Goal: Task Accomplishment & Management: Complete application form

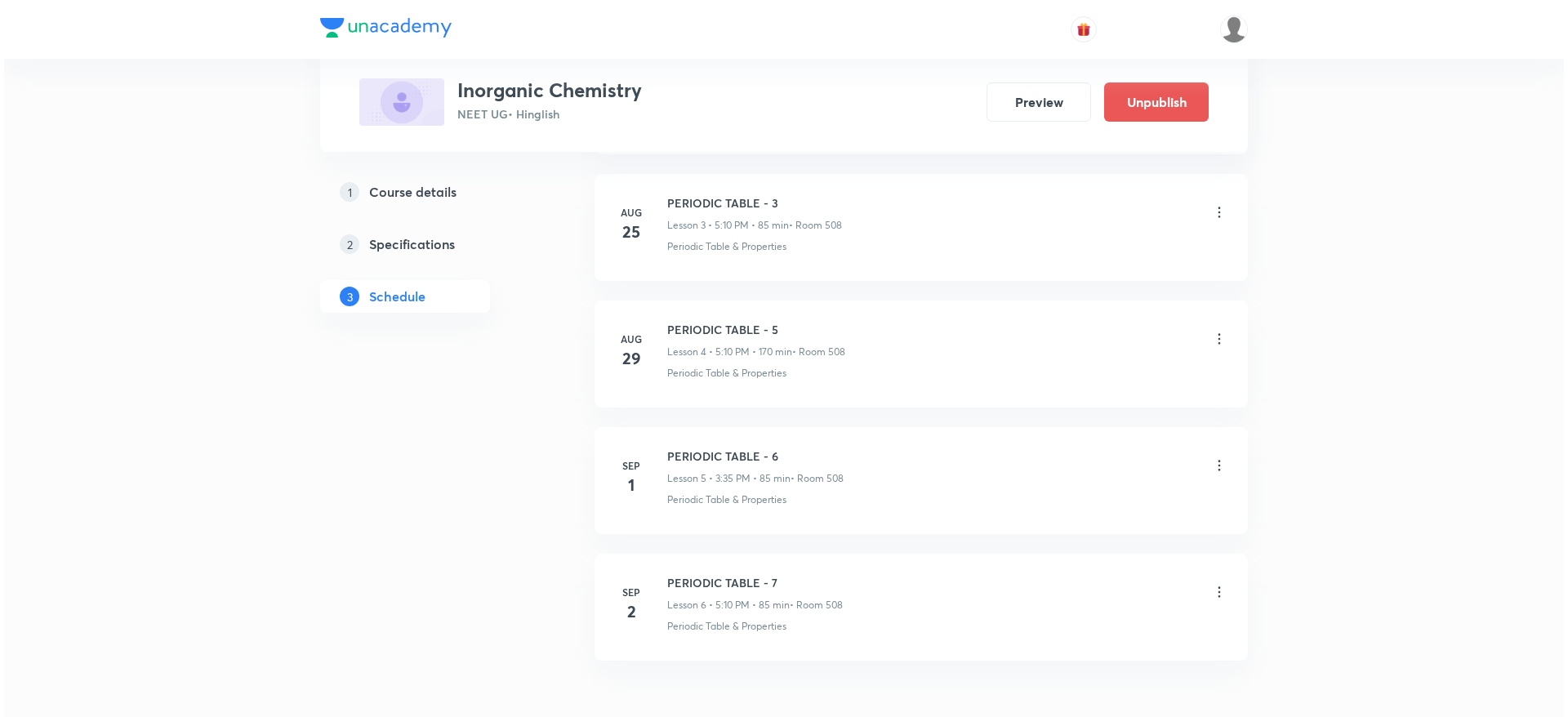
scroll to position [1295, 0]
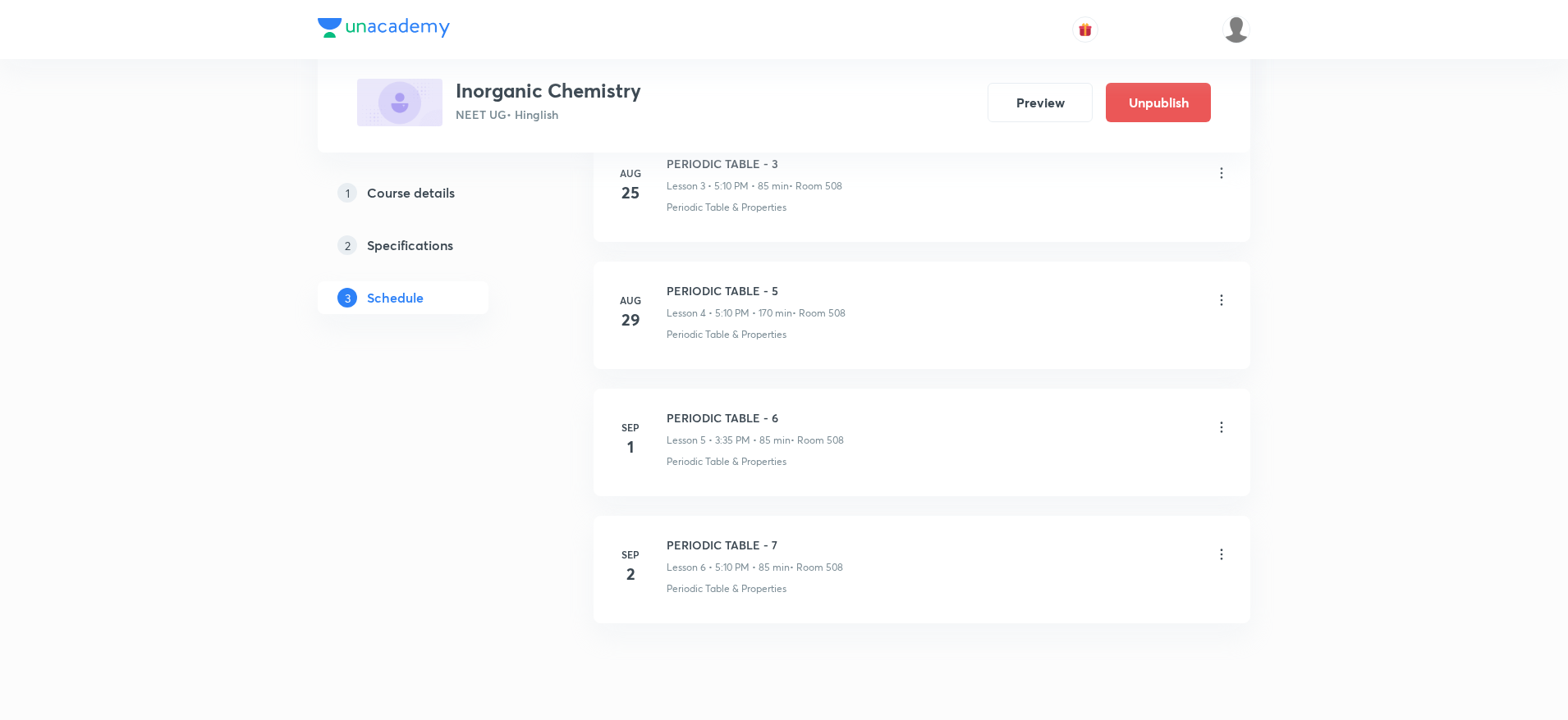
click at [1223, 557] on icon at bounding box center [1221, 555] width 16 height 16
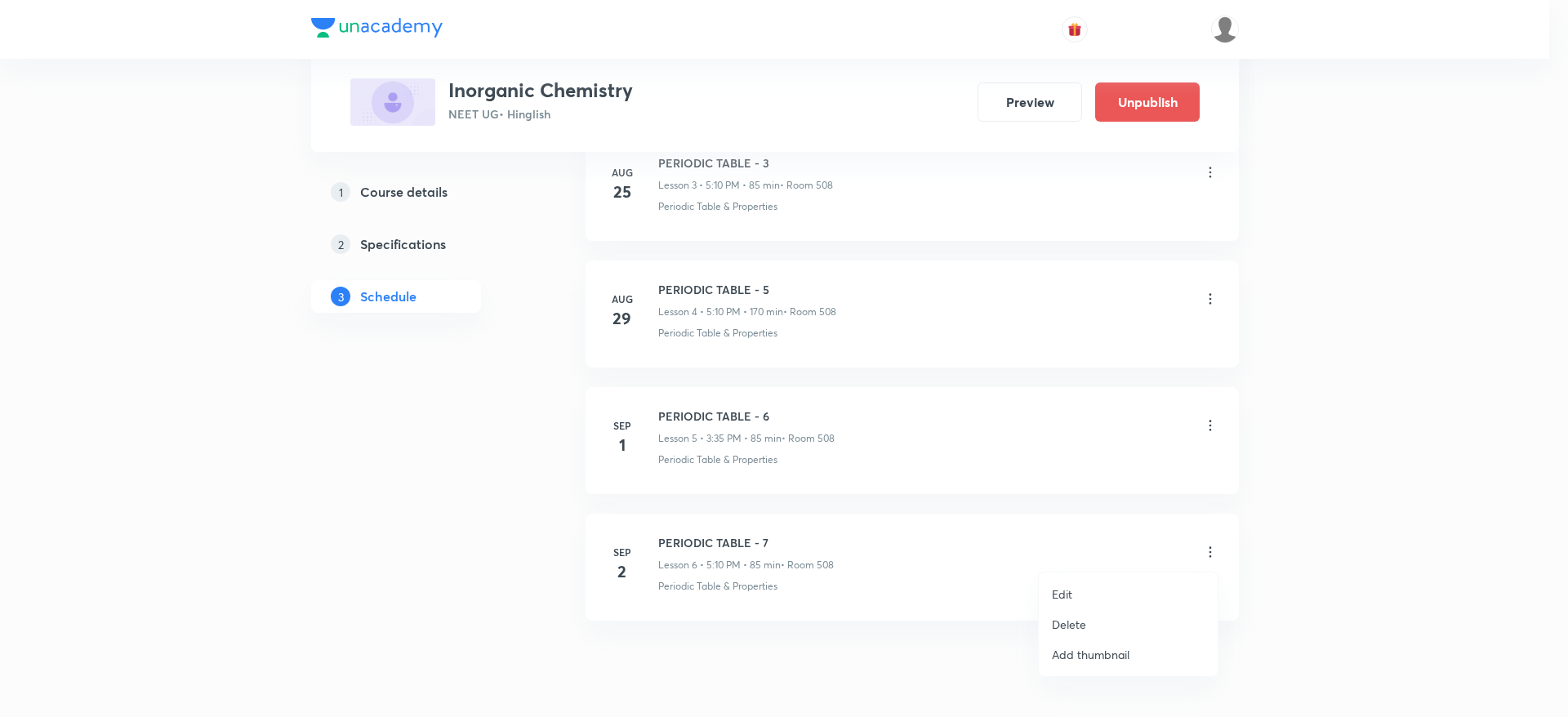
click at [1042, 585] on li "Edit" at bounding box center [1128, 594] width 179 height 30
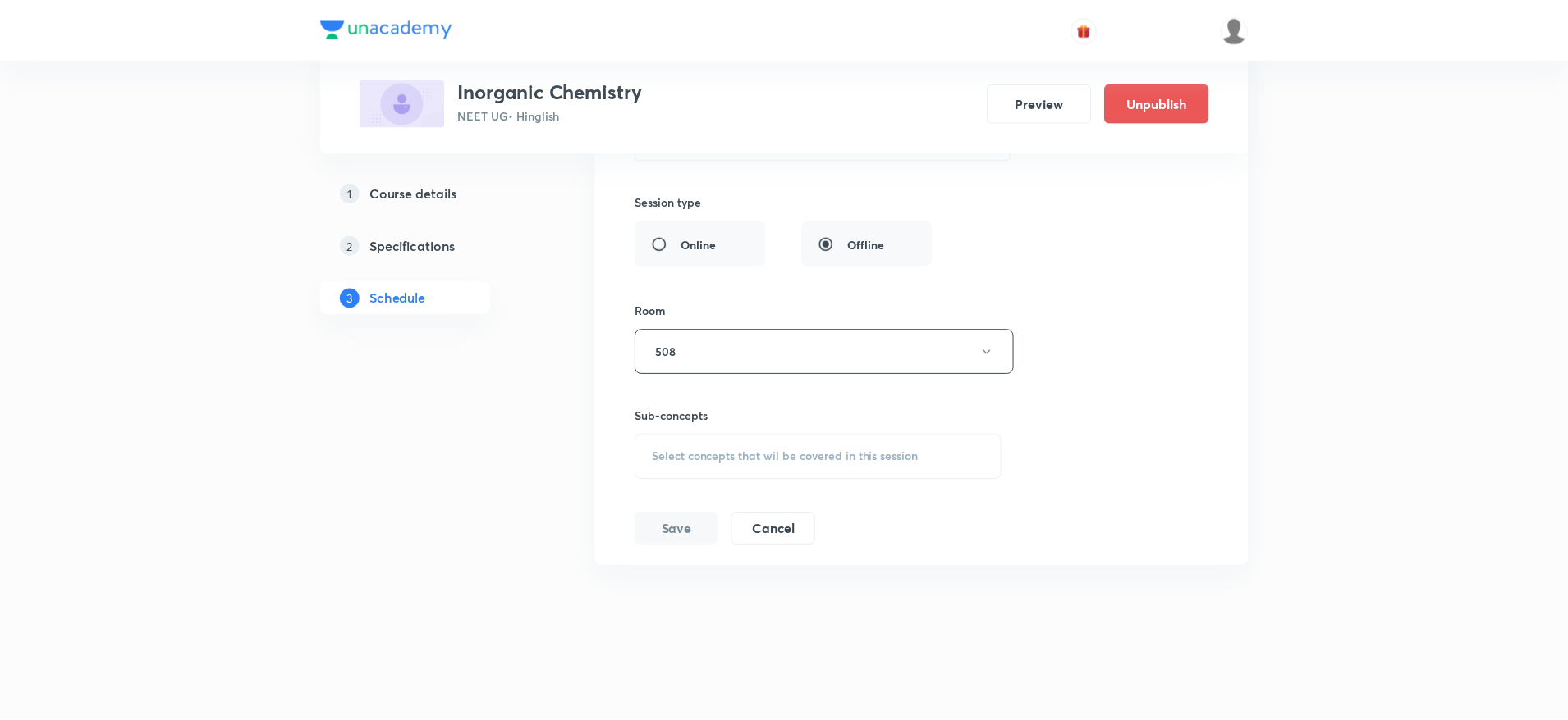
scroll to position [1216, 0]
click at [749, 450] on span "Select concepts that wil be covered in this session" at bounding box center [785, 456] width 267 height 13
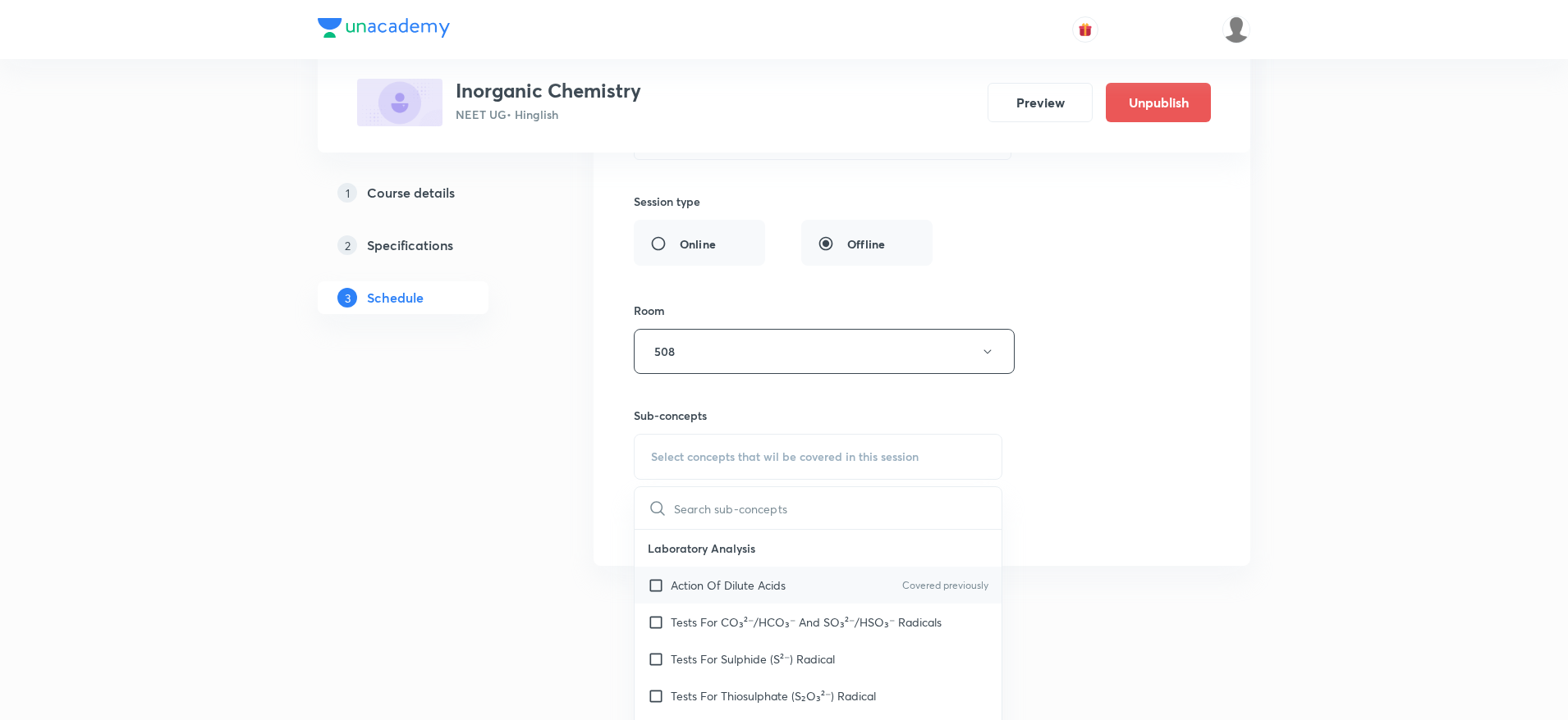
click at [706, 594] on p "Action Of Dilute Acids" at bounding box center [728, 585] width 115 height 17
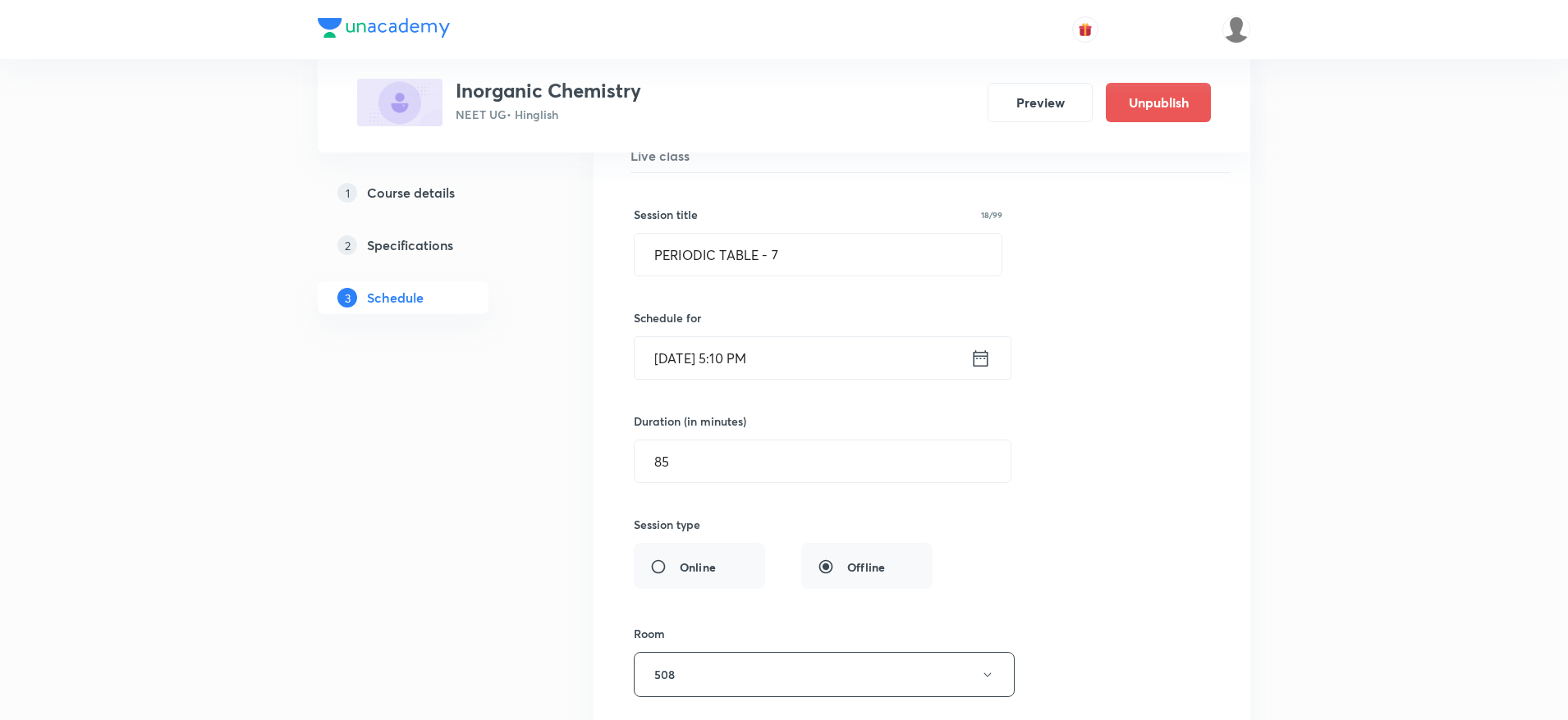
scroll to position [892, 0]
click at [808, 266] on input "PERIODIC TABLE - 7" at bounding box center [818, 255] width 367 height 42
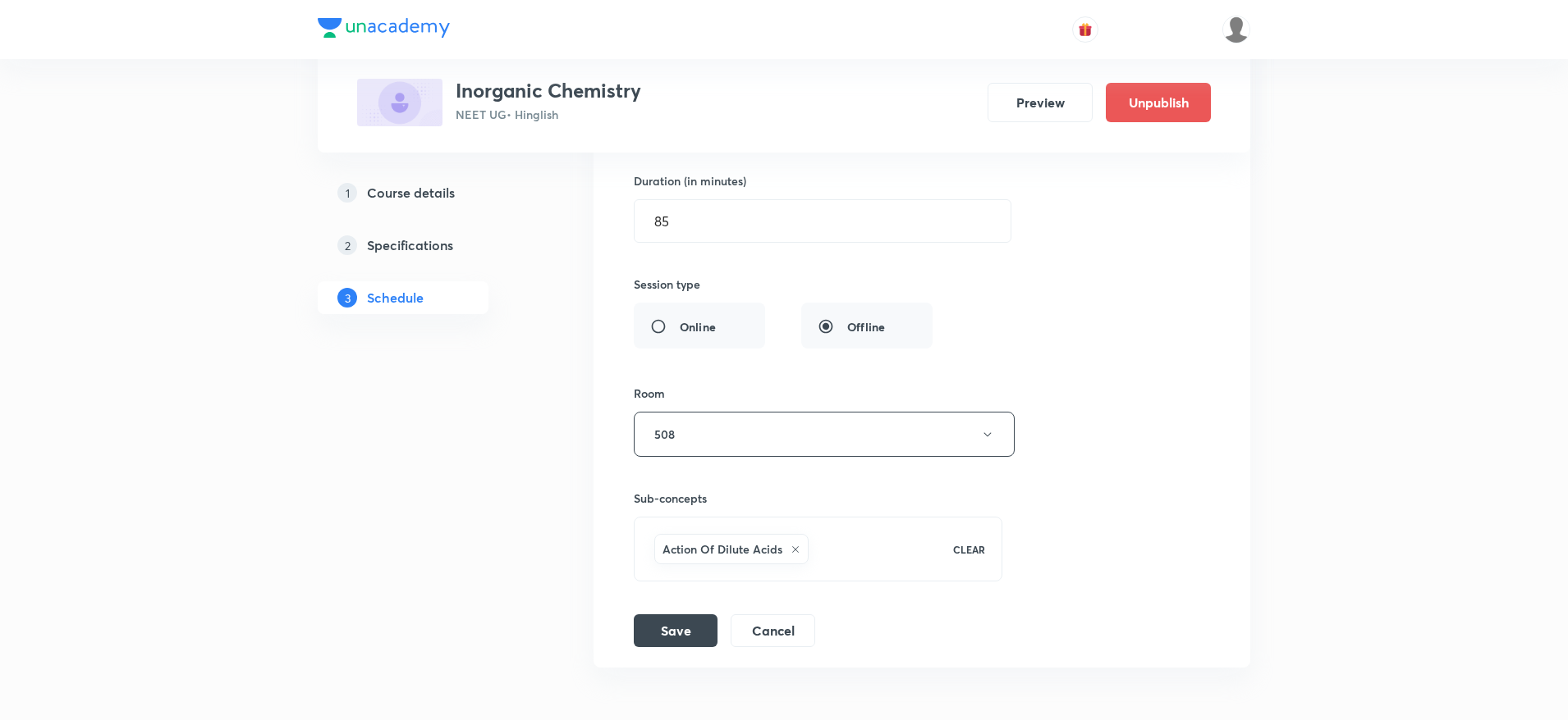
scroll to position [1235, 0]
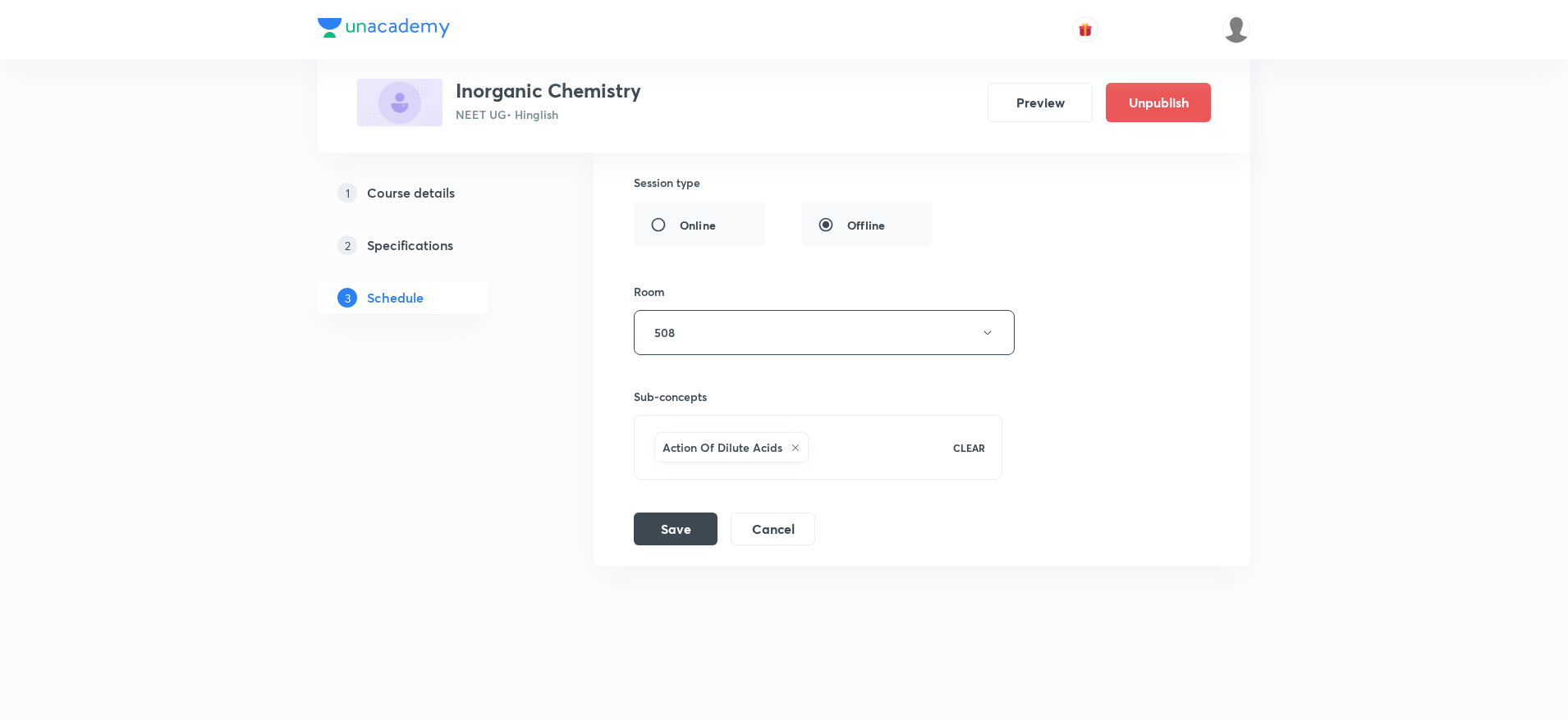
type input "PERIODIC TABLE - 6a"
click at [632, 510] on div "PERIODIC TABLE - 7 Lesson 6 • Room 508 Periodic Table & Properties Session 6 Li…" at bounding box center [921, 151] width 616 height 789
click at [641, 518] on button "Save" at bounding box center [676, 527] width 84 height 33
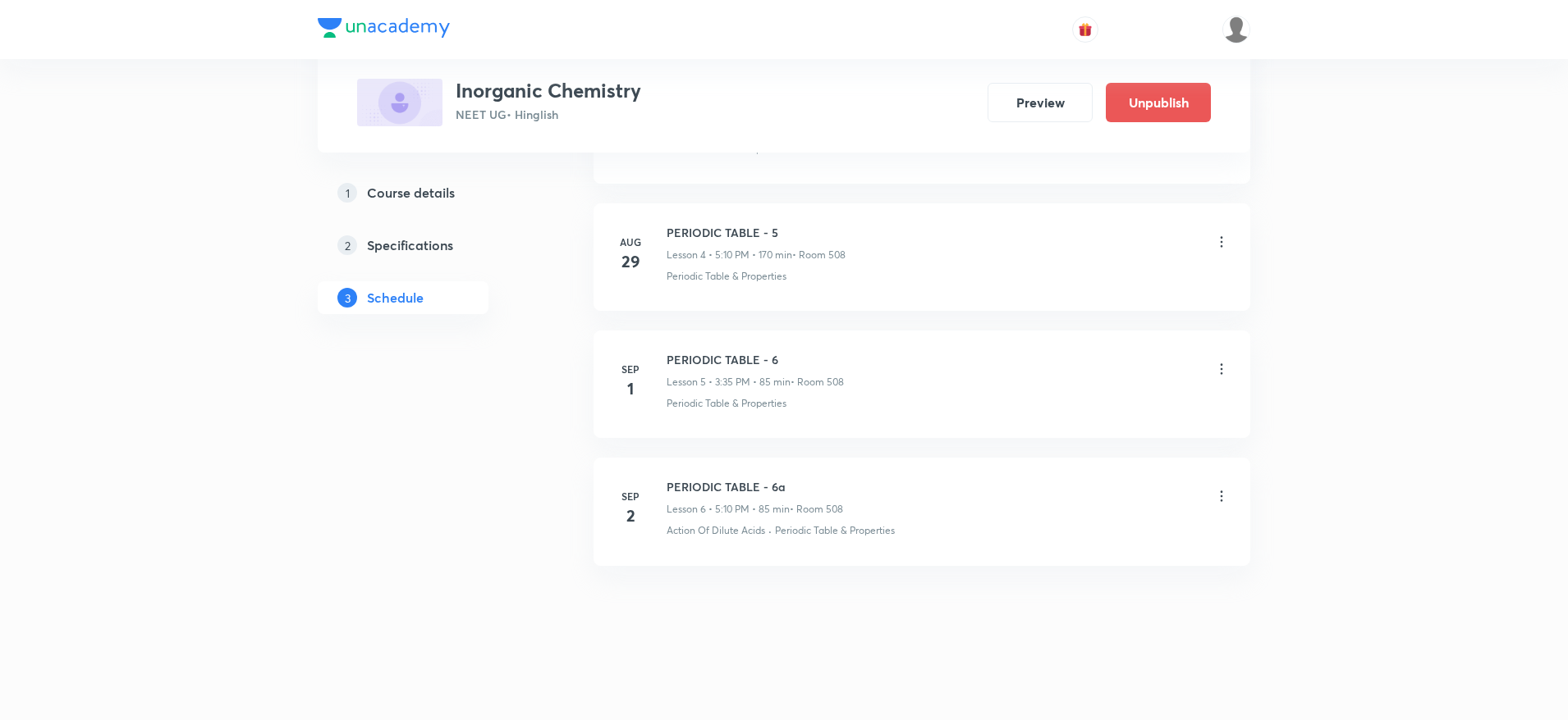
scroll to position [605, 0]
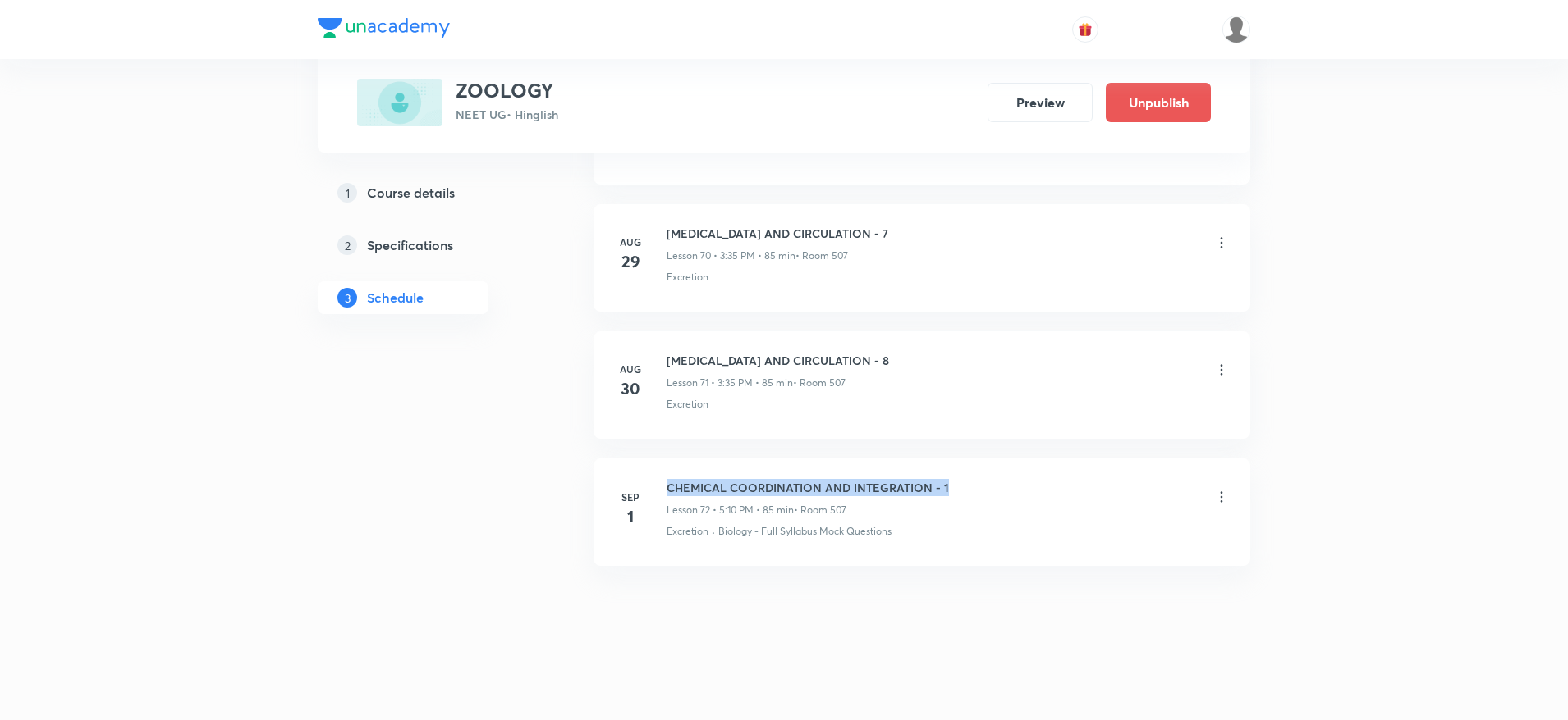
drag, startPoint x: 669, startPoint y: 478, endPoint x: 993, endPoint y: 480, distance: 324.0
click at [993, 480] on div "CHEMICAL COORDINATION AND INTEGRATION - 1 Lesson 72 • 5:10 PM • 85 min • Room 5…" at bounding box center [948, 498] width 563 height 38
copy h6 "CHEMICAL COORDINATION AND INTEGRATION - 1"
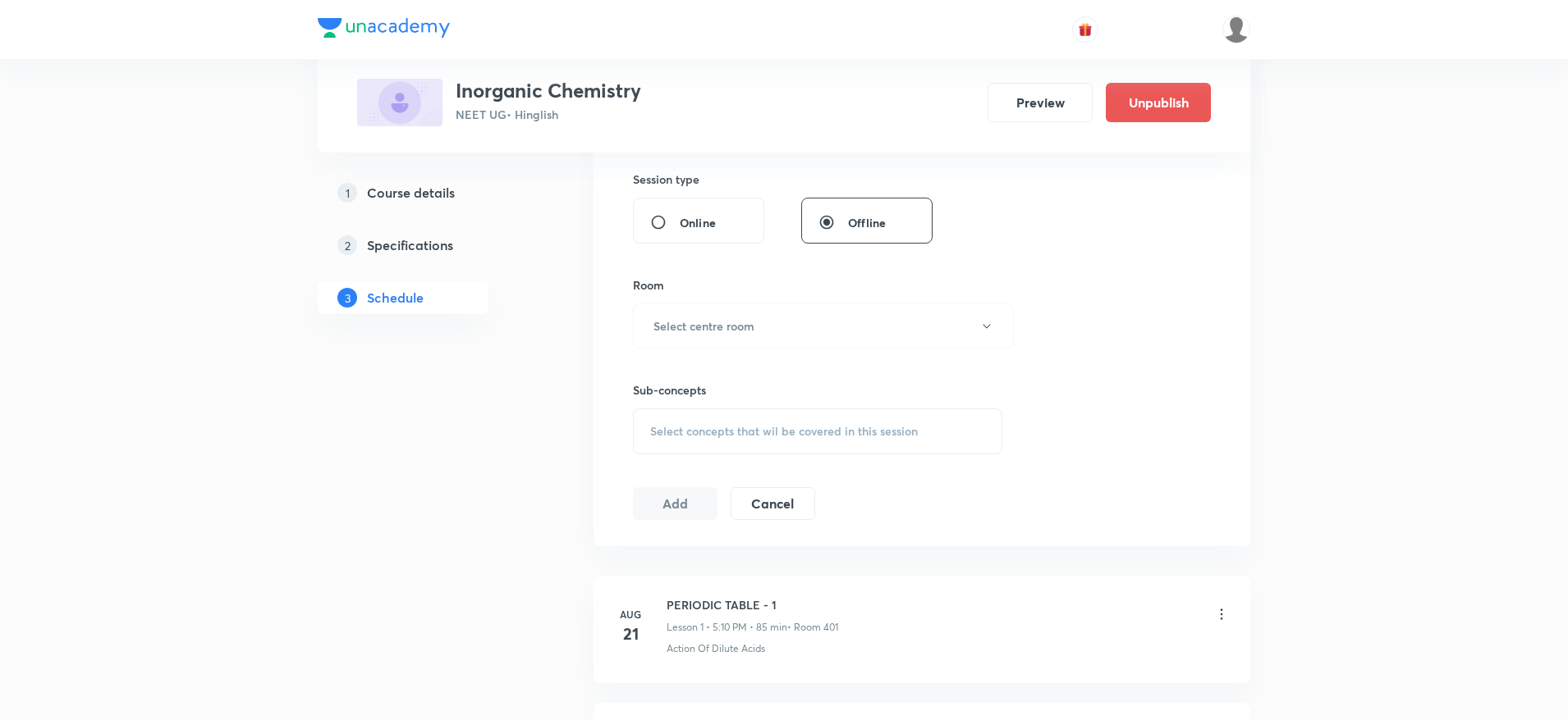
click at [388, 185] on h5 "Course details" at bounding box center [410, 193] width 88 height 20
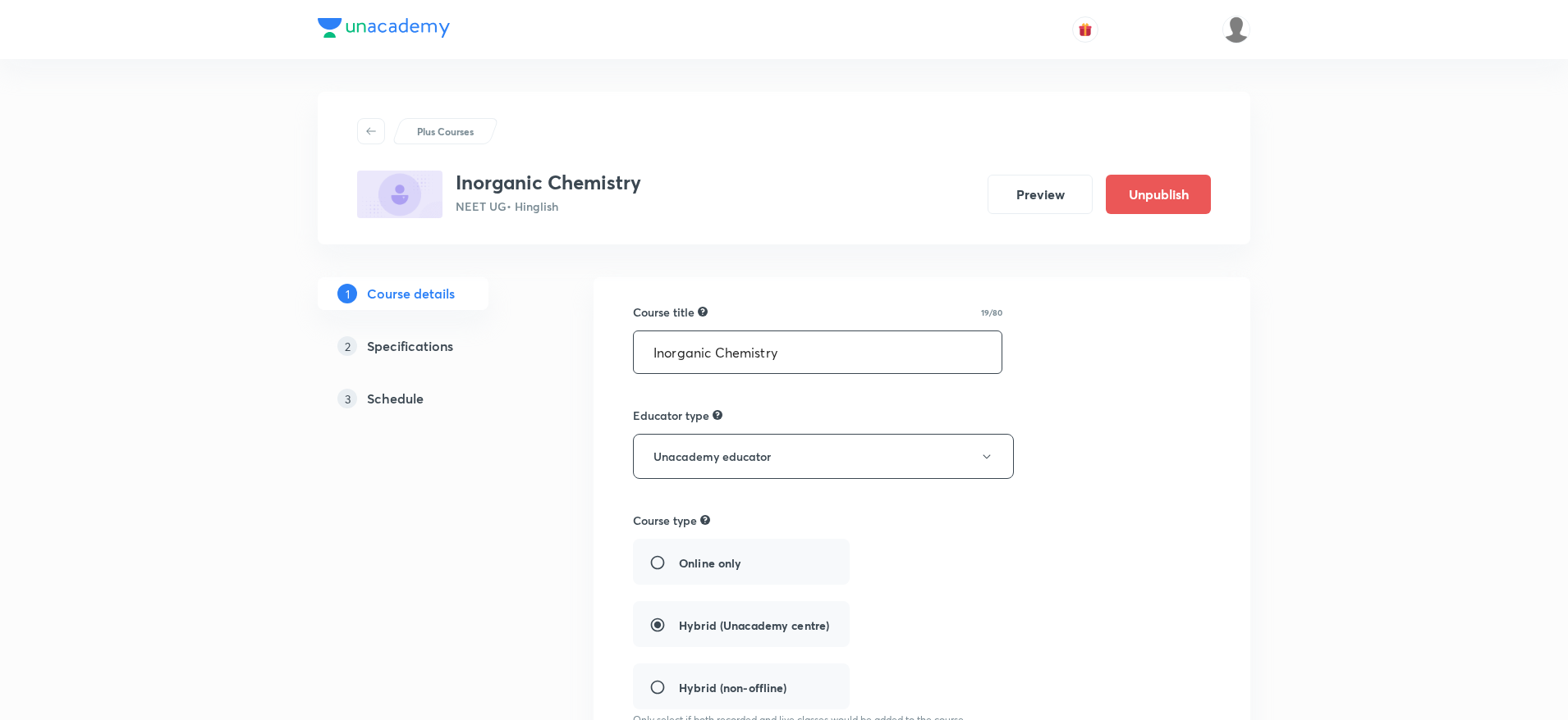
click at [780, 343] on input "Inorganic Chemistry" at bounding box center [818, 353] width 367 height 42
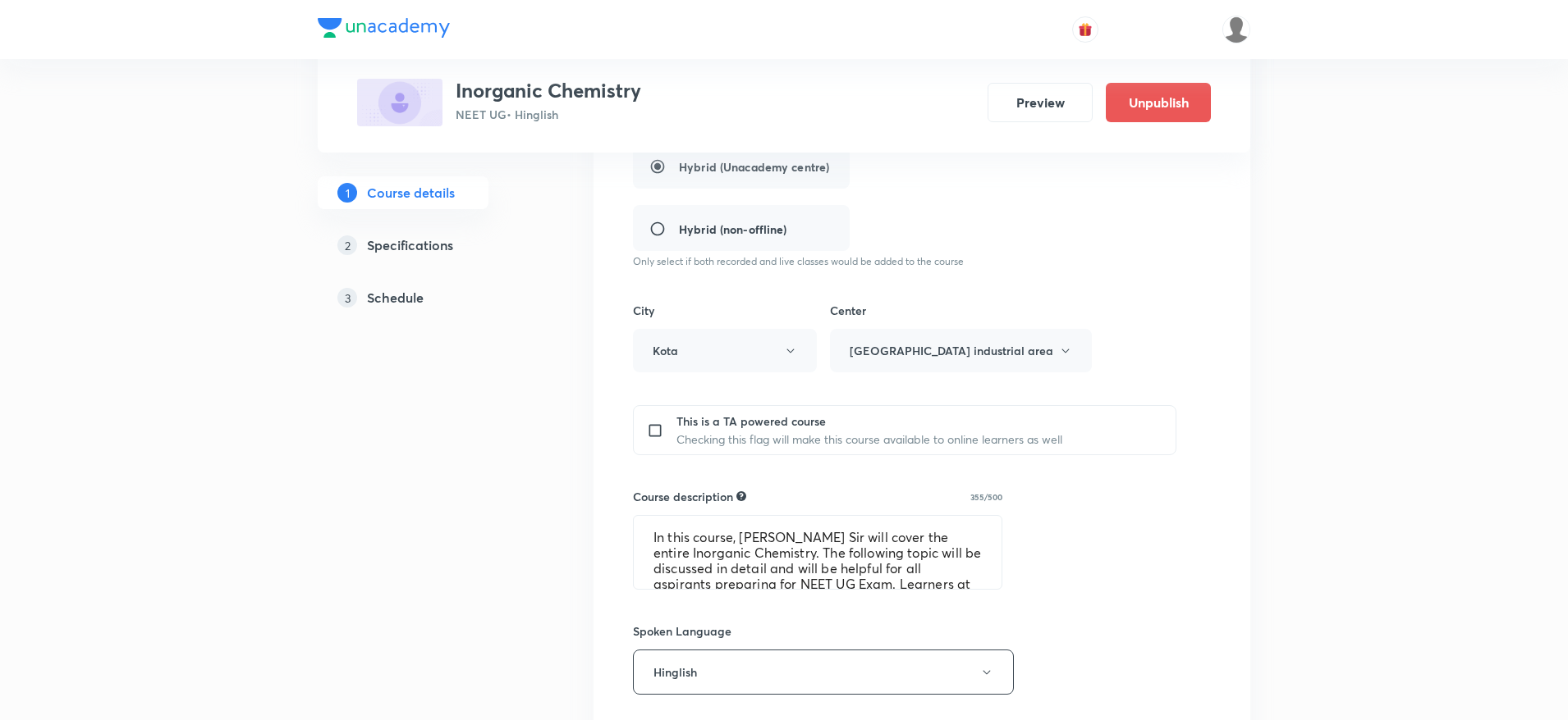
scroll to position [484, 0]
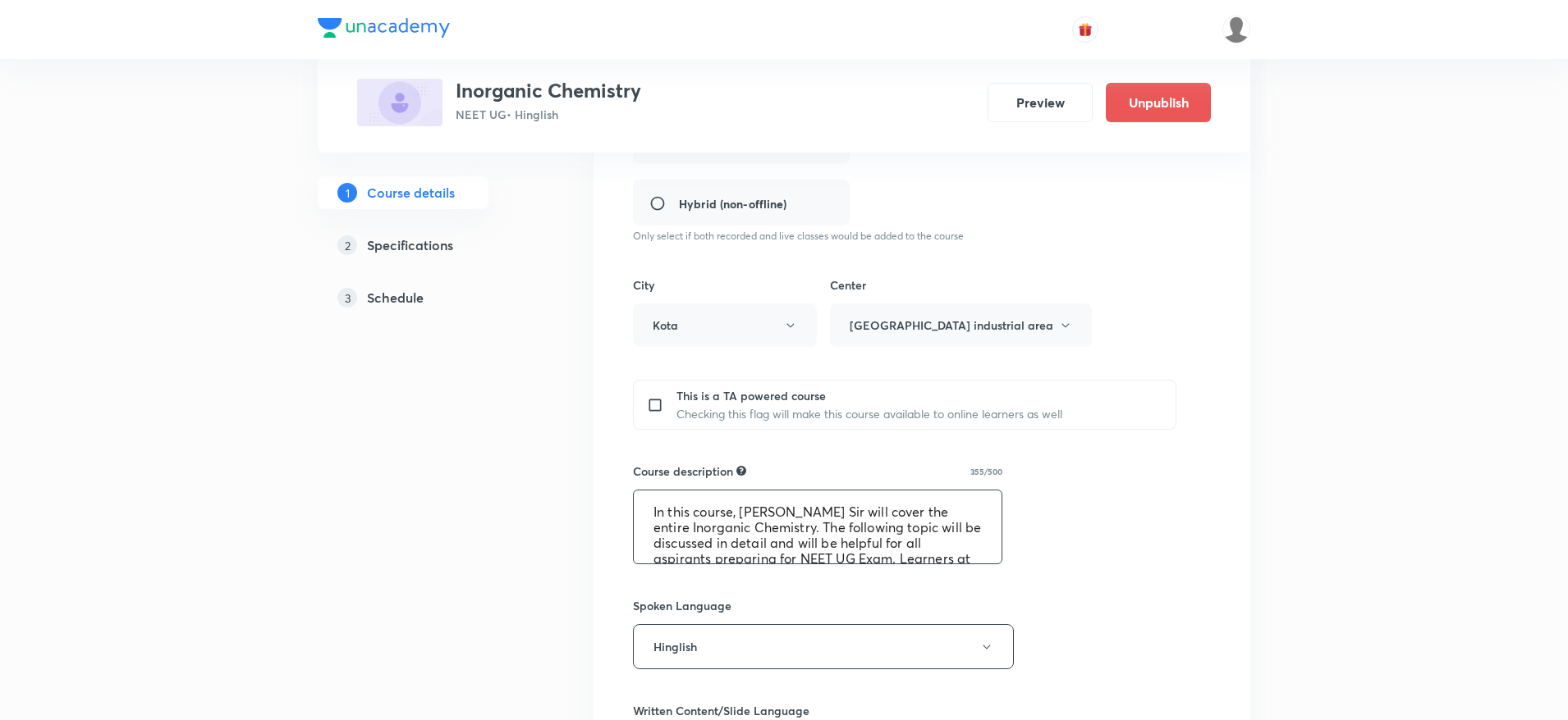
click at [694, 554] on textarea "In this course, [PERSON_NAME] Sir will cover the entire Inorganic Chemistry. Th…" at bounding box center [818, 527] width 367 height 73
click at [362, 282] on link "3 Schedule" at bounding box center [428, 298] width 223 height 33
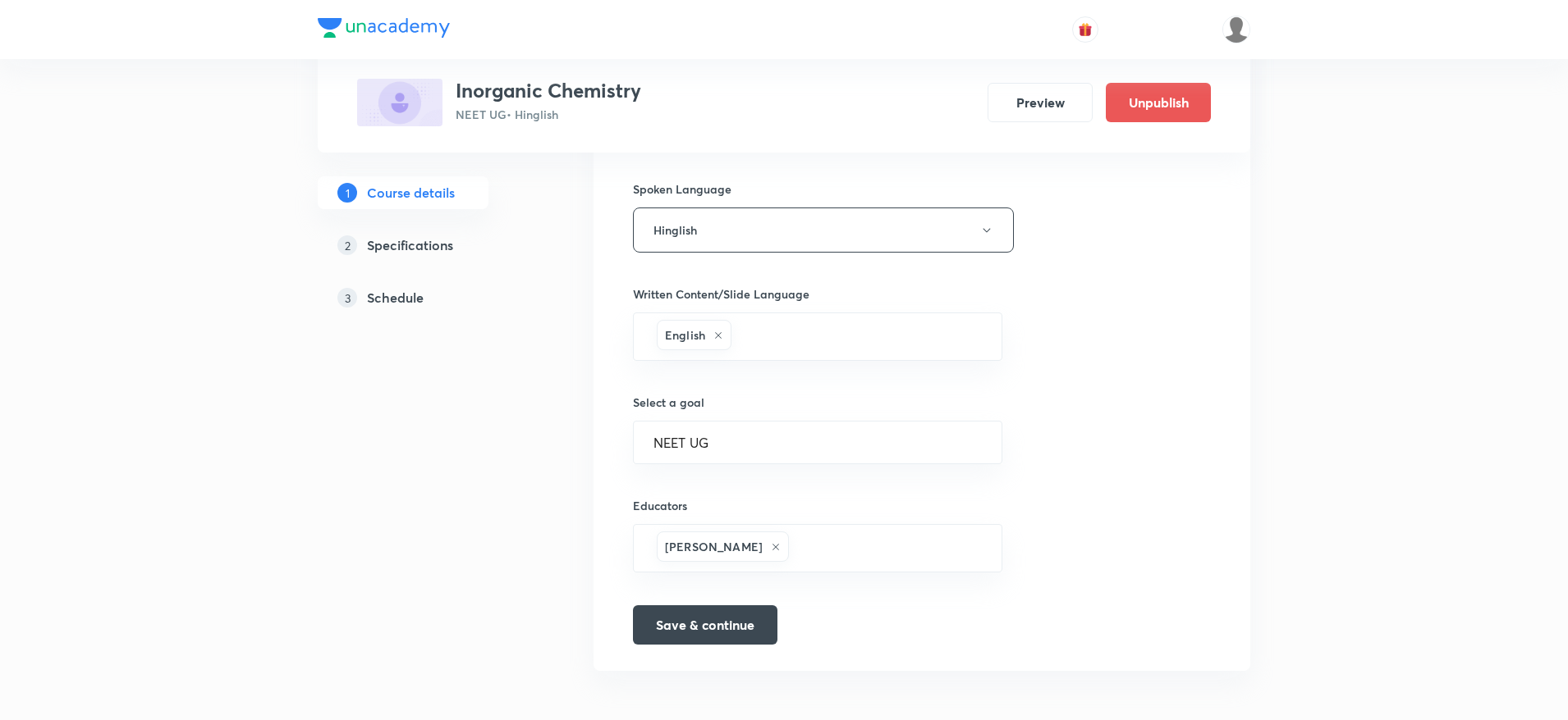
scroll to position [905, 0]
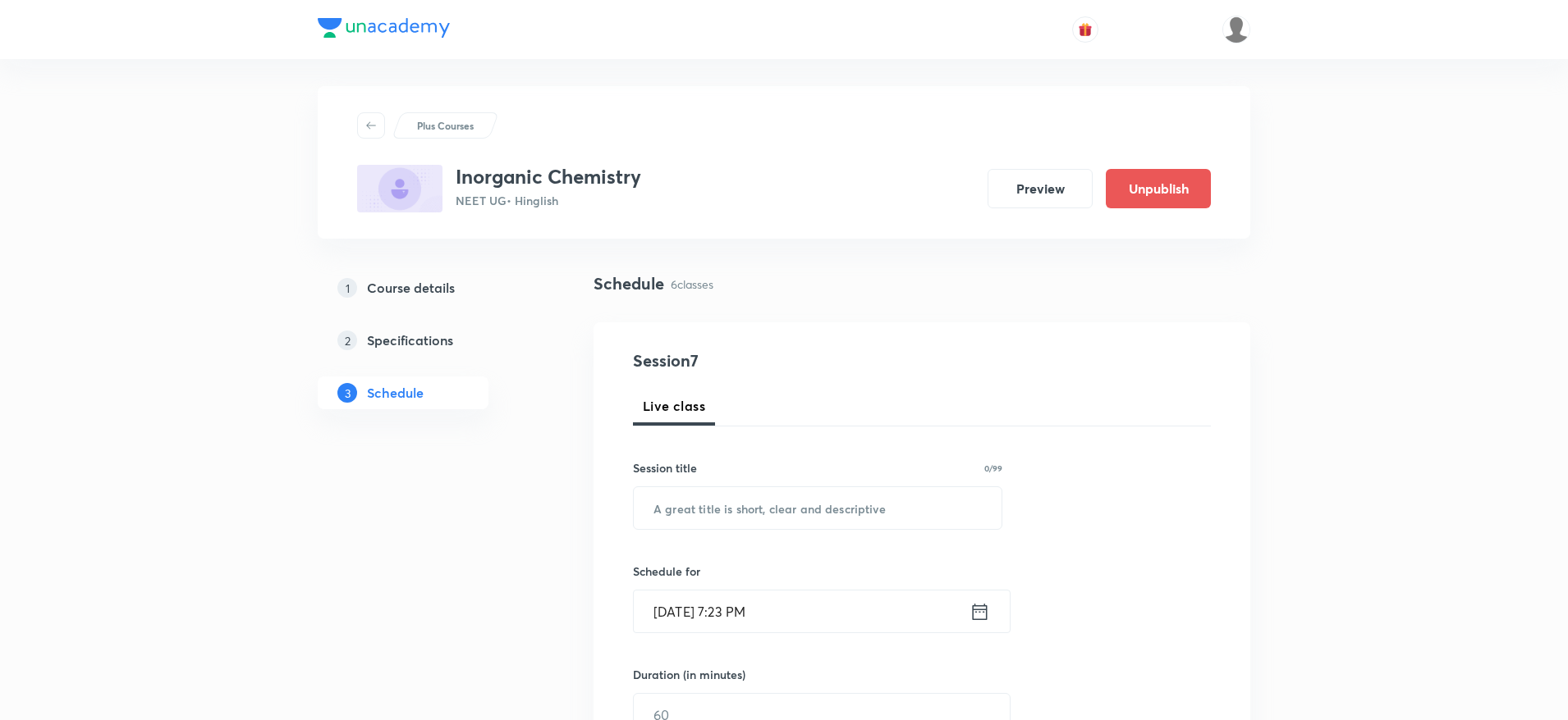
scroll to position [1359, 0]
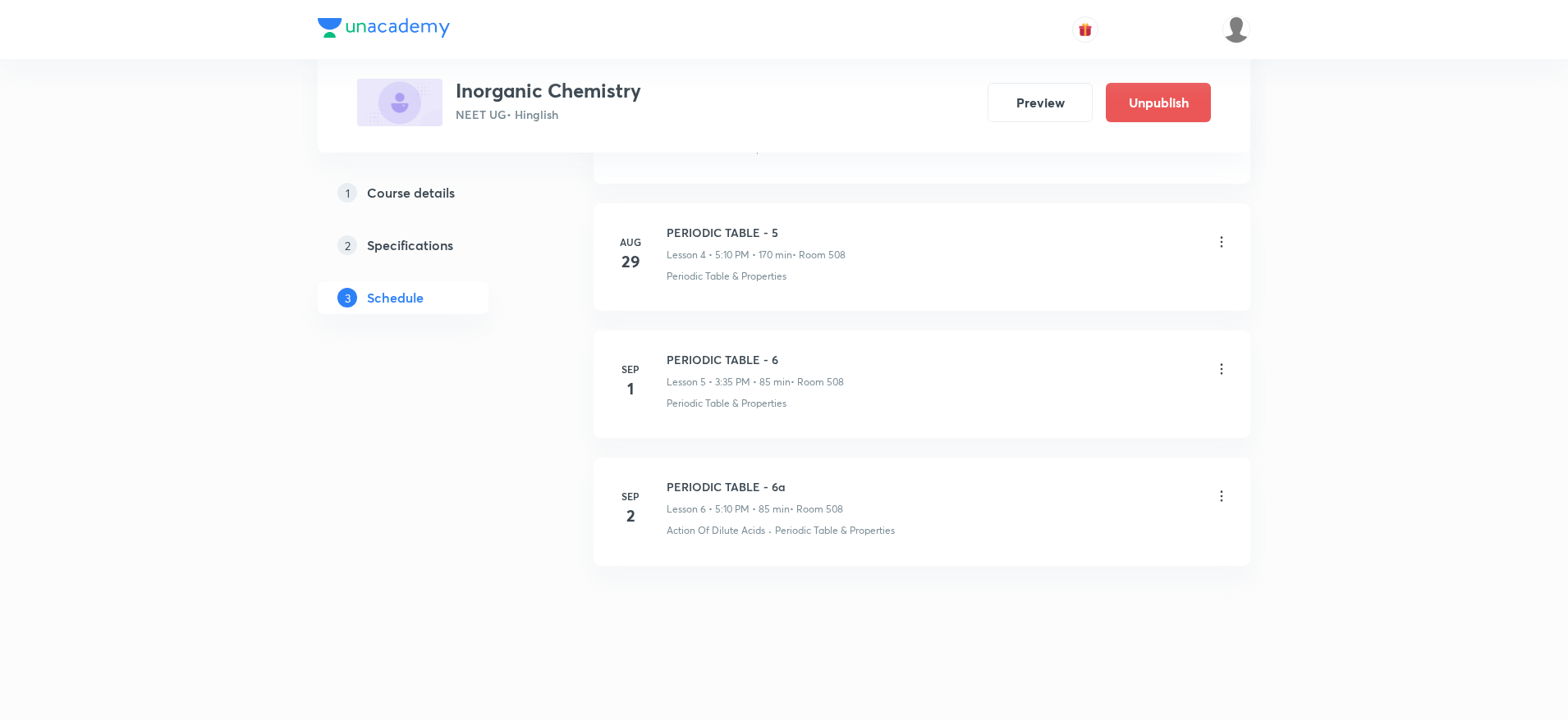
click at [670, 349] on li "Sep 1 PERIODIC TABLE - 6 Lesson 5 • 3:35 PM • 85 min • Room 508 Periodic Table …" at bounding box center [922, 385] width 657 height 107
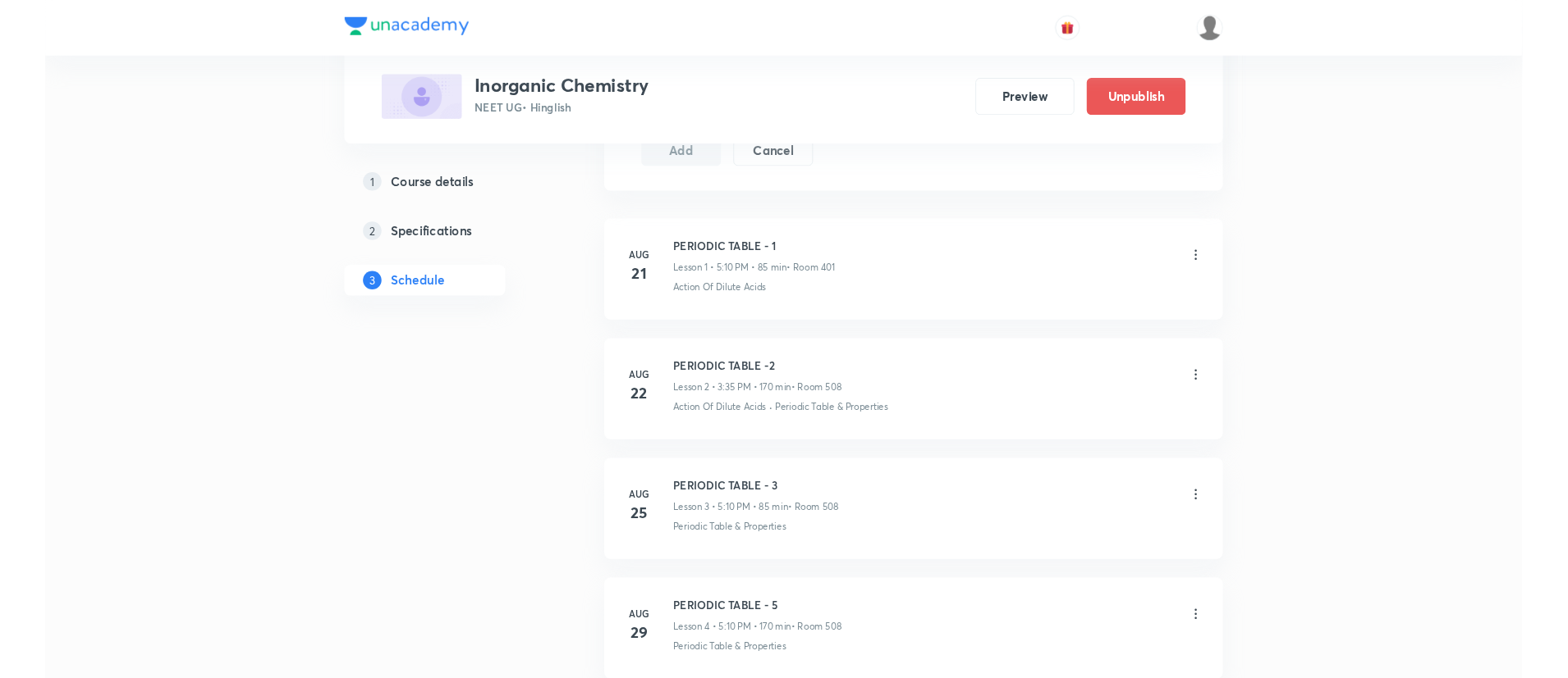
scroll to position [924, 0]
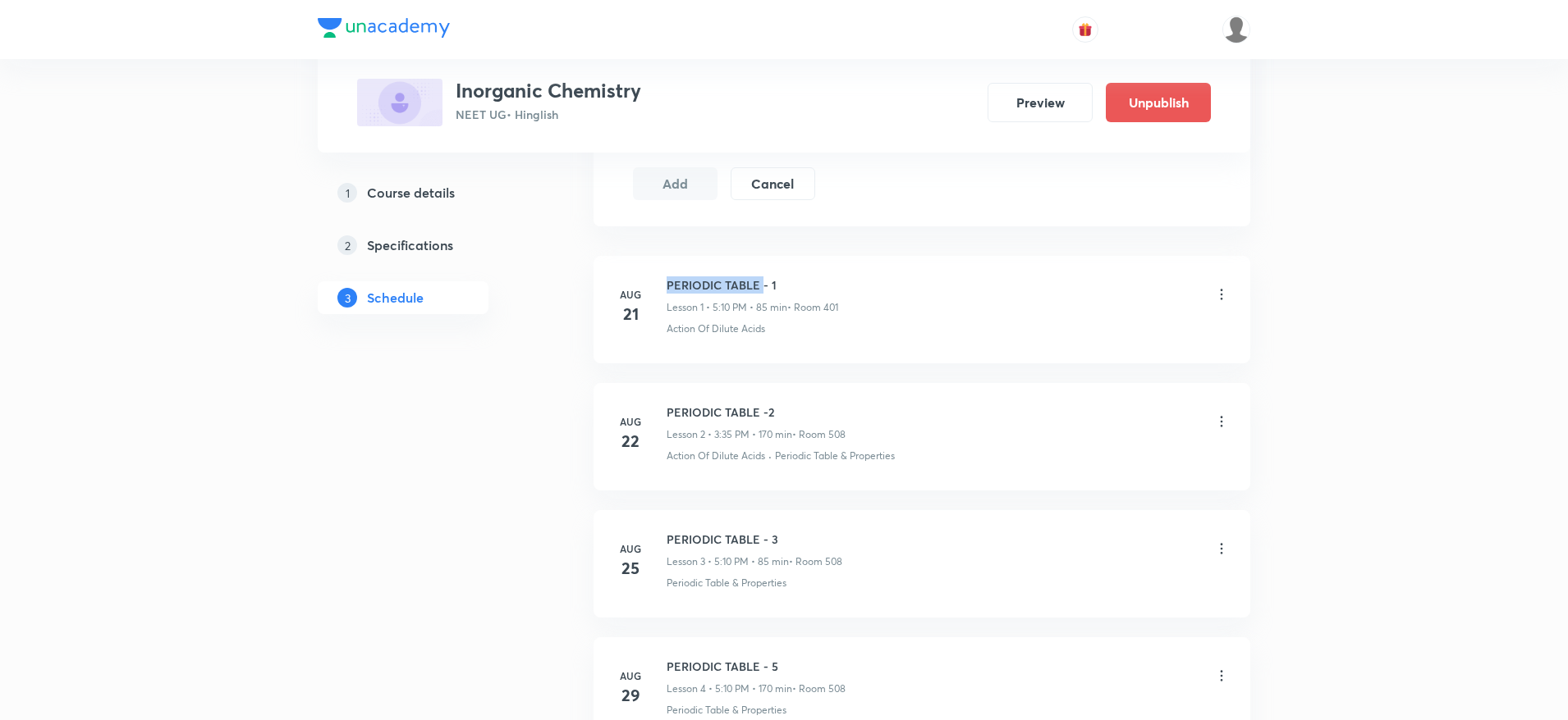
drag, startPoint x: 664, startPoint y: 277, endPoint x: 764, endPoint y: 285, distance: 100.3
click at [764, 285] on div "Aug 21 PERIODIC TABLE - 1 Lesson 1 • 5:10 PM • 85 min • Room 401 Action Of Dilu…" at bounding box center [921, 306] width 616 height 60
copy h6 "PERIODIC TABLE - 1"
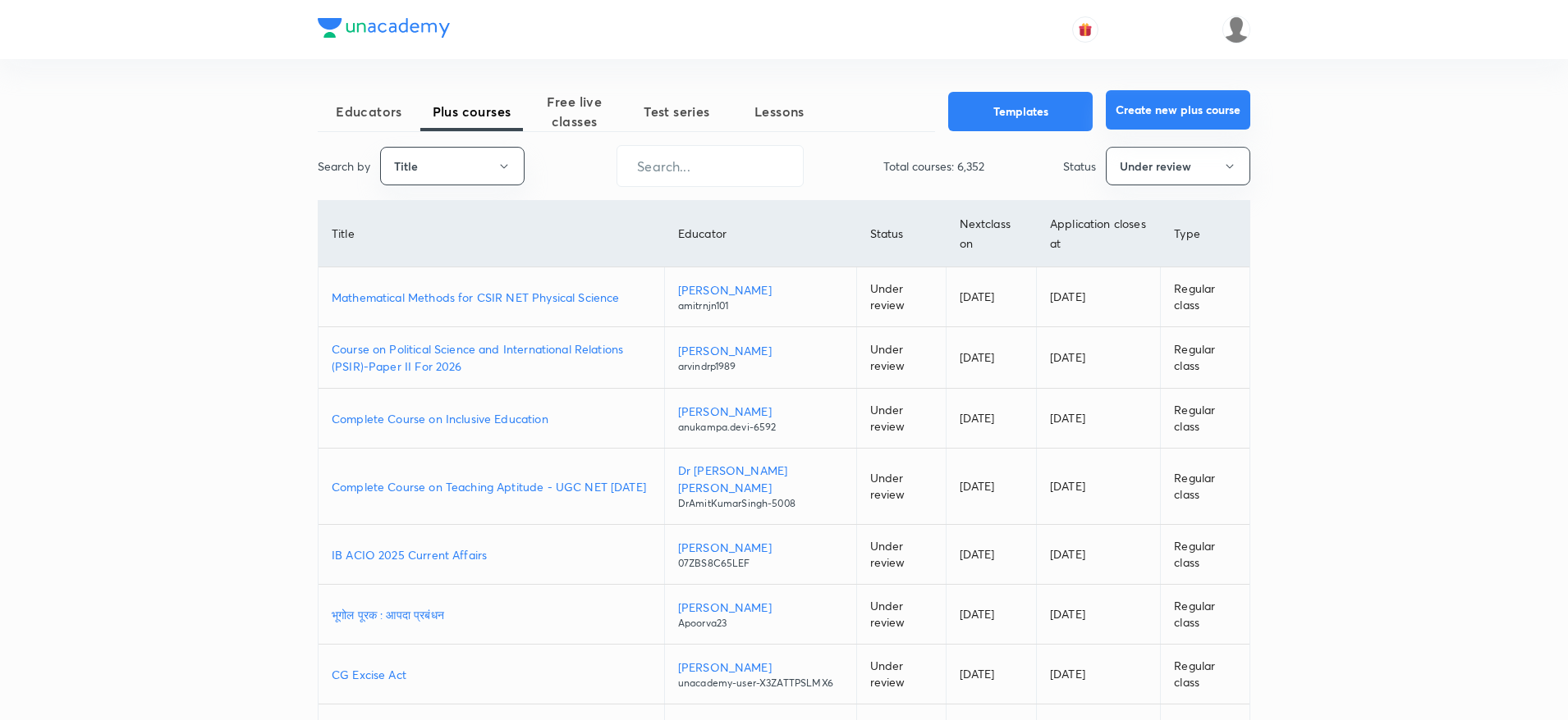
click at [1141, 109] on button "Create new plus course" at bounding box center [1178, 109] width 145 height 39
click at [373, 114] on span "Educators" at bounding box center [368, 112] width 103 height 20
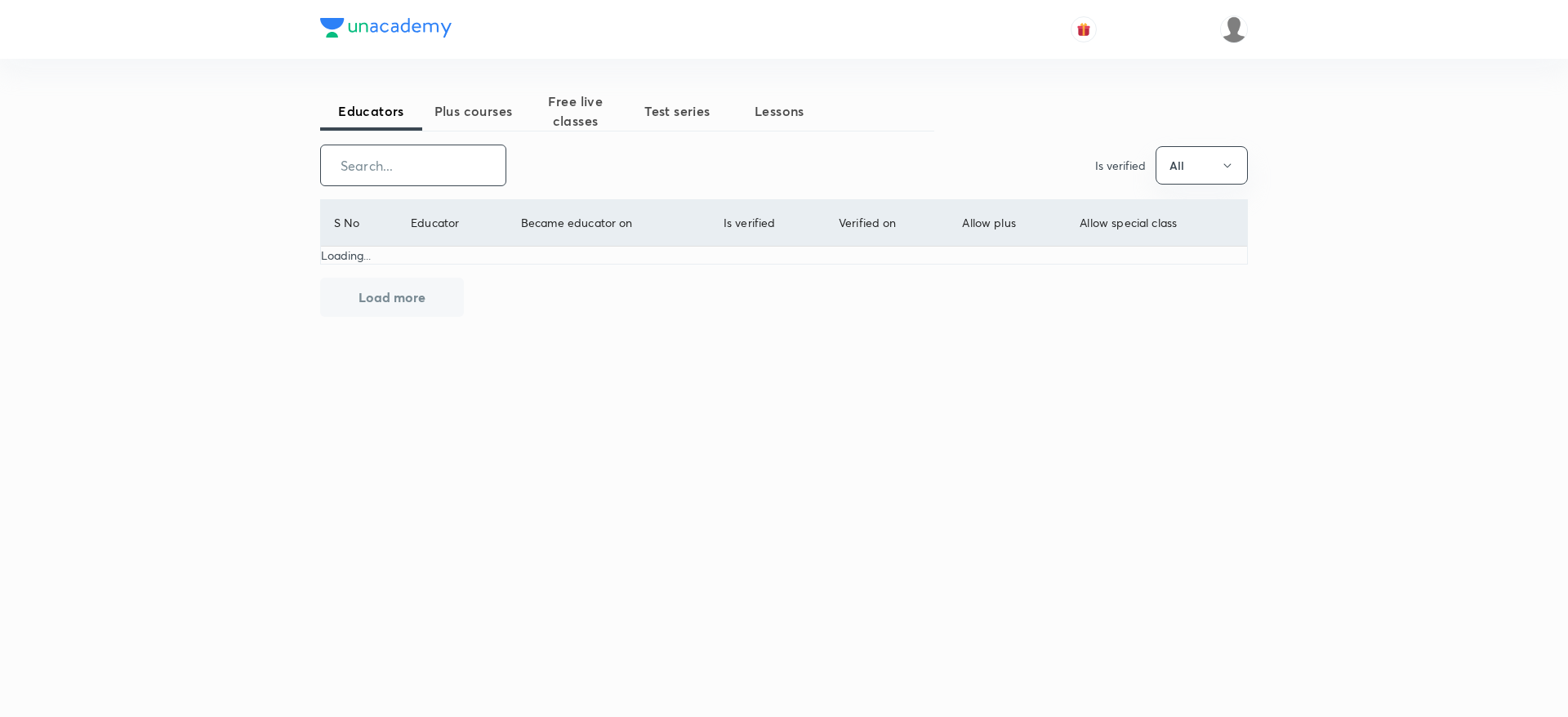
click at [422, 155] on input "text" at bounding box center [413, 166] width 185 height 42
type input "dhankar"
click at [420, 180] on input "dhankar" at bounding box center [413, 166] width 185 height 42
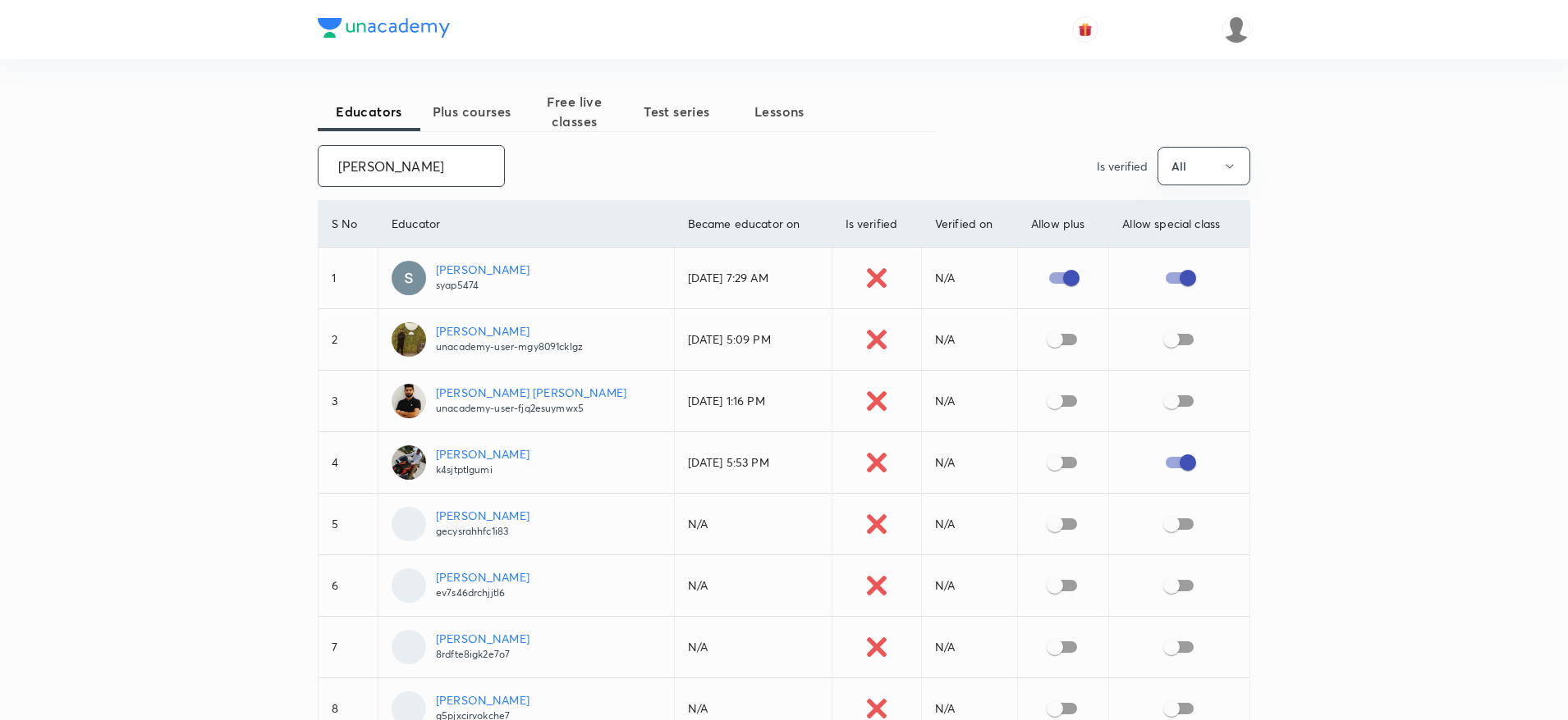
type input "surendra"
click at [497, 389] on p "[PERSON_NAME] [PERSON_NAME]" at bounding box center [530, 392] width 190 height 17
click at [484, 387] on p "[PERSON_NAME] [PERSON_NAME]" at bounding box center [530, 392] width 190 height 17
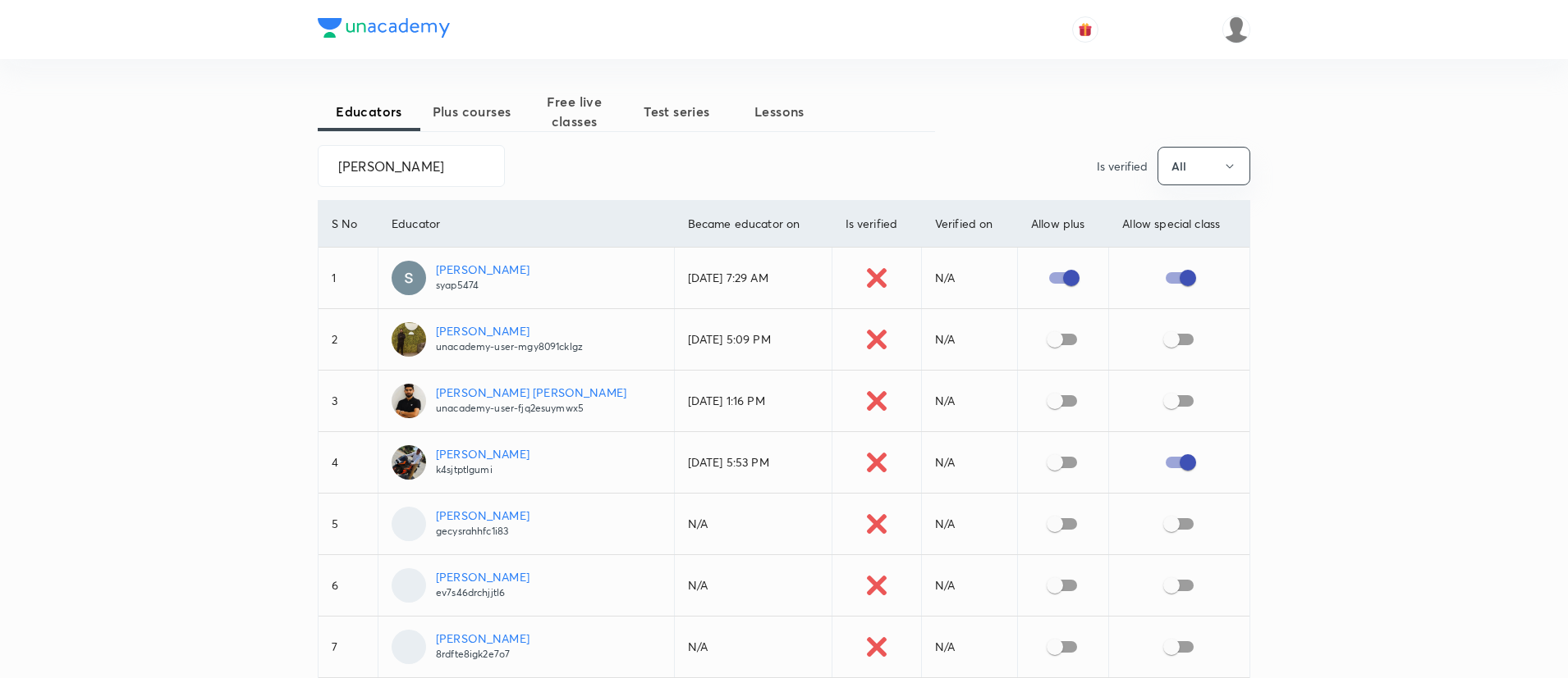
click at [493, 398] on p "[PERSON_NAME] [PERSON_NAME]" at bounding box center [530, 392] width 190 height 17
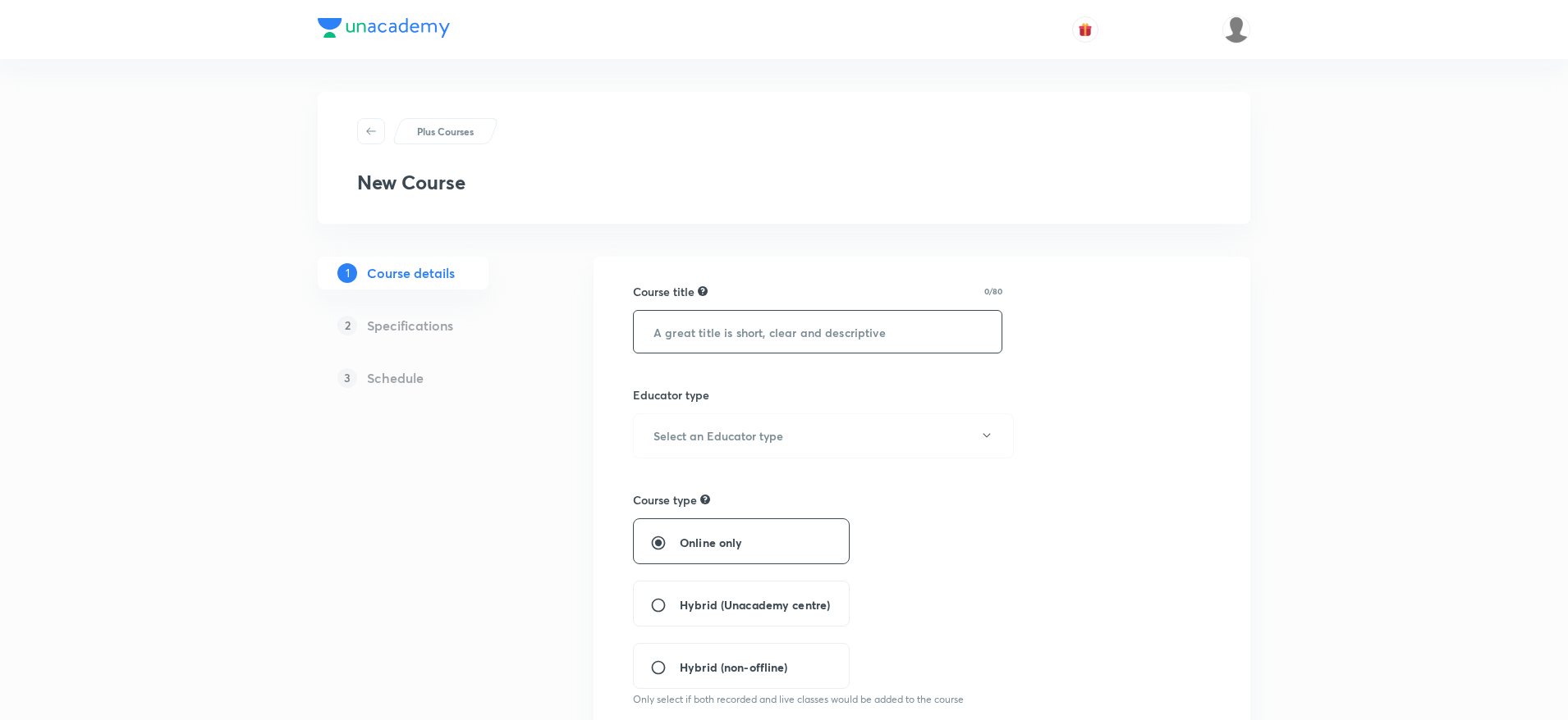
paste input "Inorganic Chemistry"
click at [741, 324] on input "Inorganic Chemistry" at bounding box center [818, 332] width 367 height 42
type input "Inorganic Chemistry"
click at [705, 443] on h6 "Select an Educator type" at bounding box center [718, 435] width 130 height 17
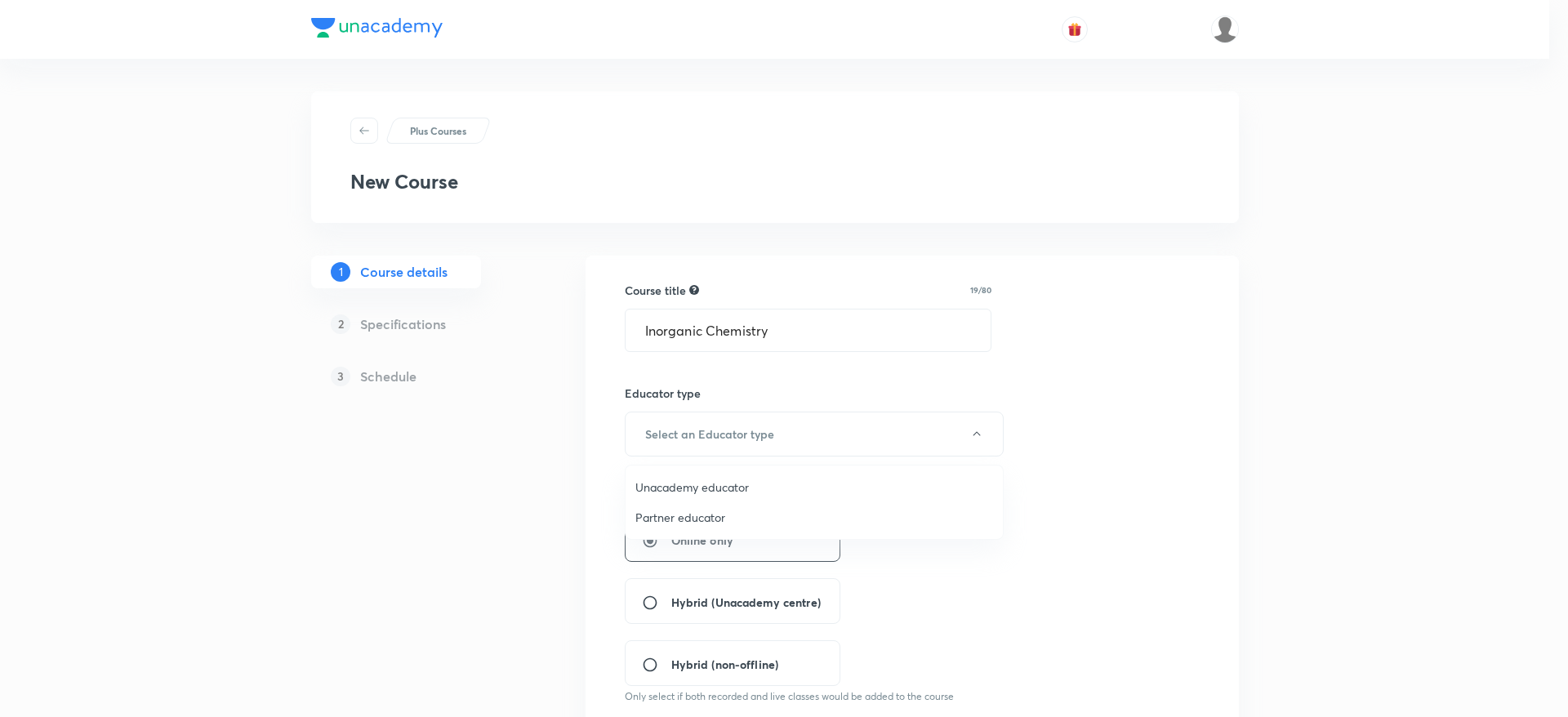
click at [683, 482] on span "Unacademy educator" at bounding box center [813, 487] width 357 height 17
radio input "false"
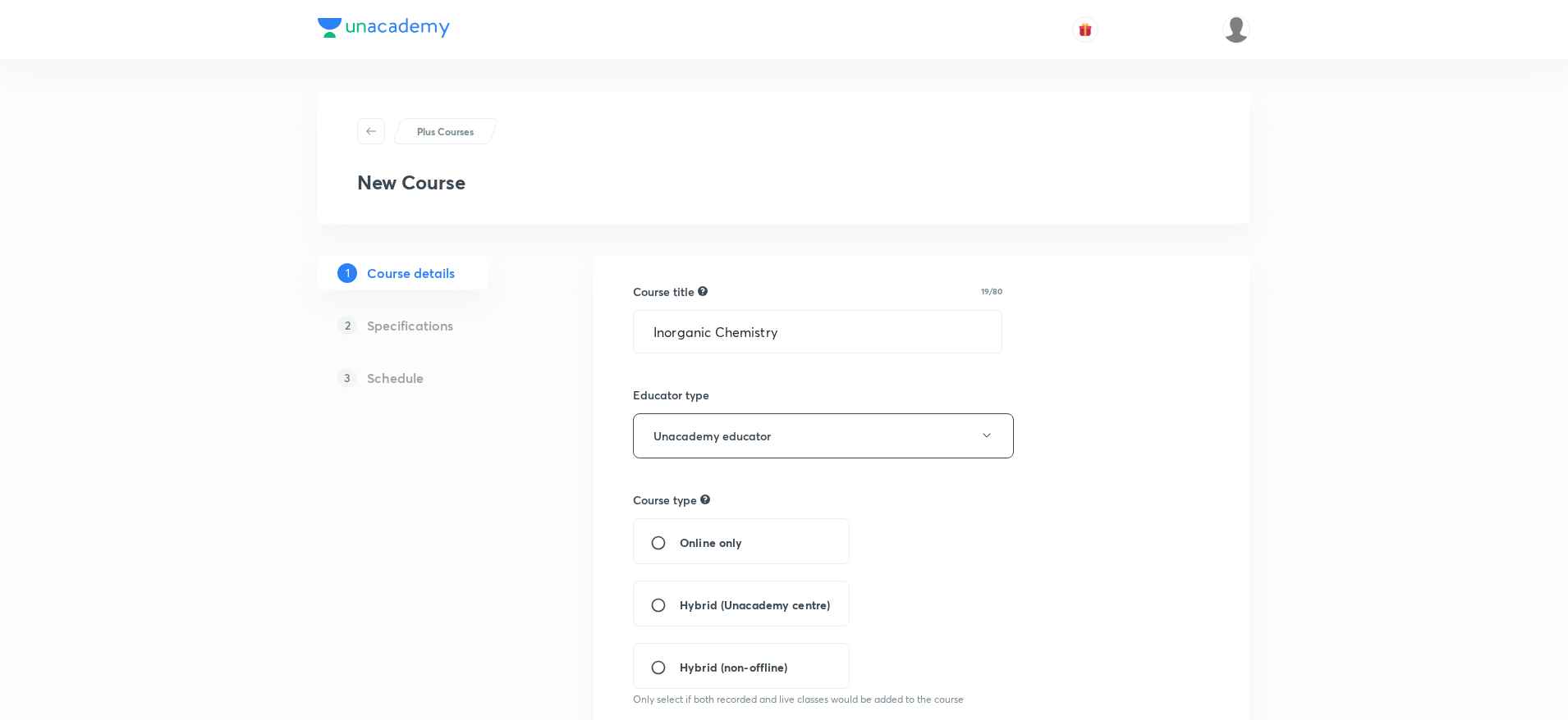
click at [667, 590] on div "Hybrid (Unacademy centre)" at bounding box center [741, 604] width 216 height 46
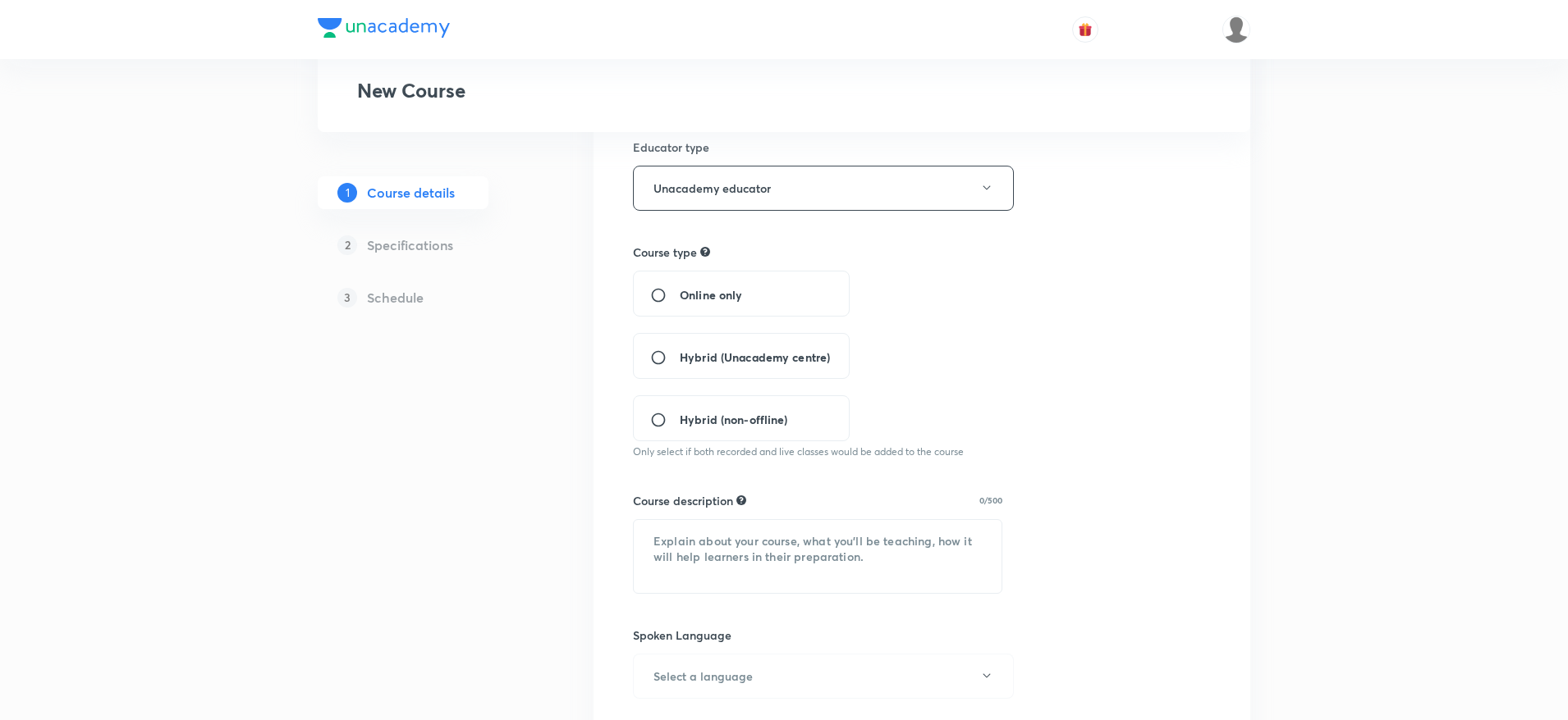
scroll to position [250, 0]
click at [661, 369] on div "Hybrid (Unacademy centre)" at bounding box center [741, 354] width 216 height 46
click at [664, 364] on div "Hybrid (Unacademy centre)" at bounding box center [741, 354] width 216 height 46
click at [653, 349] on input "Hybrid (Unacademy centre)" at bounding box center [665, 355] width 29 height 16
radio input "true"
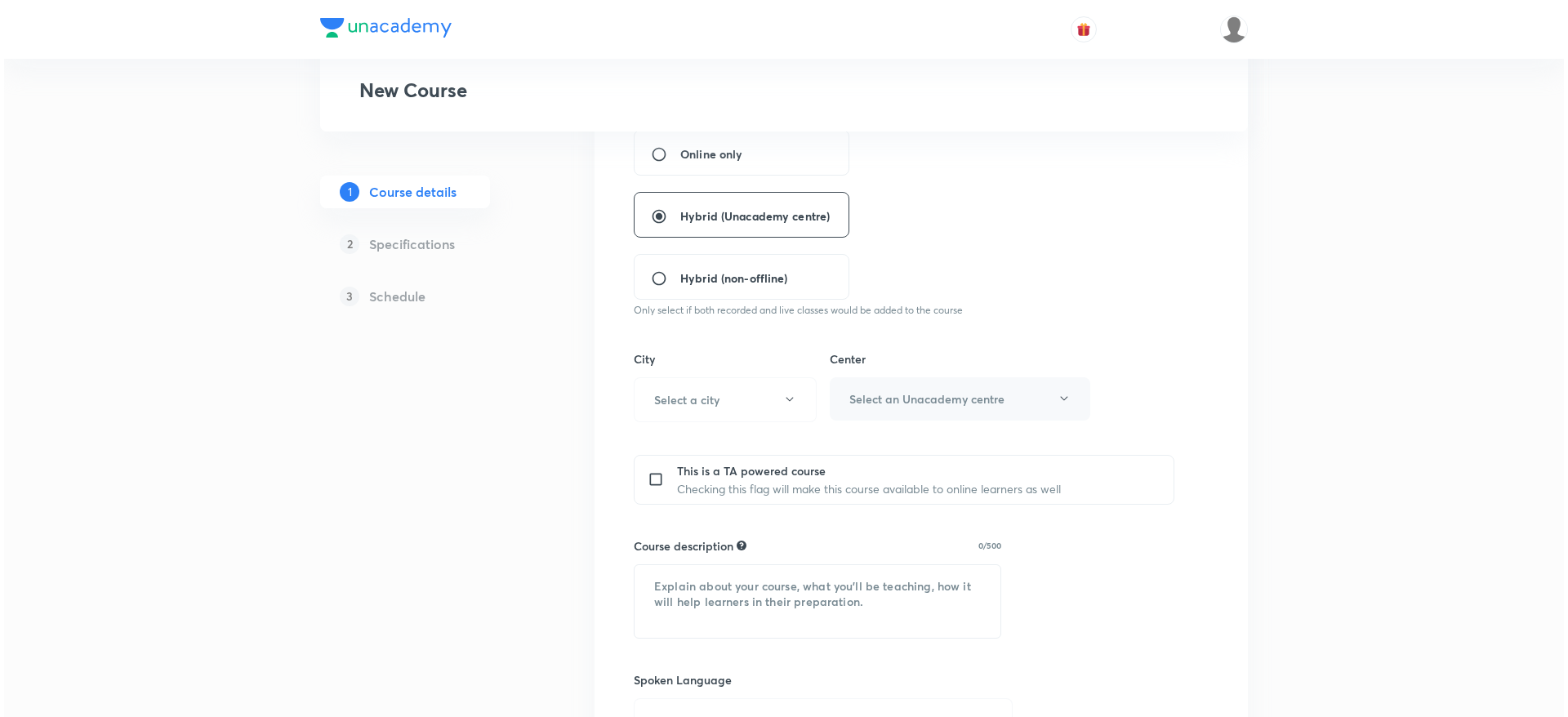
scroll to position [392, 0]
click at [687, 377] on button "Select a city" at bounding box center [721, 395] width 183 height 45
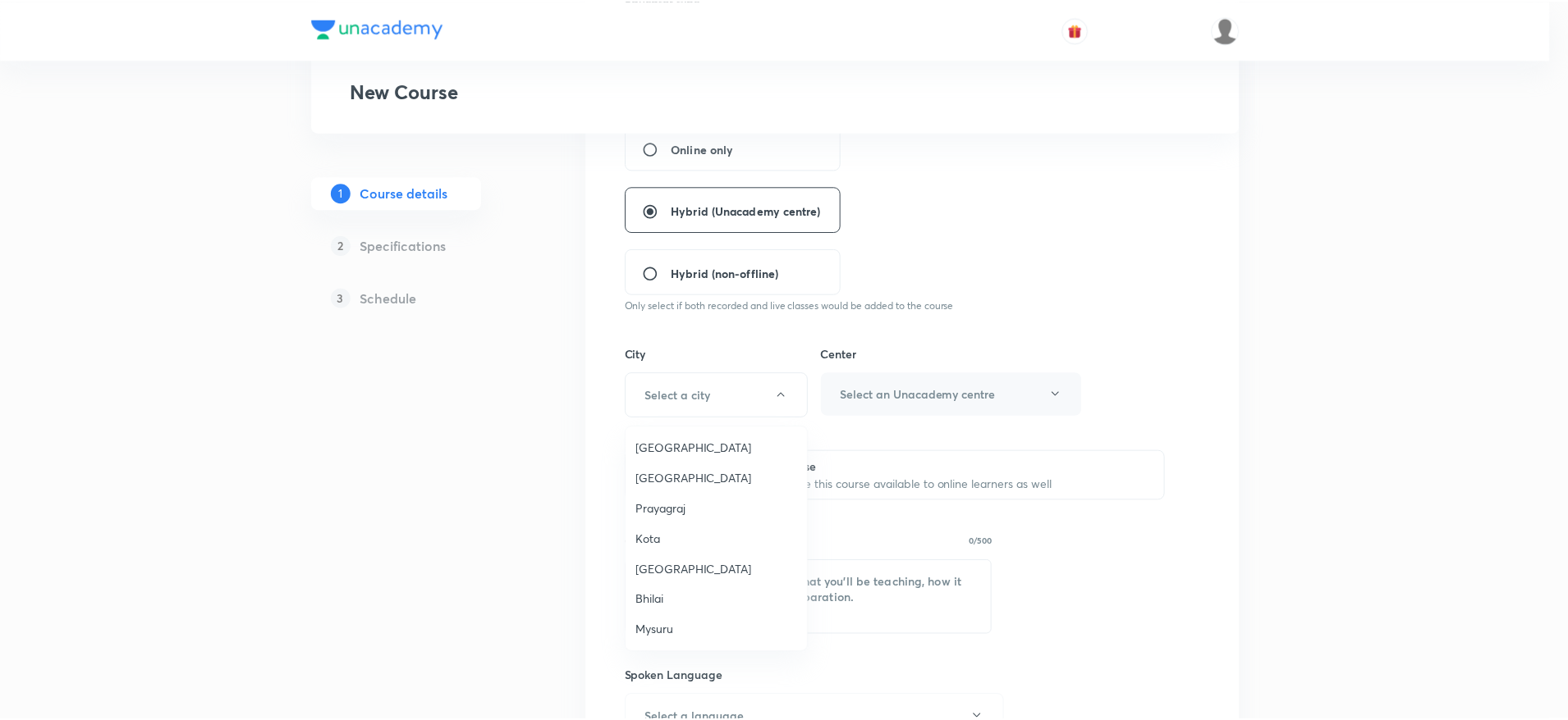
scroll to position [406, 0]
click at [654, 530] on span "Kota" at bounding box center [719, 528] width 163 height 17
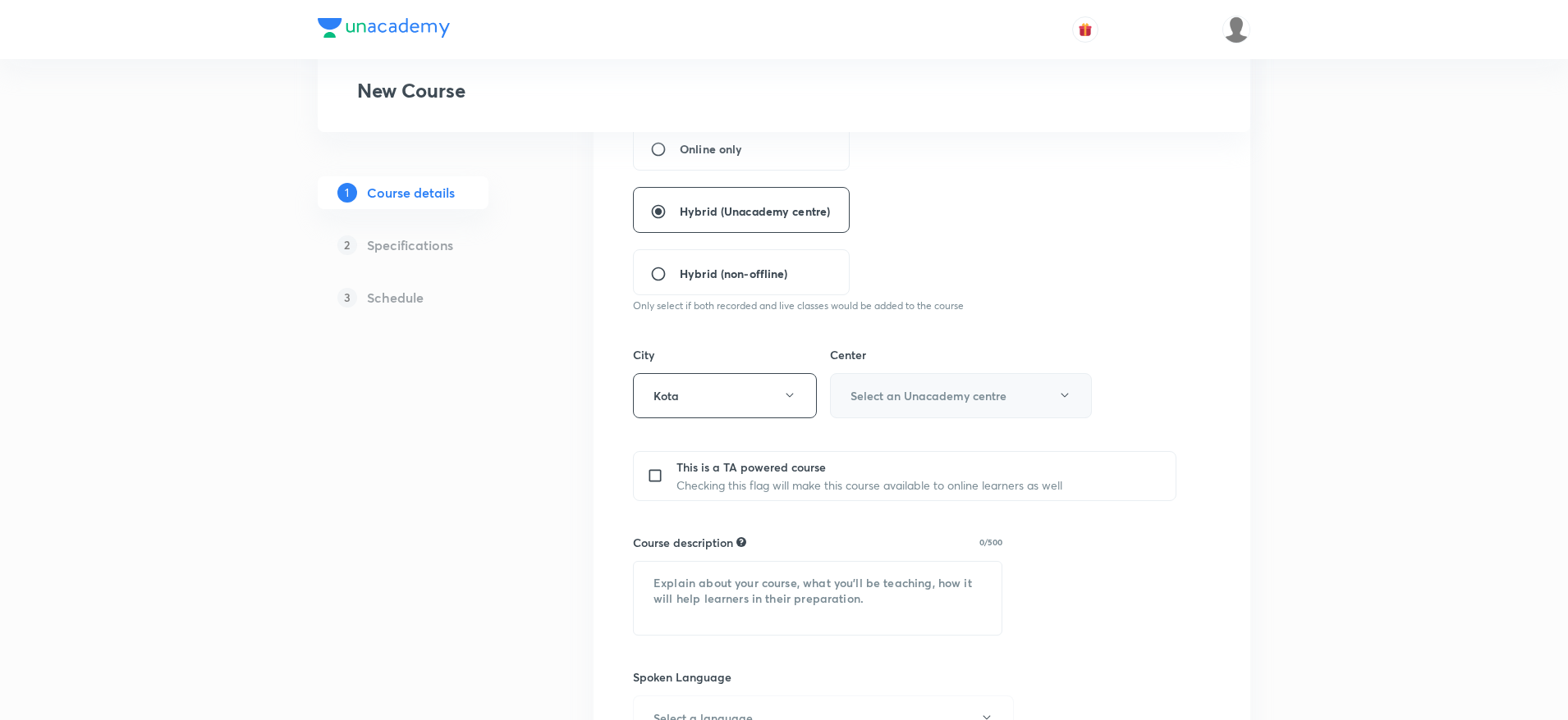
click at [901, 414] on button "Select an Unacademy centre" at bounding box center [960, 396] width 262 height 45
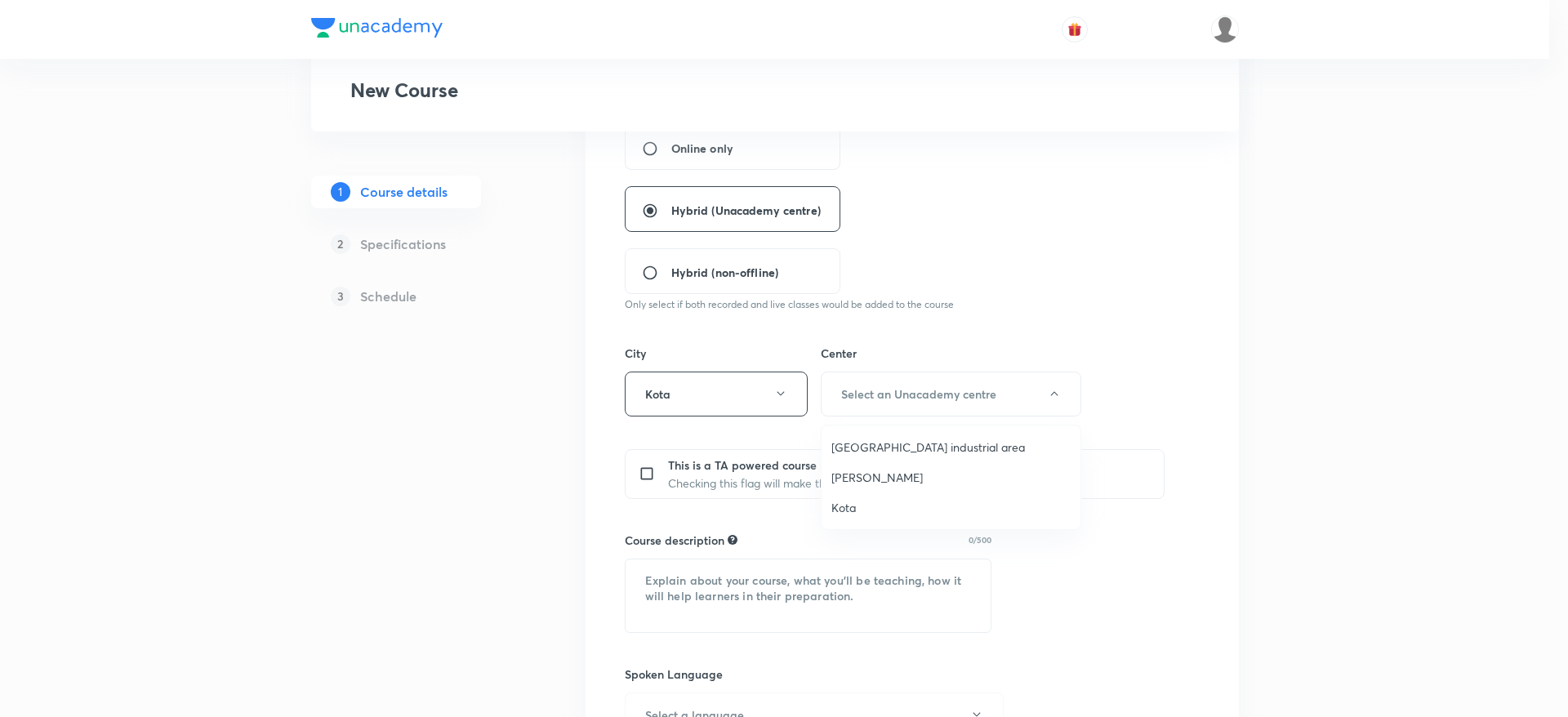
click at [876, 444] on span "[GEOGRAPHIC_DATA] industrial area" at bounding box center [951, 447] width 239 height 17
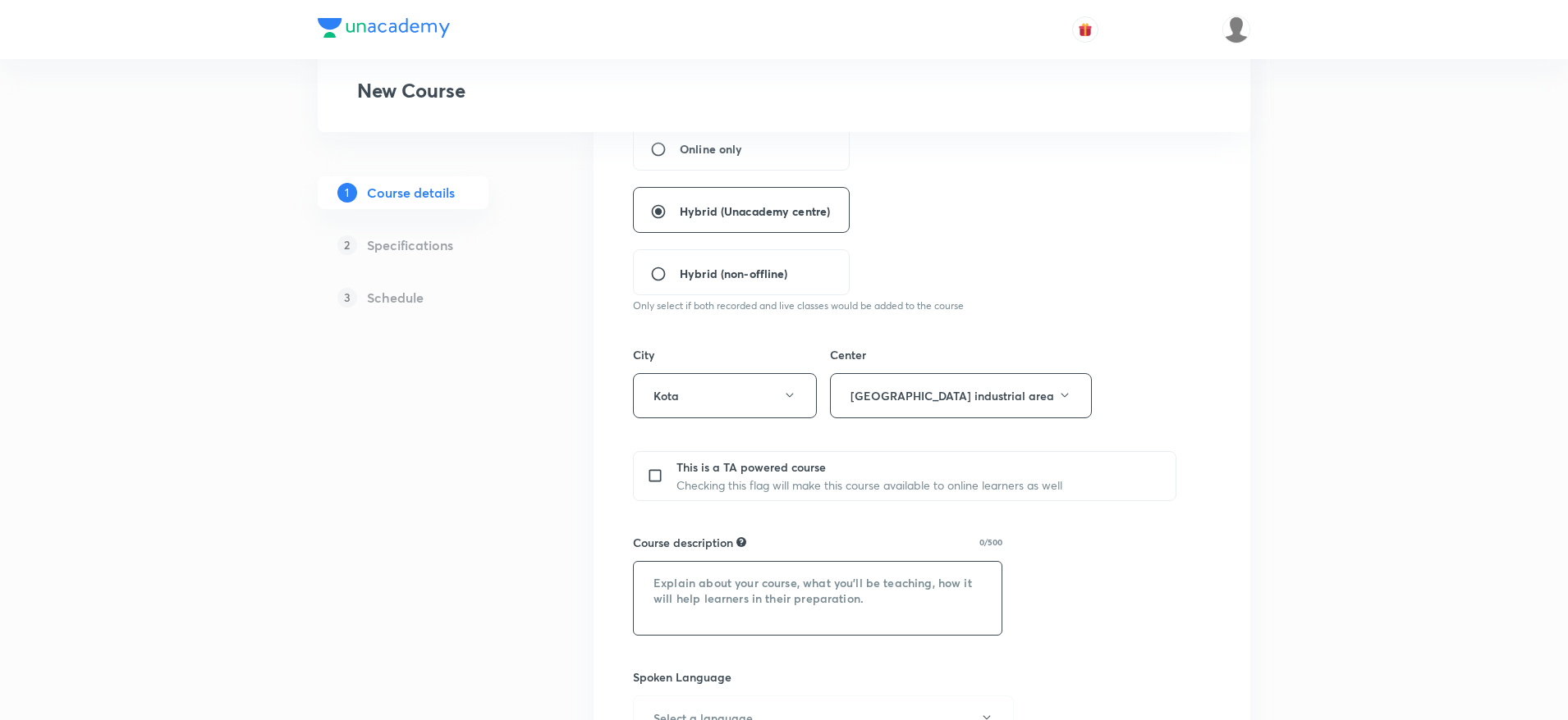
click at [706, 573] on textarea at bounding box center [818, 598] width 367 height 73
paste textarea "In this course, [PERSON_NAME] Sir will cover the entire Inorganic Chemistry. Th…"
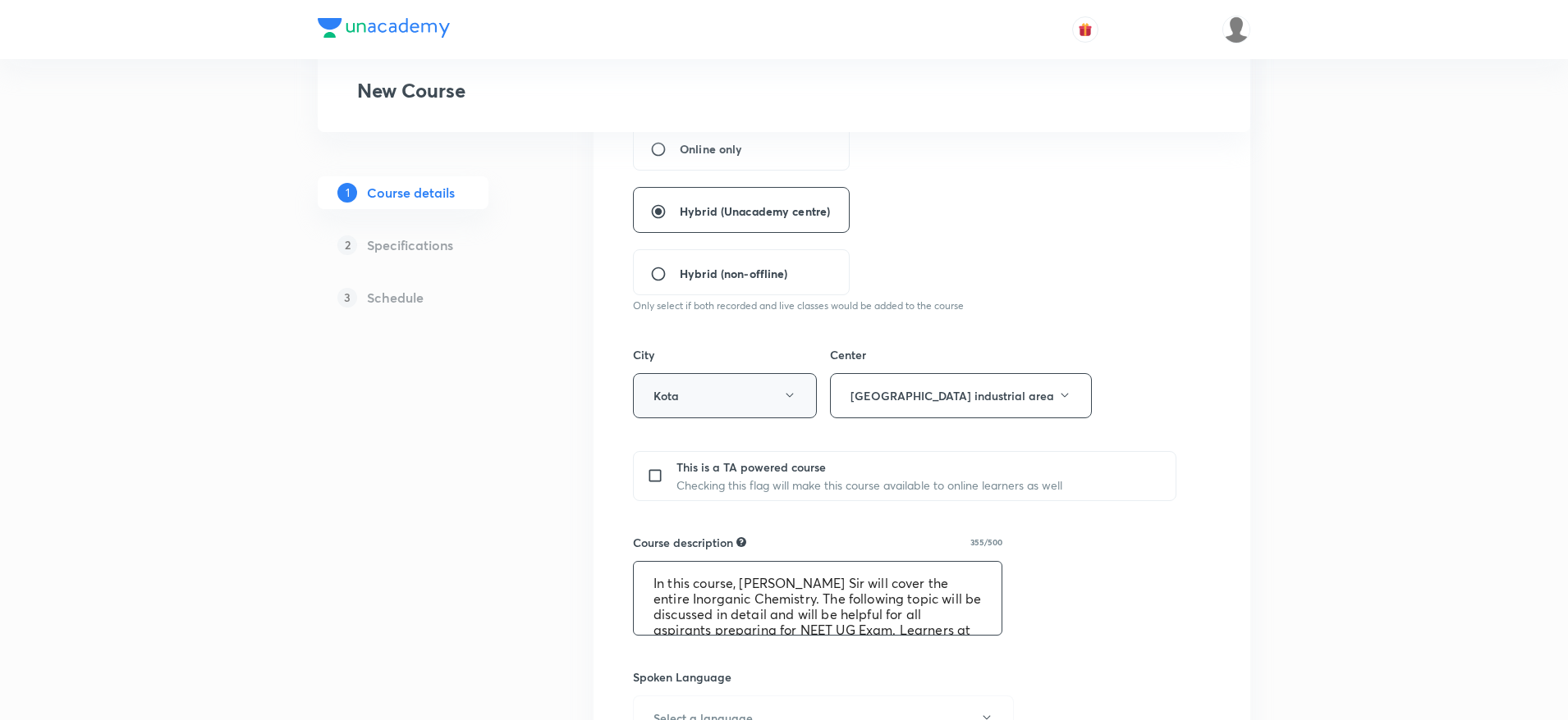
scroll to position [65, 0]
click at [740, 623] on textarea "In this course, [PERSON_NAME] Sir will cover the entire Inorganic Chemistry. Th…" at bounding box center [818, 598] width 367 height 73
click at [787, 608] on textarea "In this course, Mahendra Kumar Tiwari Sir will cover the entire Inorganic Chemi…" at bounding box center [818, 598] width 367 height 73
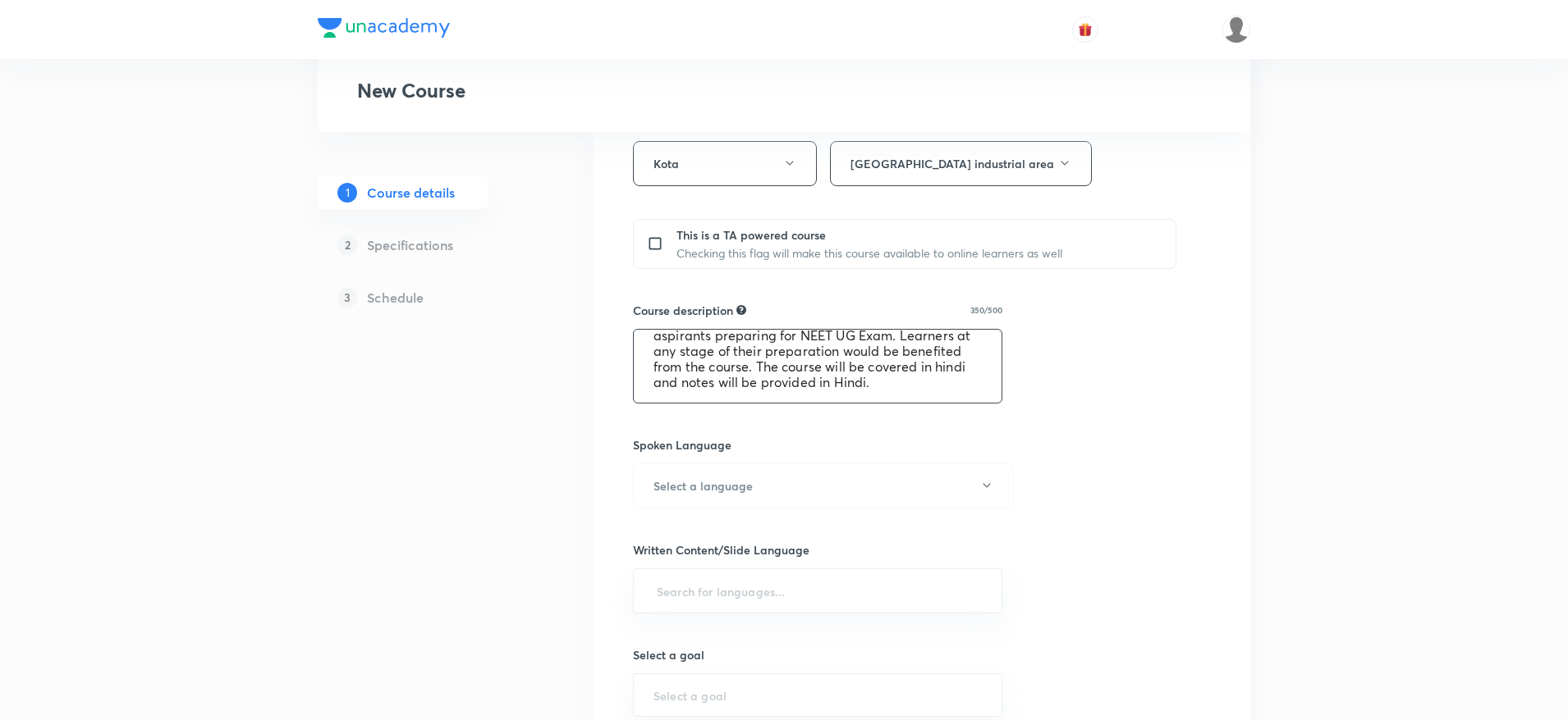
scroll to position [714, 0]
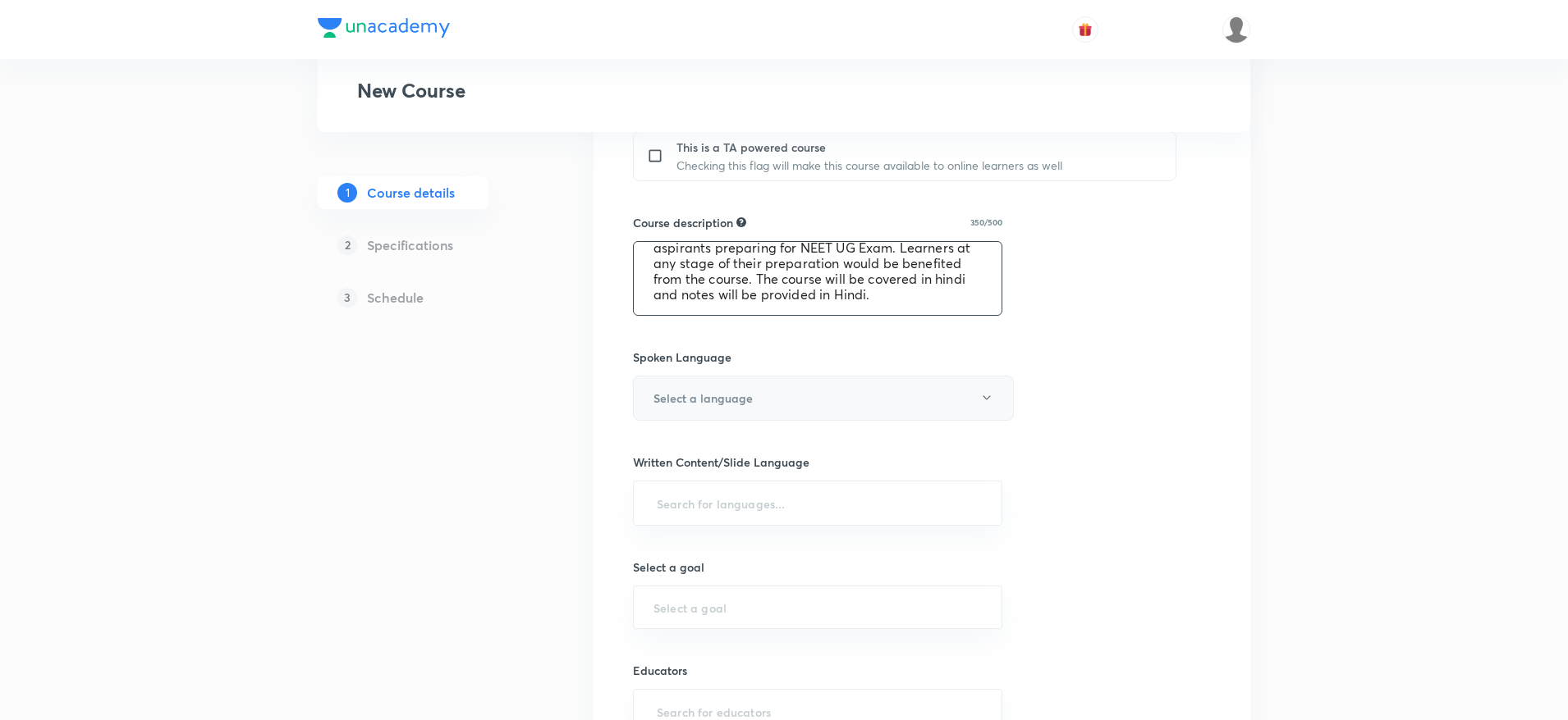
type textarea "In this course, Mahendra Kumar Tiwari Sir will cover the entire Inorganic Chemi…"
click at [696, 383] on button "Select a language" at bounding box center [823, 398] width 381 height 45
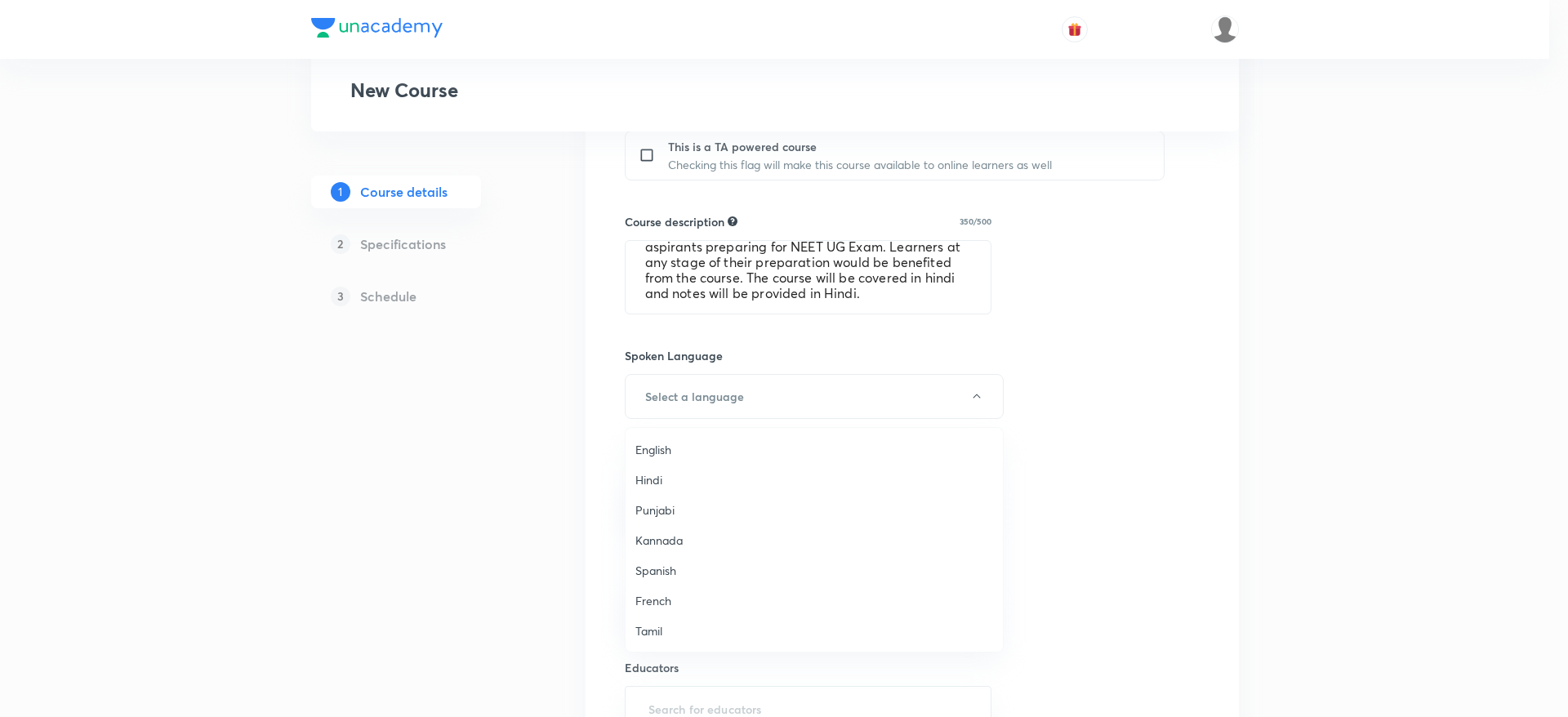
click at [649, 480] on span "Hindi" at bounding box center [813, 480] width 357 height 17
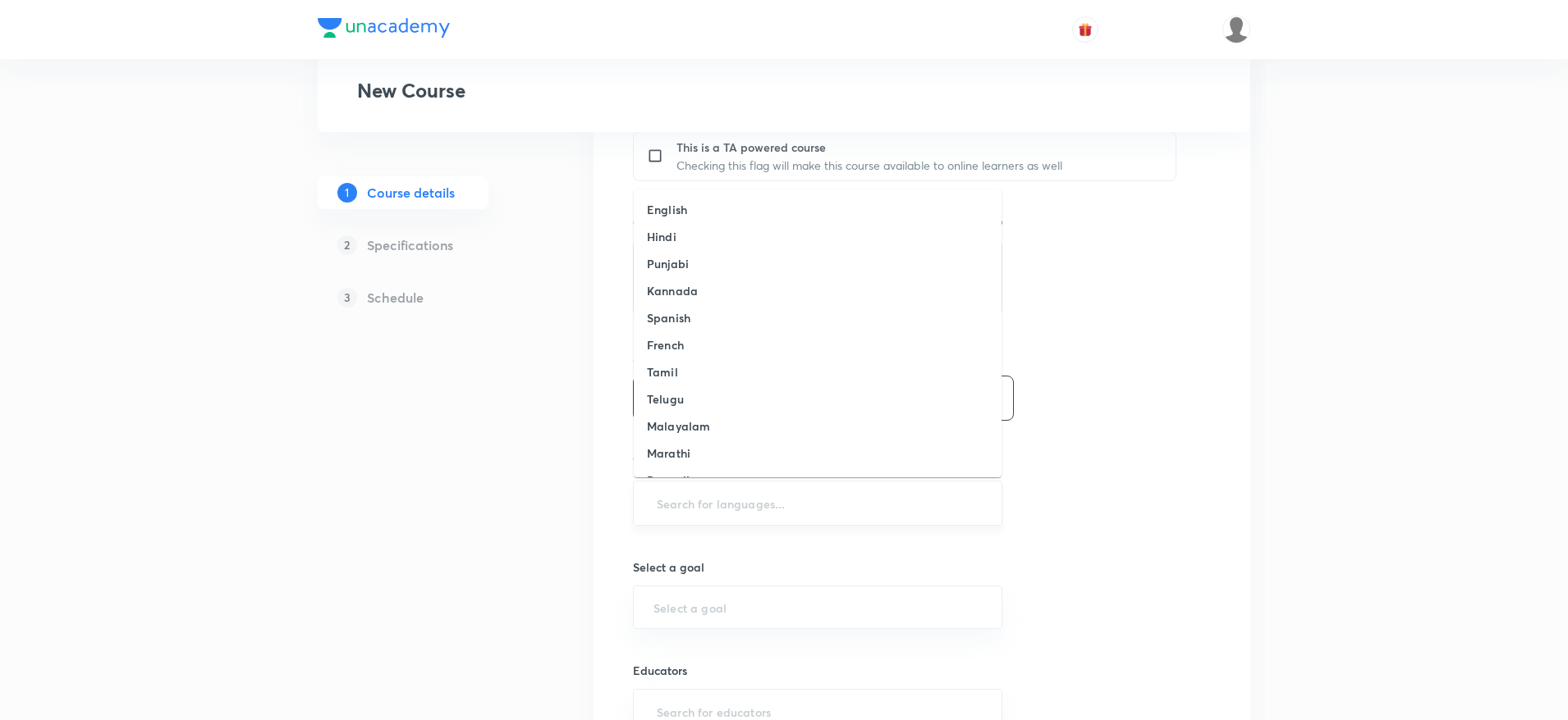
click at [660, 515] on input "text" at bounding box center [817, 503] width 328 height 30
click at [662, 231] on h6 "Hindi" at bounding box center [661, 236] width 29 height 17
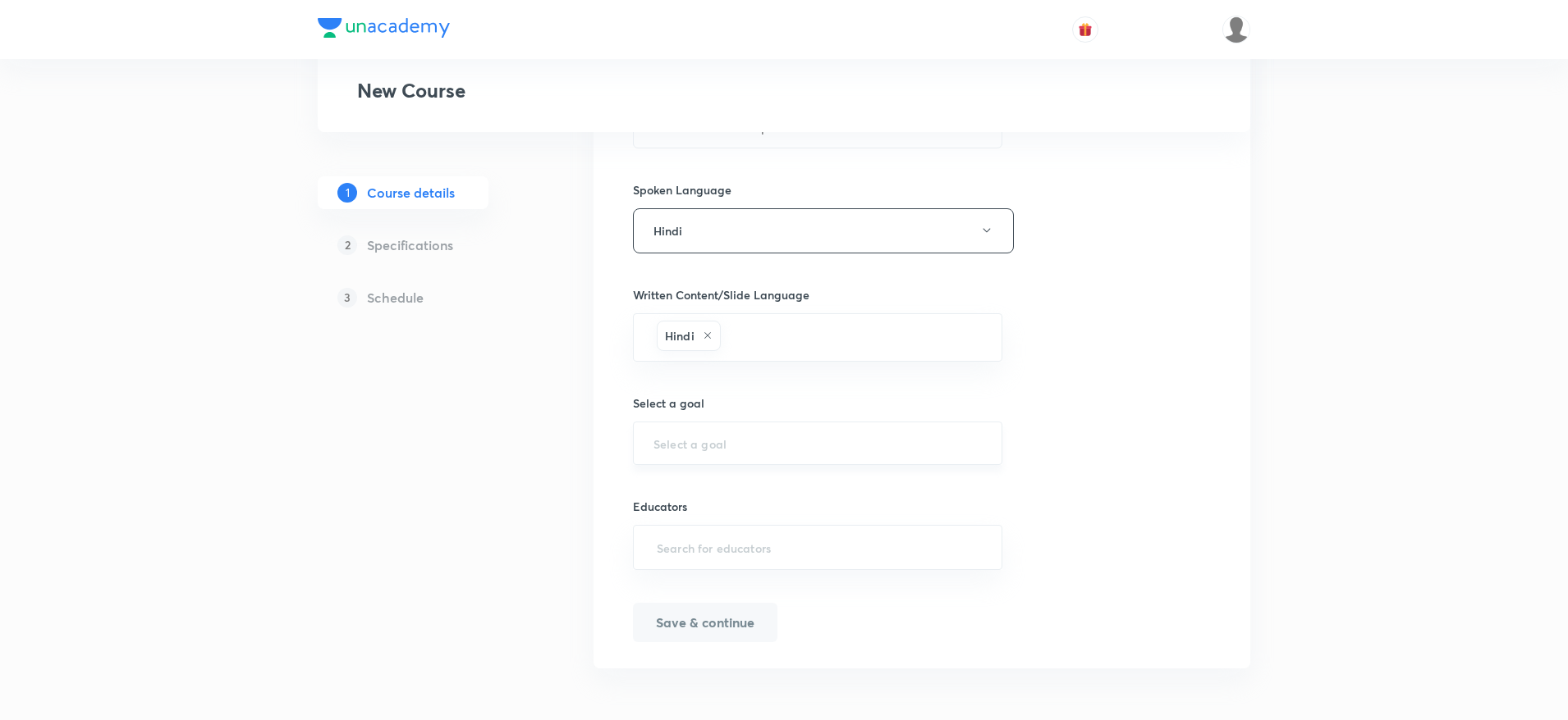
scroll to position [882, 0]
click at [783, 445] on input "text" at bounding box center [817, 442] width 328 height 15
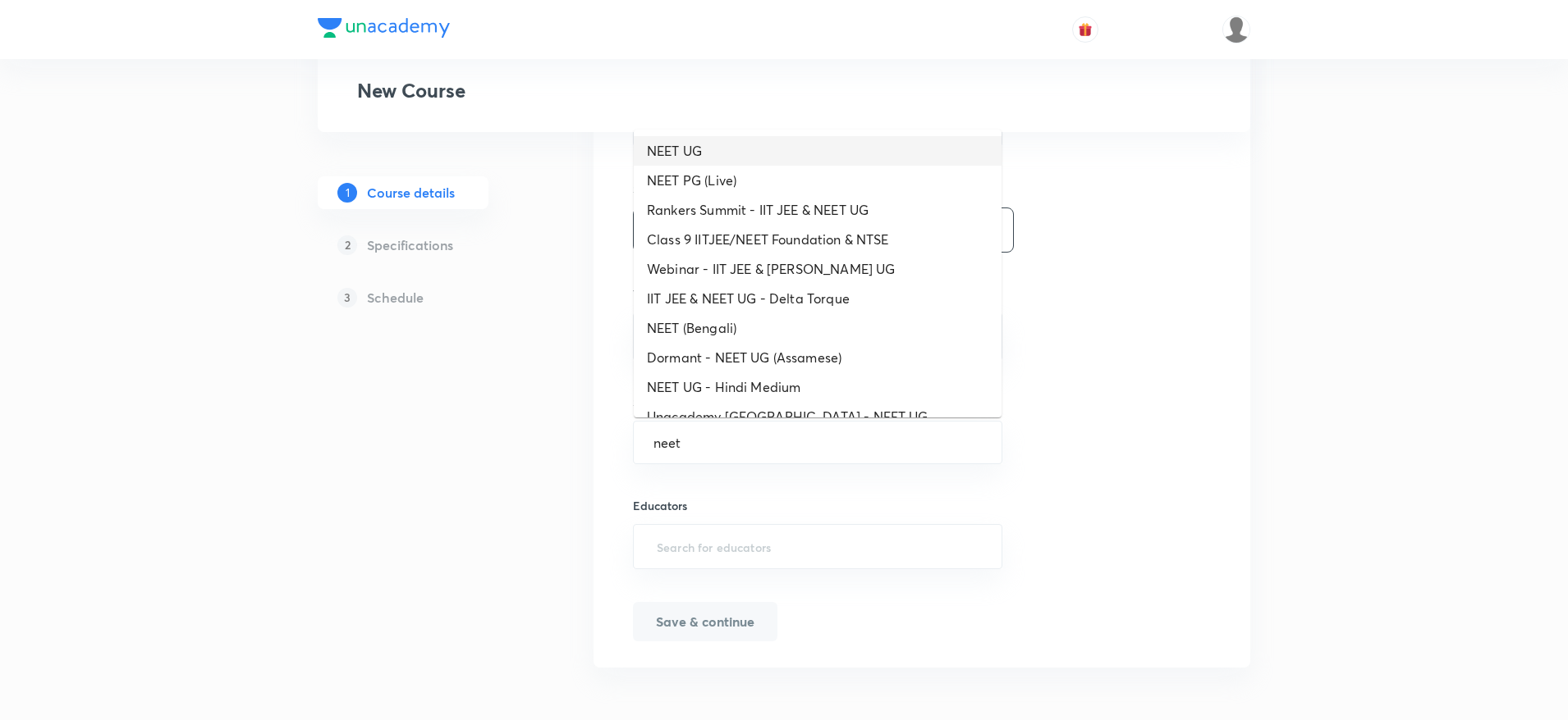
click at [670, 139] on li "NEET UG" at bounding box center [818, 151] width 367 height 29
type input "NEET UG"
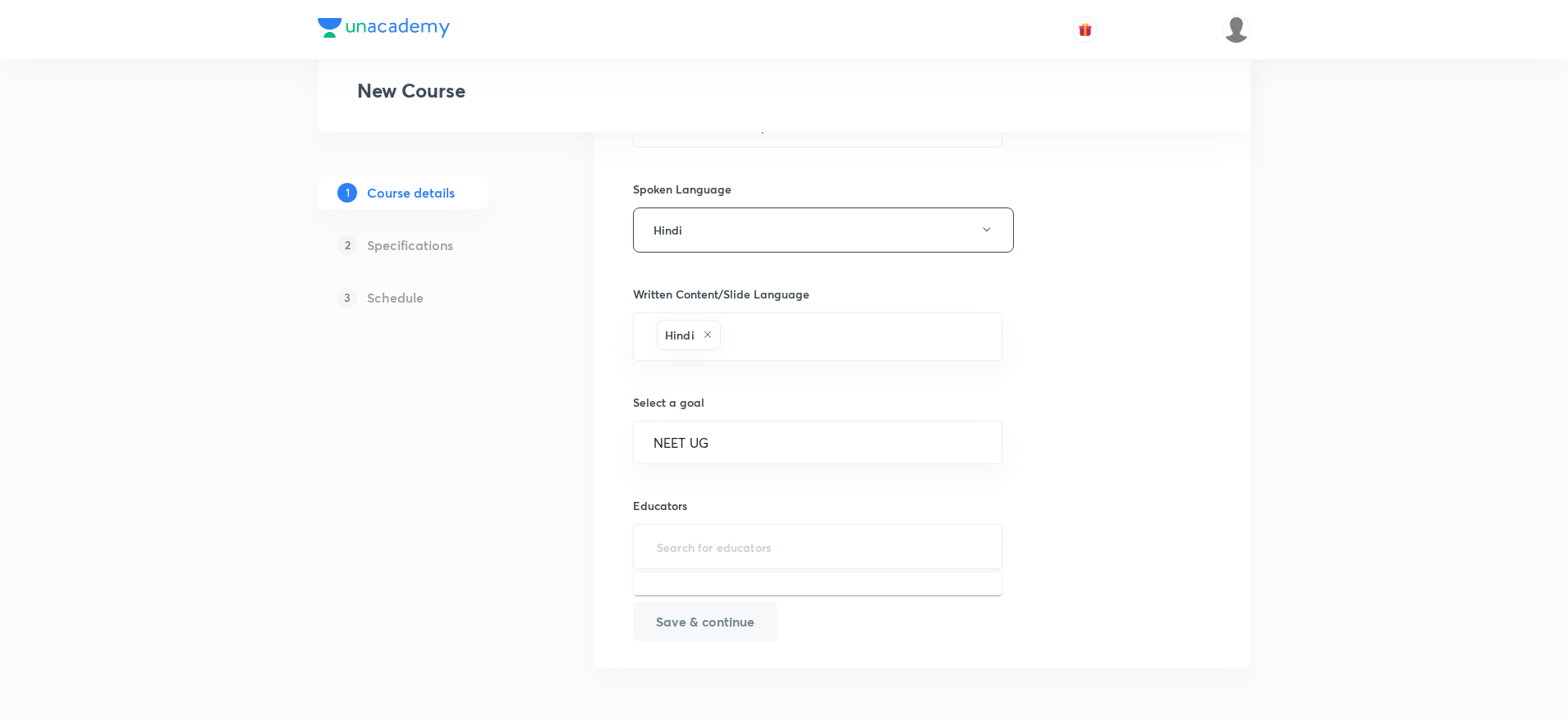
click at [734, 549] on input "text" at bounding box center [817, 546] width 328 height 30
paste input "unacademy-user-fjq2esuymwx5"
type input "unacademy-user-fjq2esuymwx5"
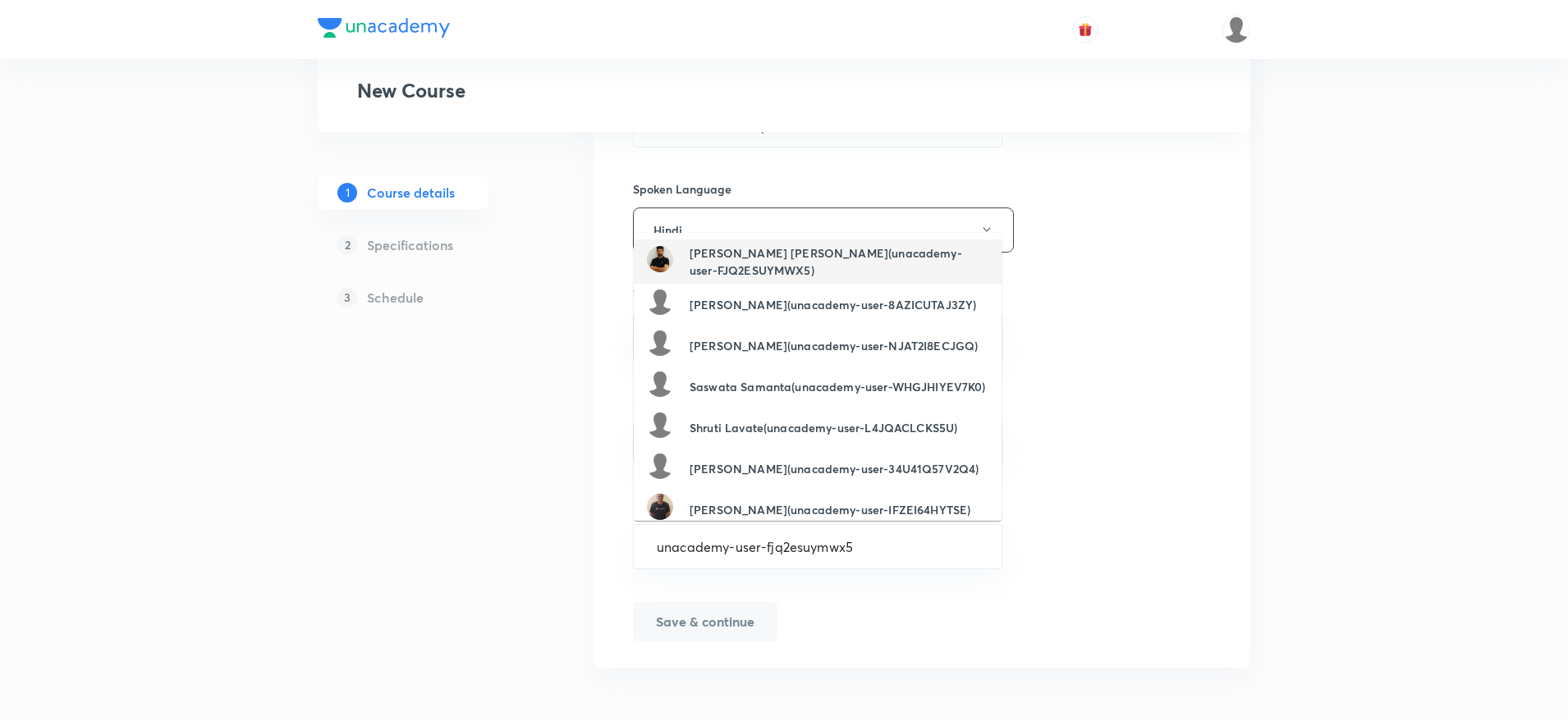
click at [750, 260] on h6 "Surendra Kumar Dhankad(unacademy-user-FJQ2ESUYMWX5)" at bounding box center [839, 262] width 299 height 35
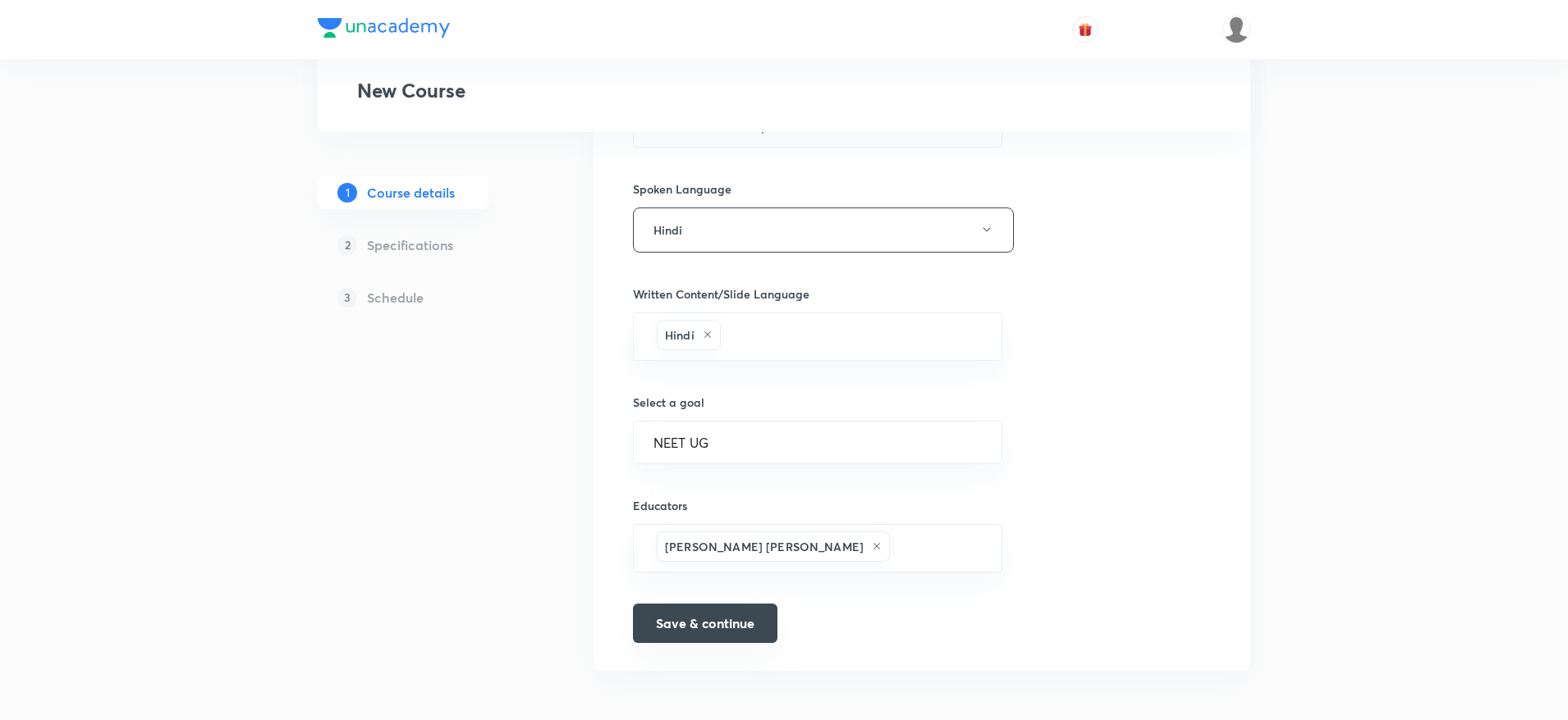
click at [669, 634] on button "Save & continue" at bounding box center [705, 623] width 145 height 39
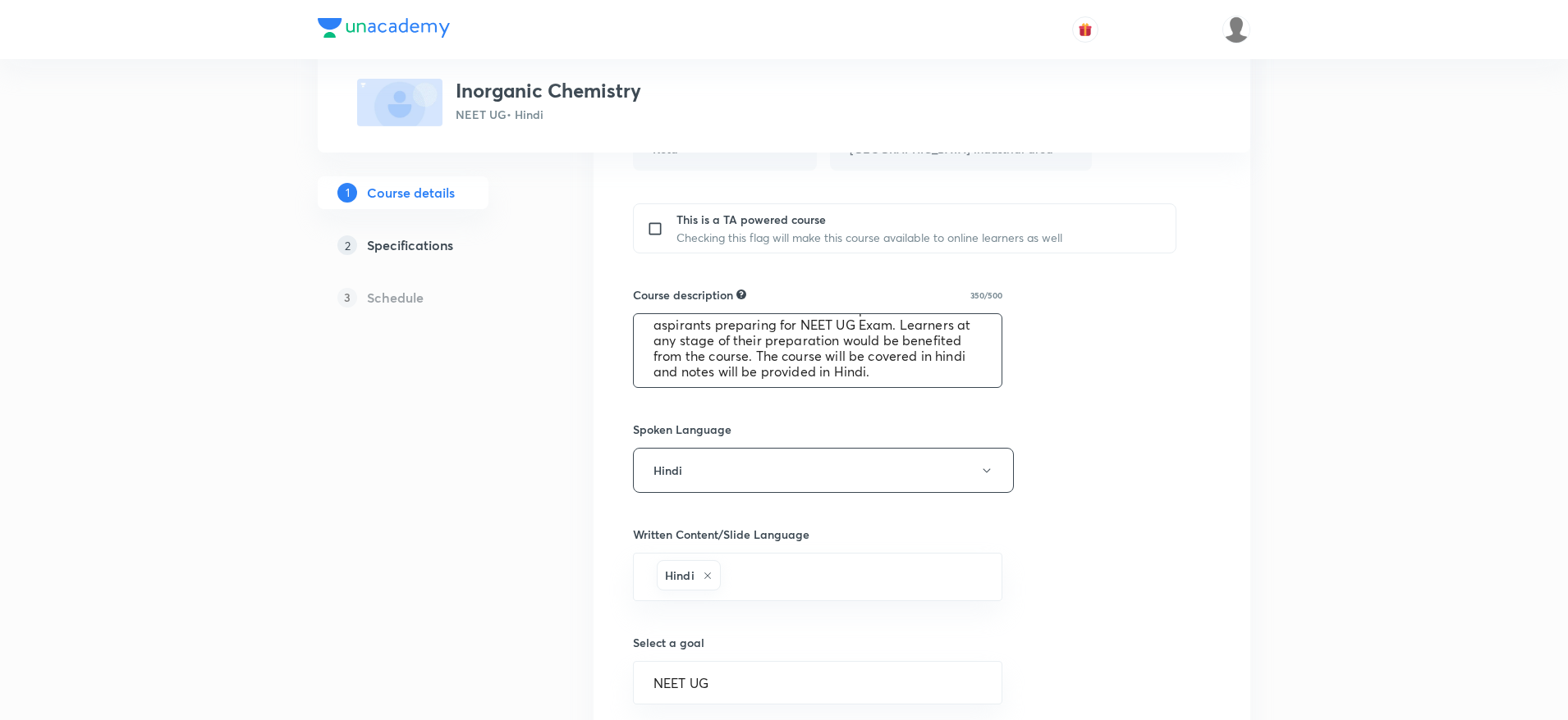
scroll to position [681, 0]
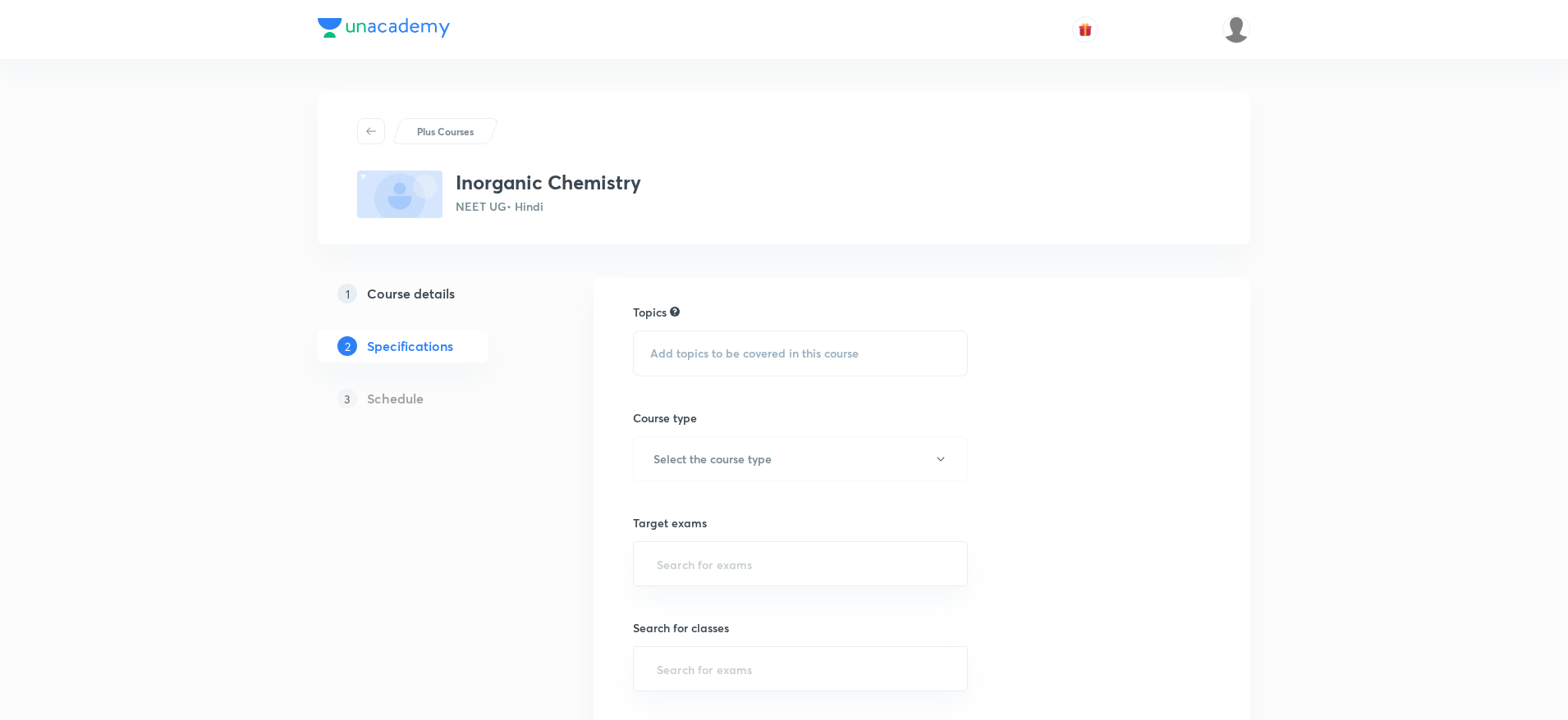
click at [694, 347] on span "Add topics to be covered in this course" at bounding box center [754, 354] width 208 height 13
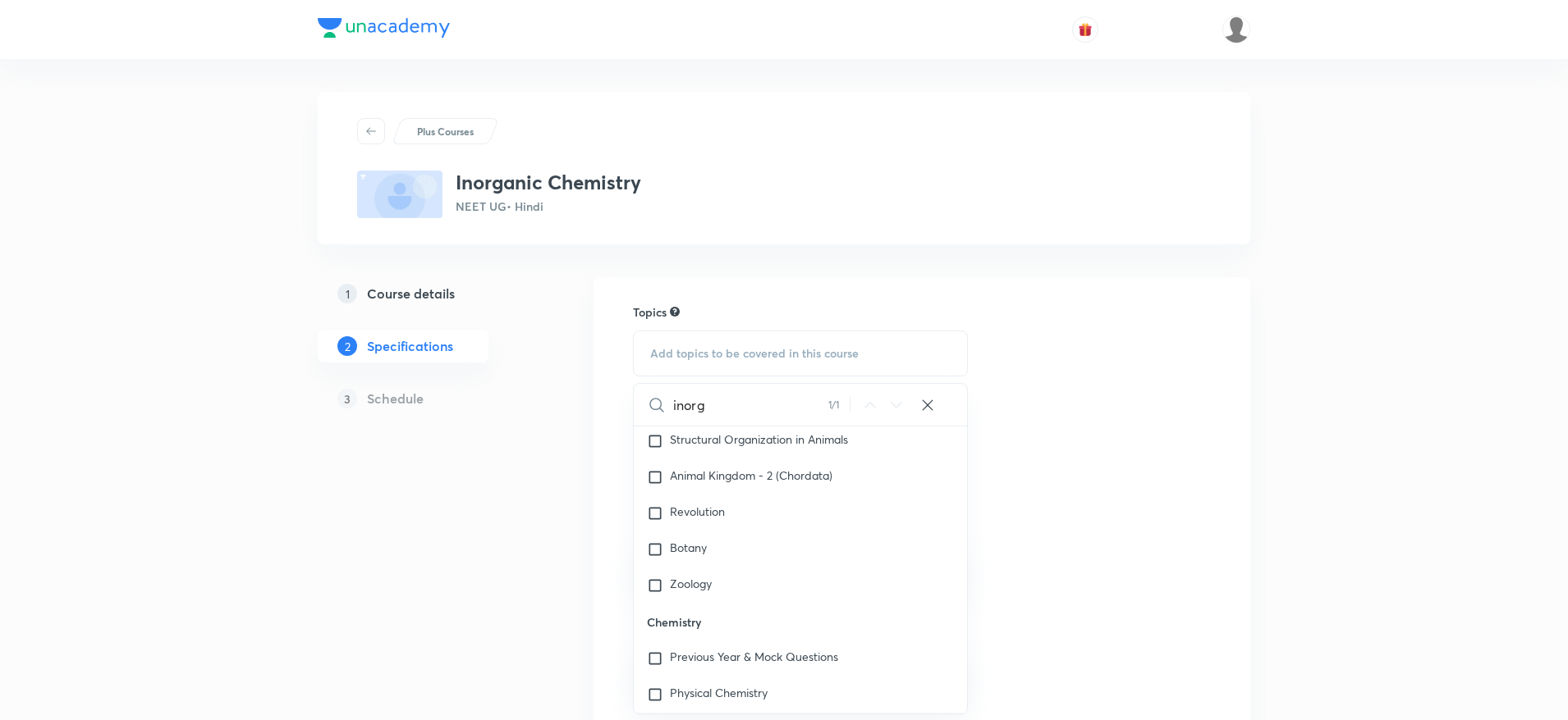
scroll to position [2263, 0]
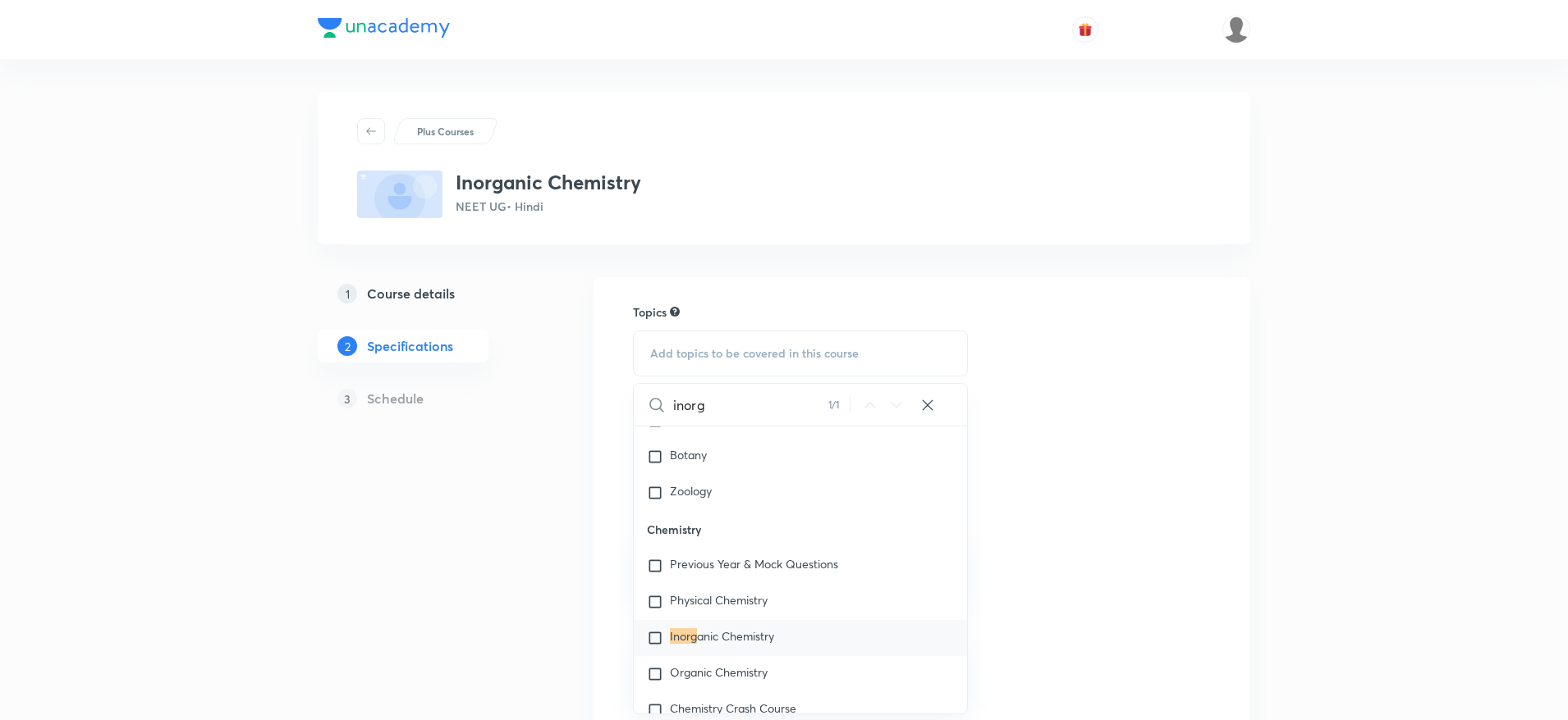
type input "inorg"
click at [665, 649] on div "Inorg anic Chemistry" at bounding box center [800, 638] width 333 height 36
checkbox input "true"
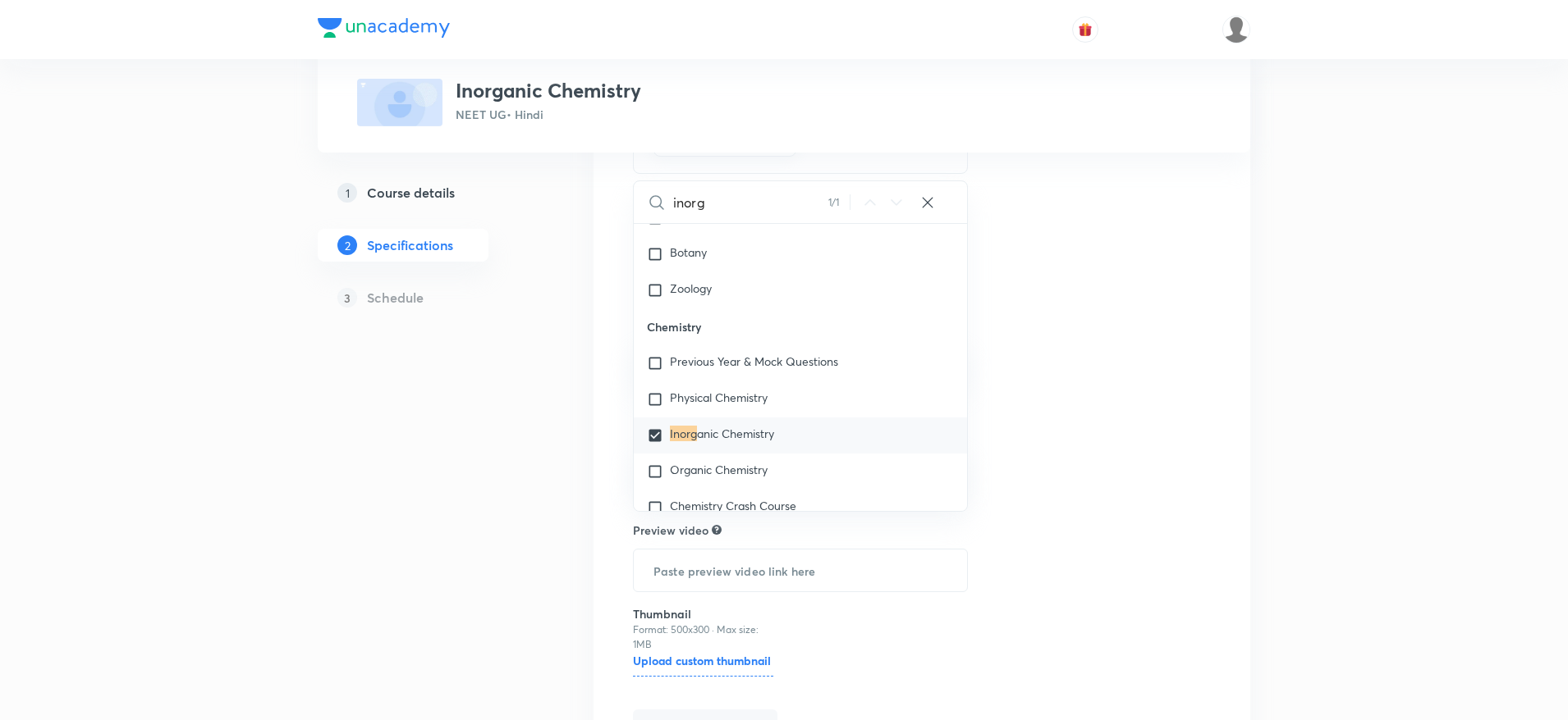
click at [1067, 335] on div "Topics Inorganic Chemistry CLEAR inorg 1 / 1 ​ Biology Previous Year & Mock Que…" at bounding box center [921, 415] width 578 height 667
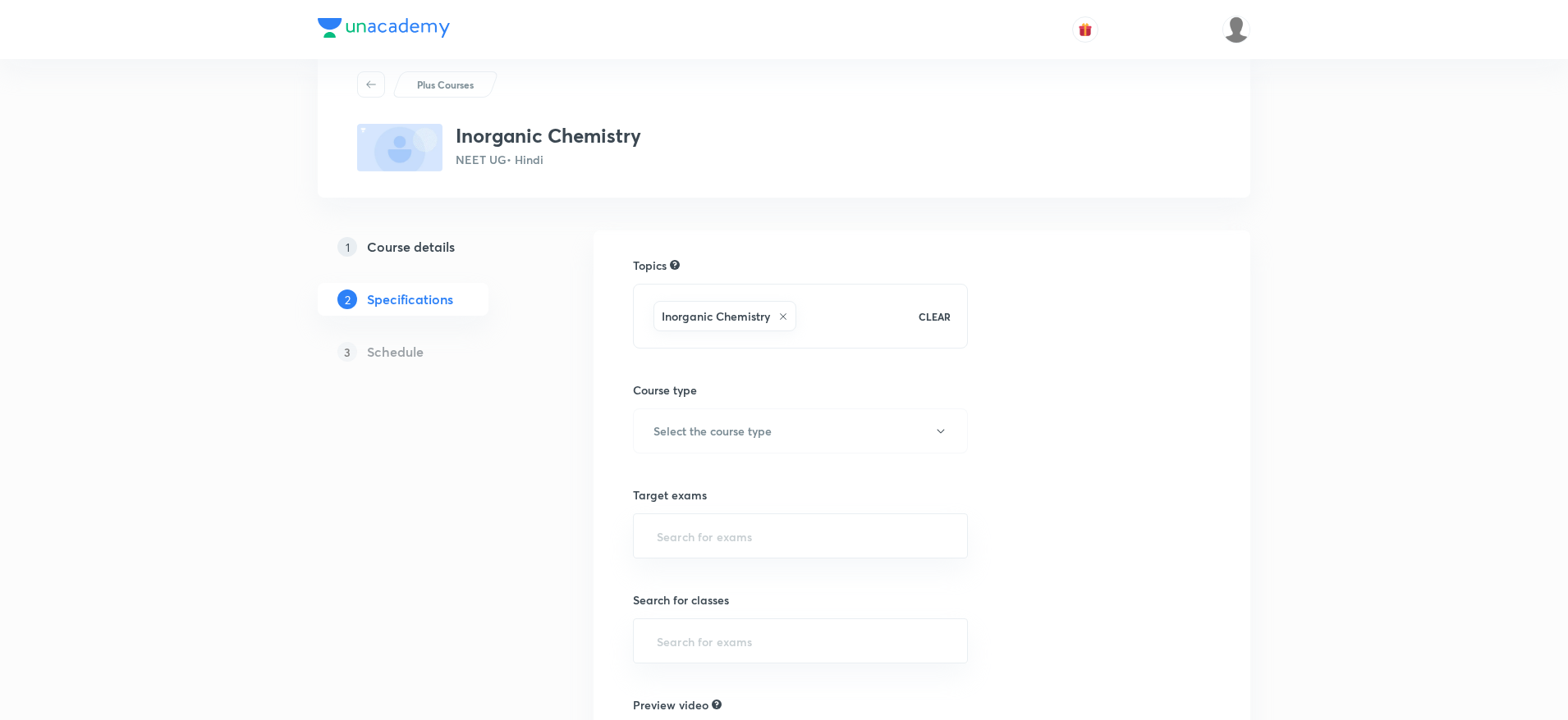
scroll to position [37, 0]
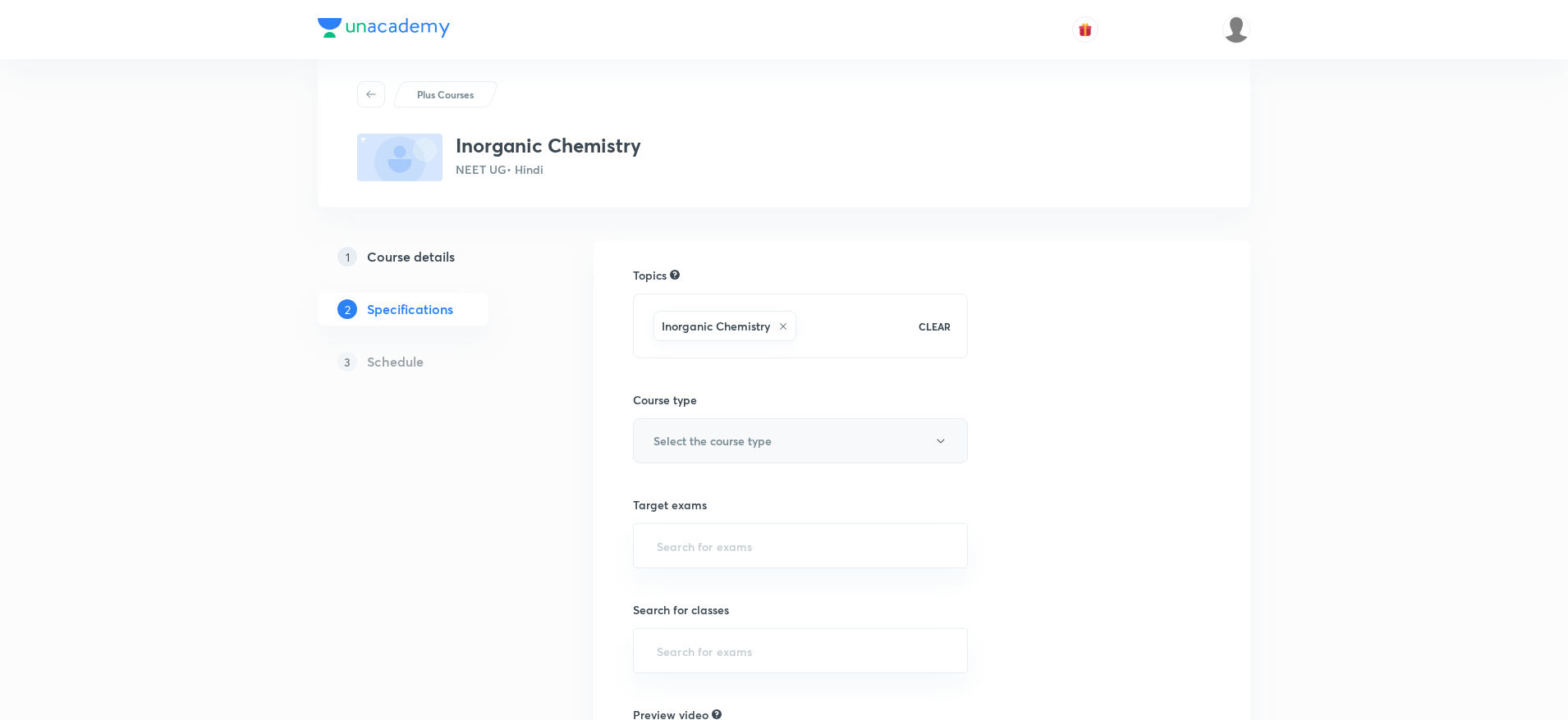
click at [746, 427] on button "Select the course type" at bounding box center [800, 441] width 335 height 45
click at [666, 525] on span "Theory Course" at bounding box center [818, 525] width 359 height 17
click at [661, 550] on input "text" at bounding box center [799, 545] width 294 height 30
click at [654, 593] on li "NEET UG" at bounding box center [800, 593] width 333 height 29
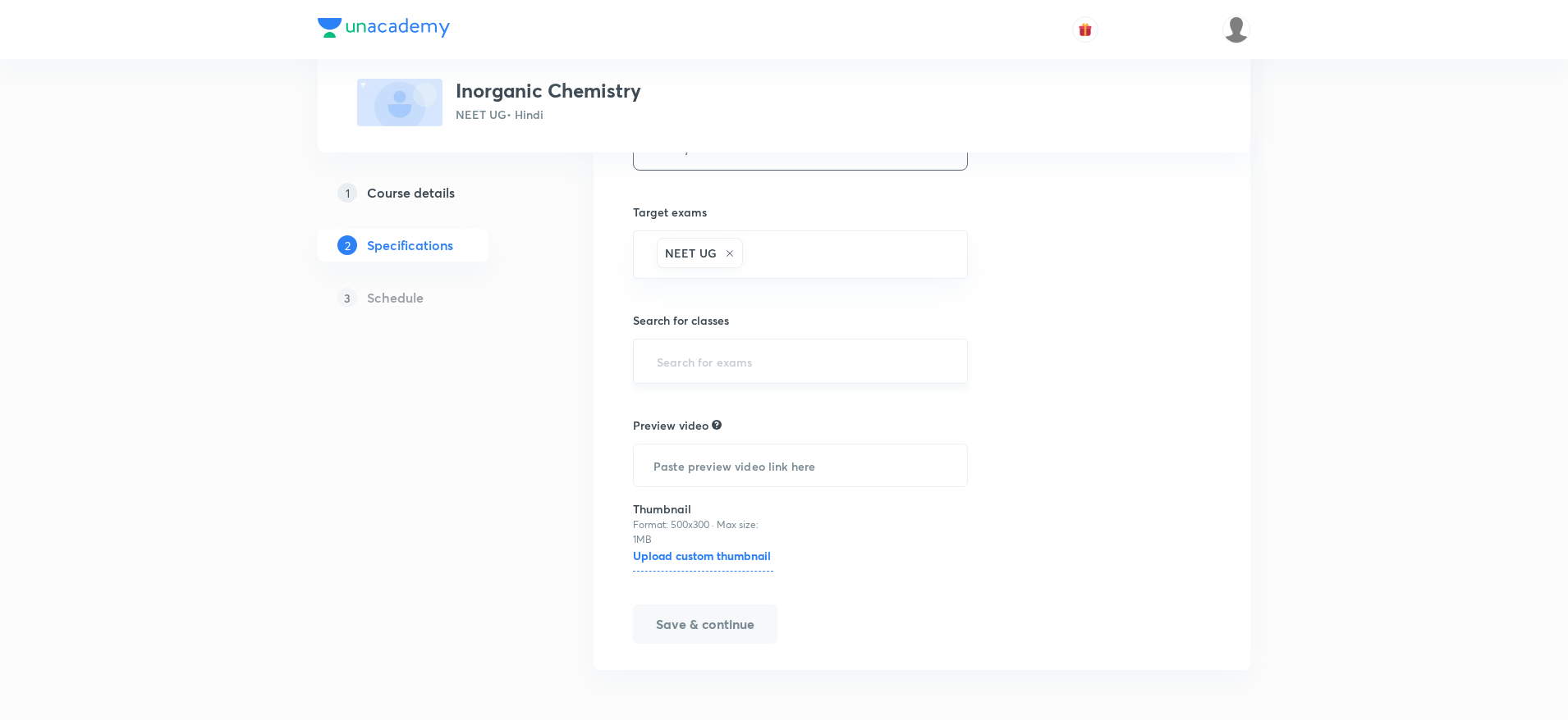
scroll to position [333, 0]
click at [636, 341] on div "​" at bounding box center [800, 359] width 335 height 45
click at [655, 349] on input "text" at bounding box center [799, 358] width 294 height 30
click at [661, 433] on li "Class 12" at bounding box center [800, 435] width 333 height 29
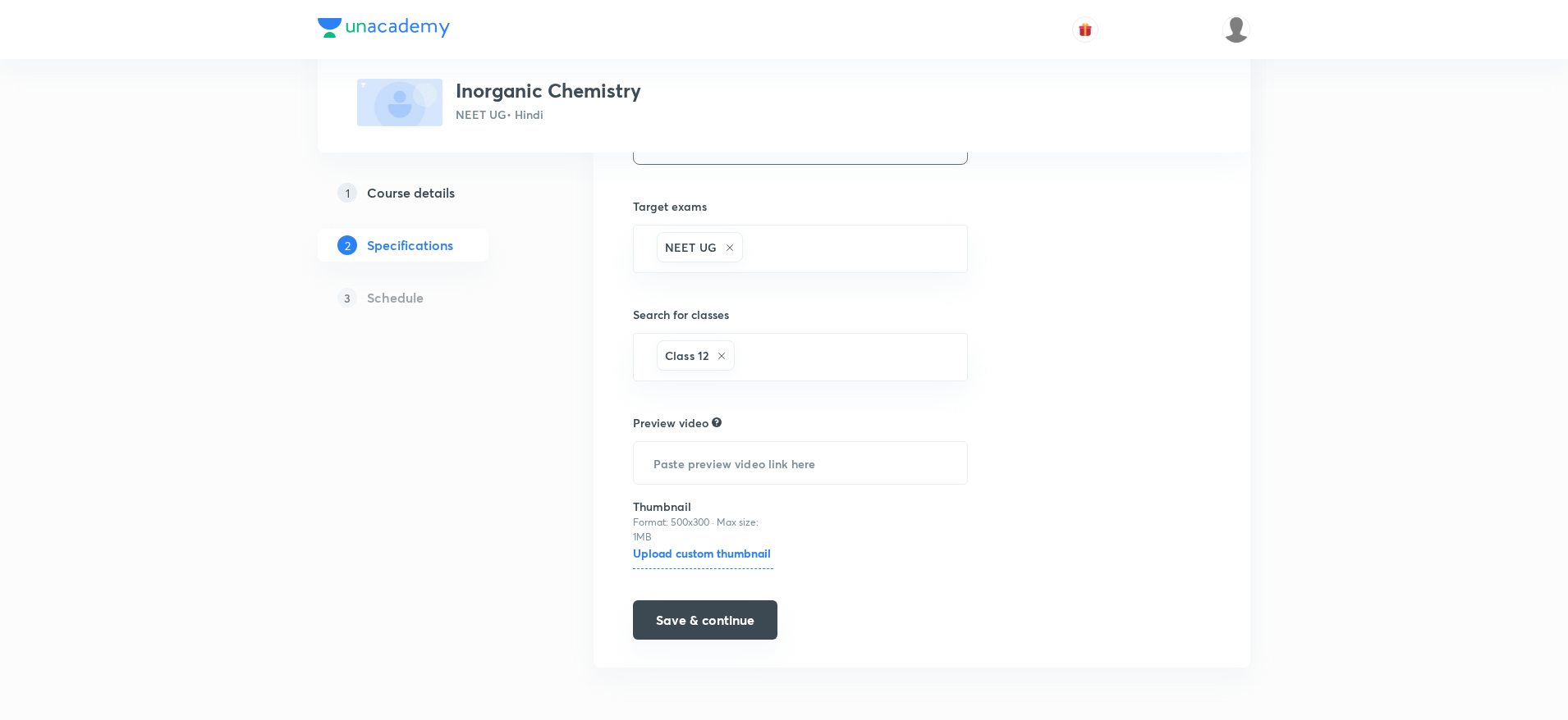
click at [669, 635] on button "Save & continue" at bounding box center [705, 620] width 145 height 39
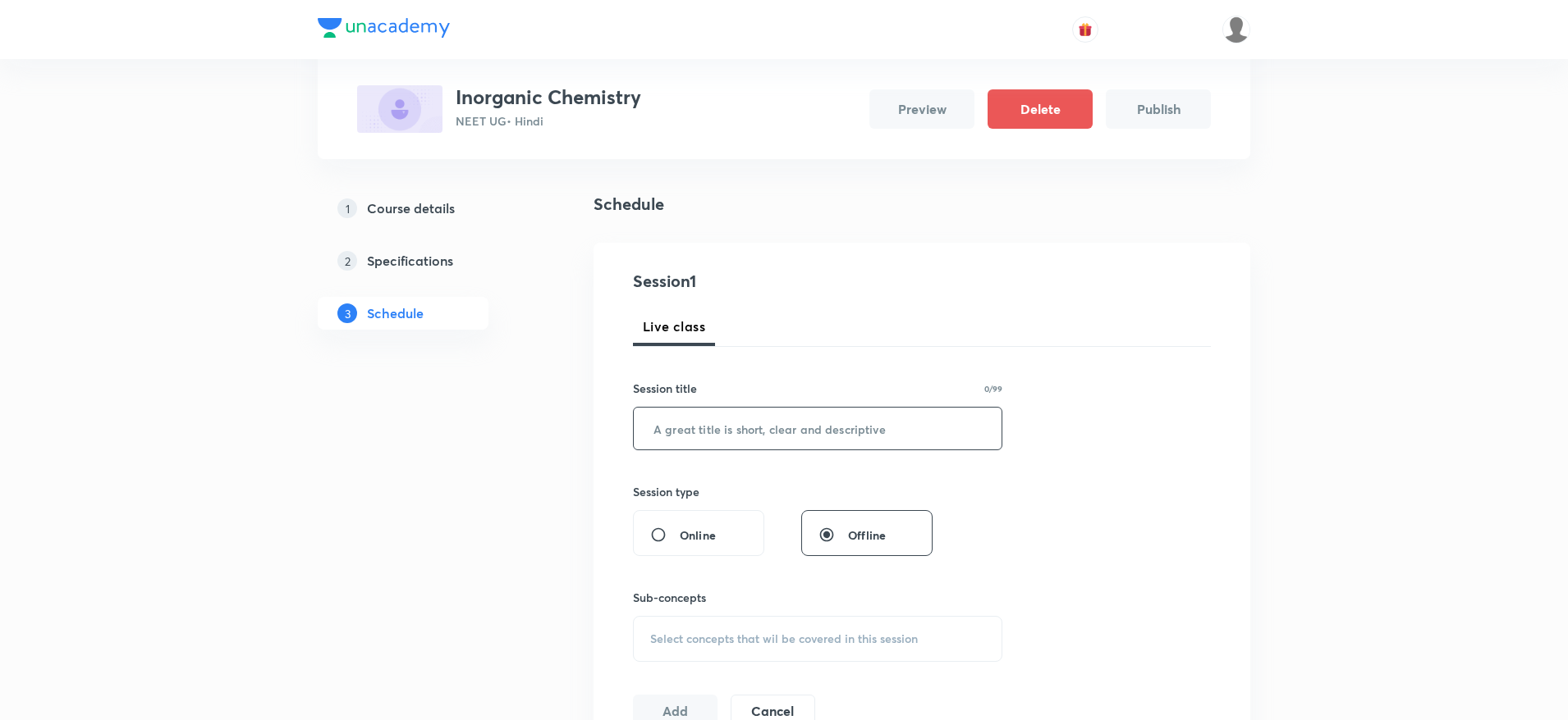
scroll to position [95, 0]
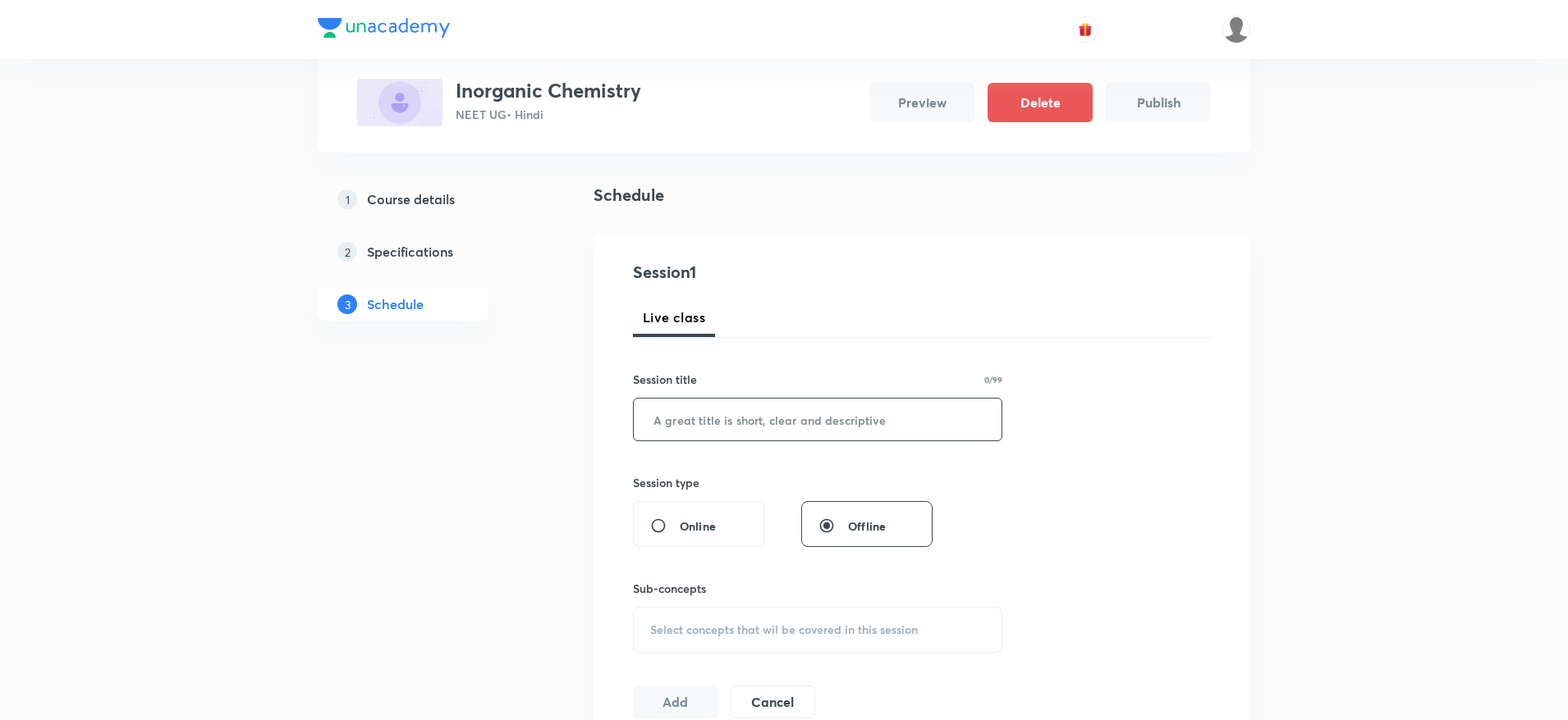
click at [650, 414] on input "text" at bounding box center [818, 420] width 367 height 42
paste input "PERIODIC TABLE - 1"
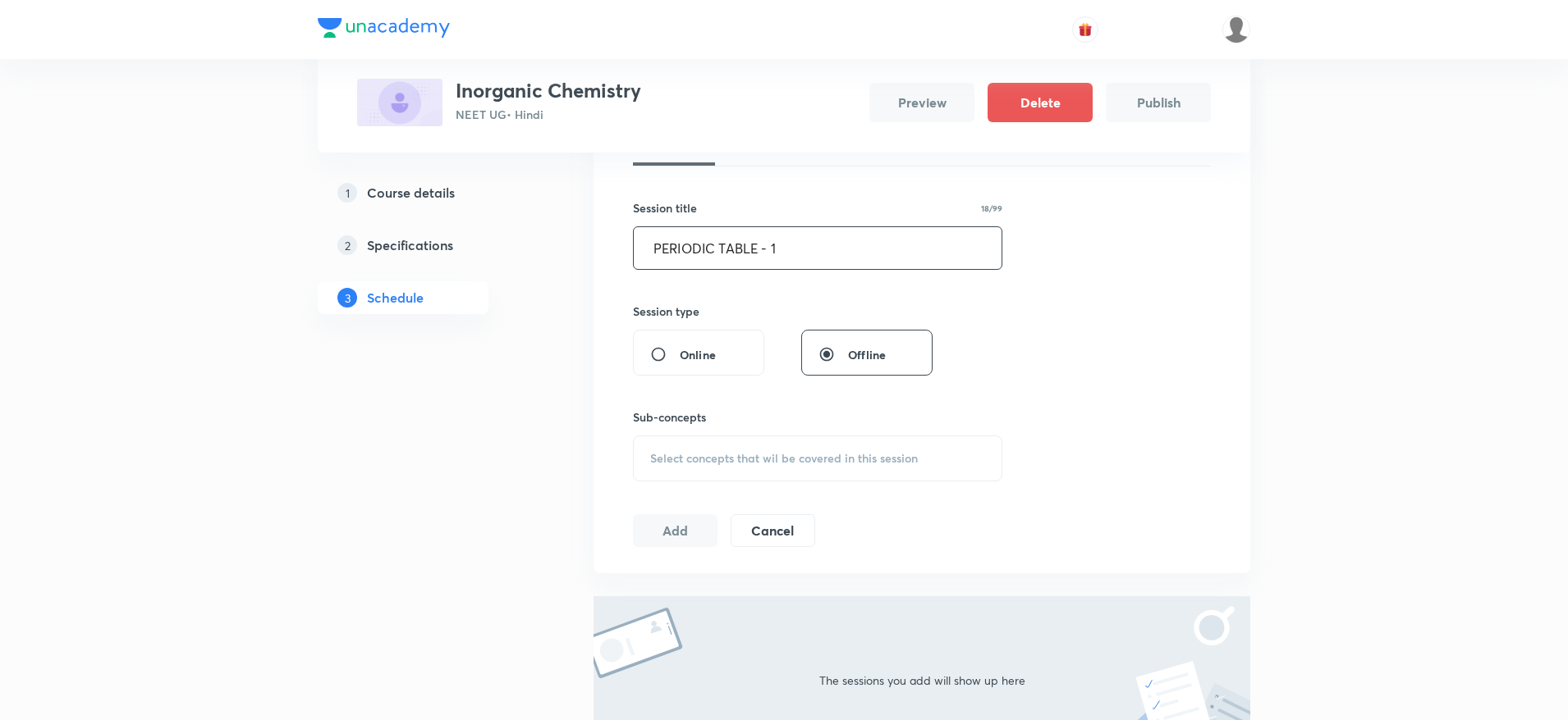
scroll to position [283, 0]
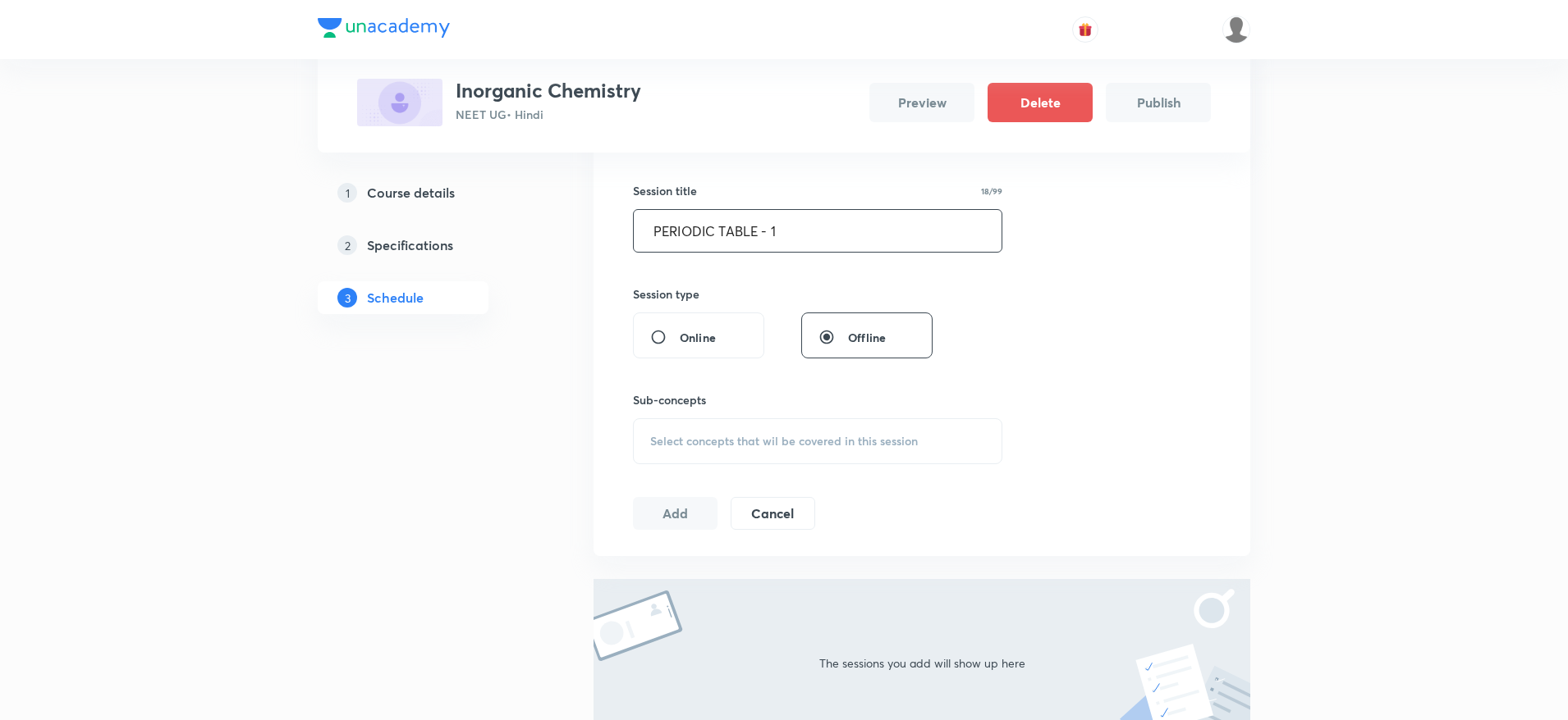
type input "PERIODIC TABLE - 1"
click at [669, 444] on span "Select concepts that wil be covered in this session" at bounding box center [784, 441] width 267 height 13
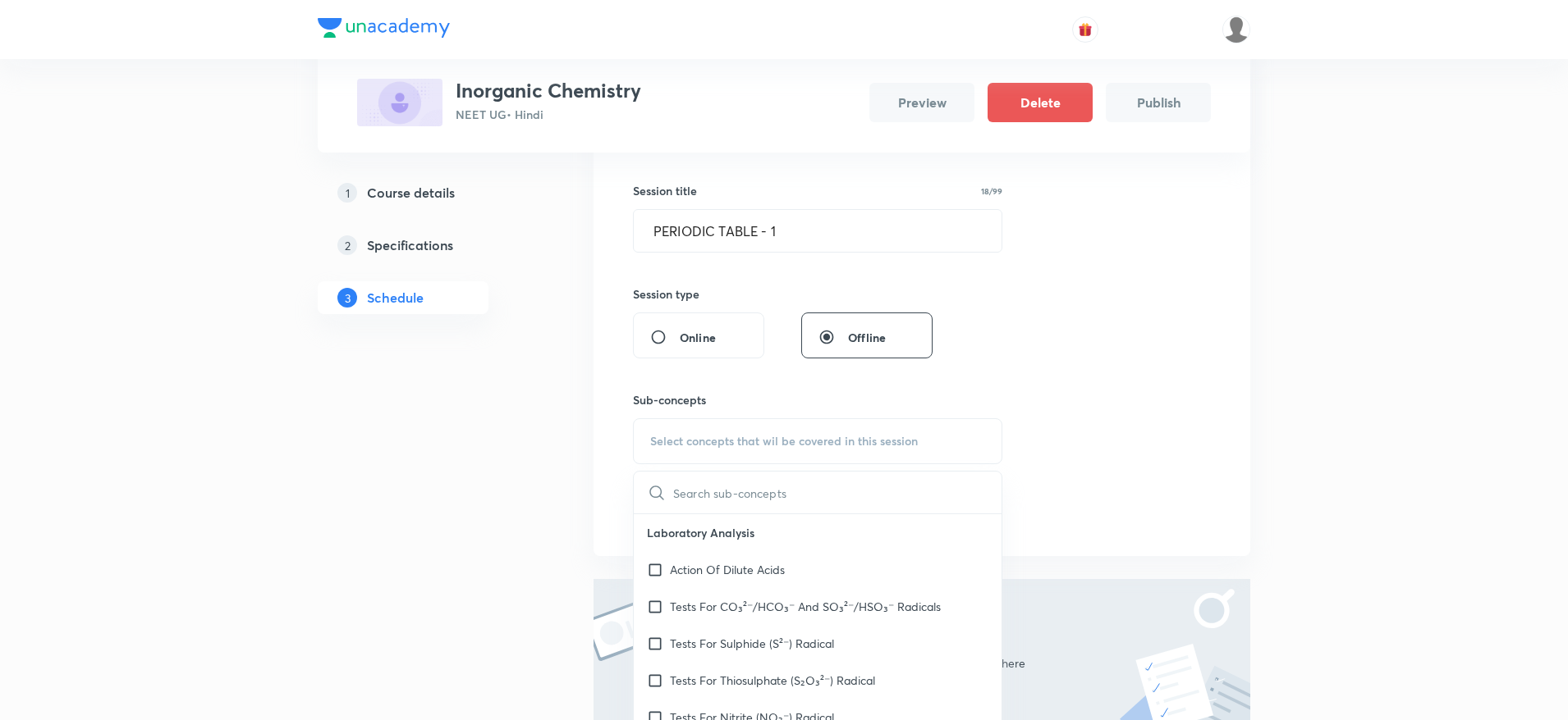
click at [670, 566] on p "Action Of Dilute Acids" at bounding box center [727, 569] width 115 height 17
checkbox input "true"
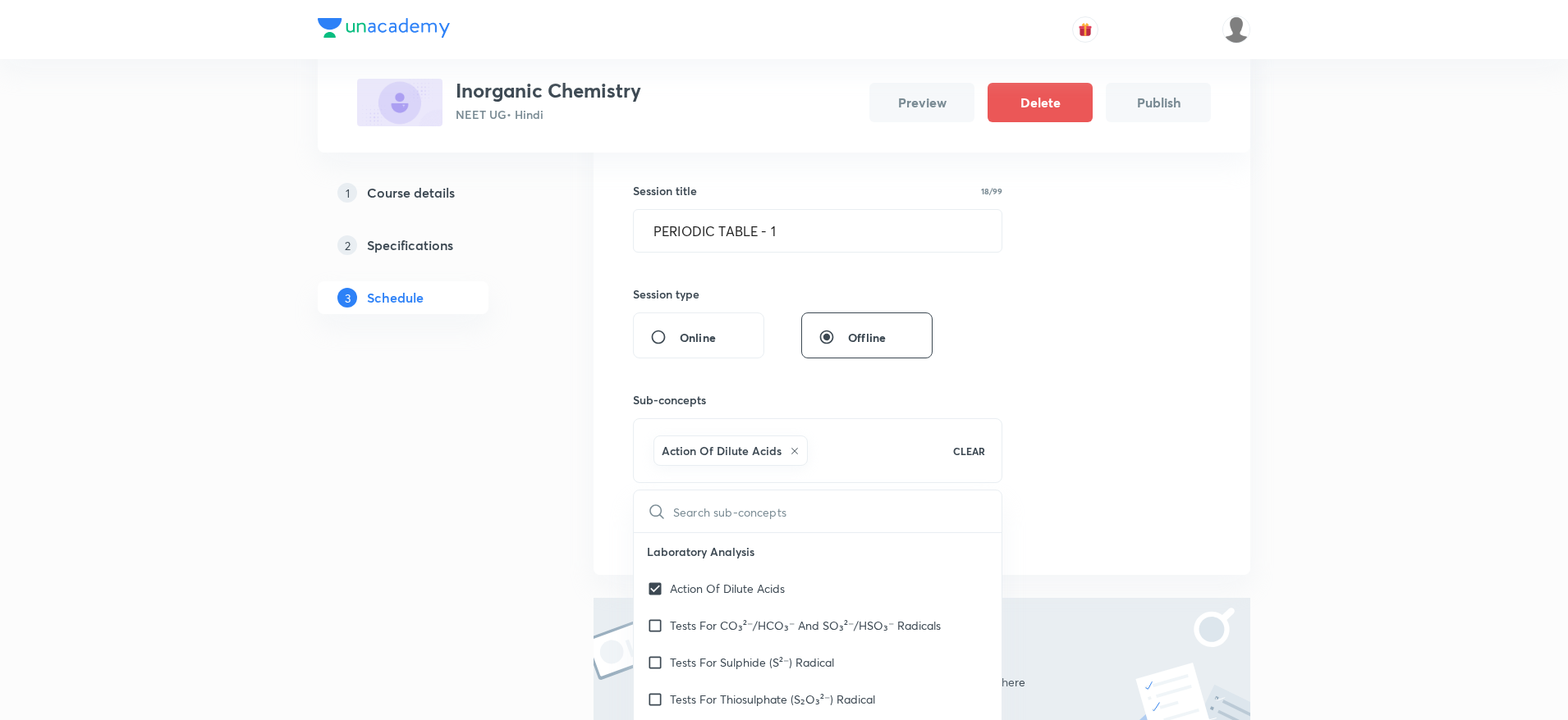
click at [1326, 358] on div "Plus Courses Inorganic Chemistry NEET UG • Hindi Preview Delete Publish 1 Cours…" at bounding box center [784, 310] width 1568 height 1186
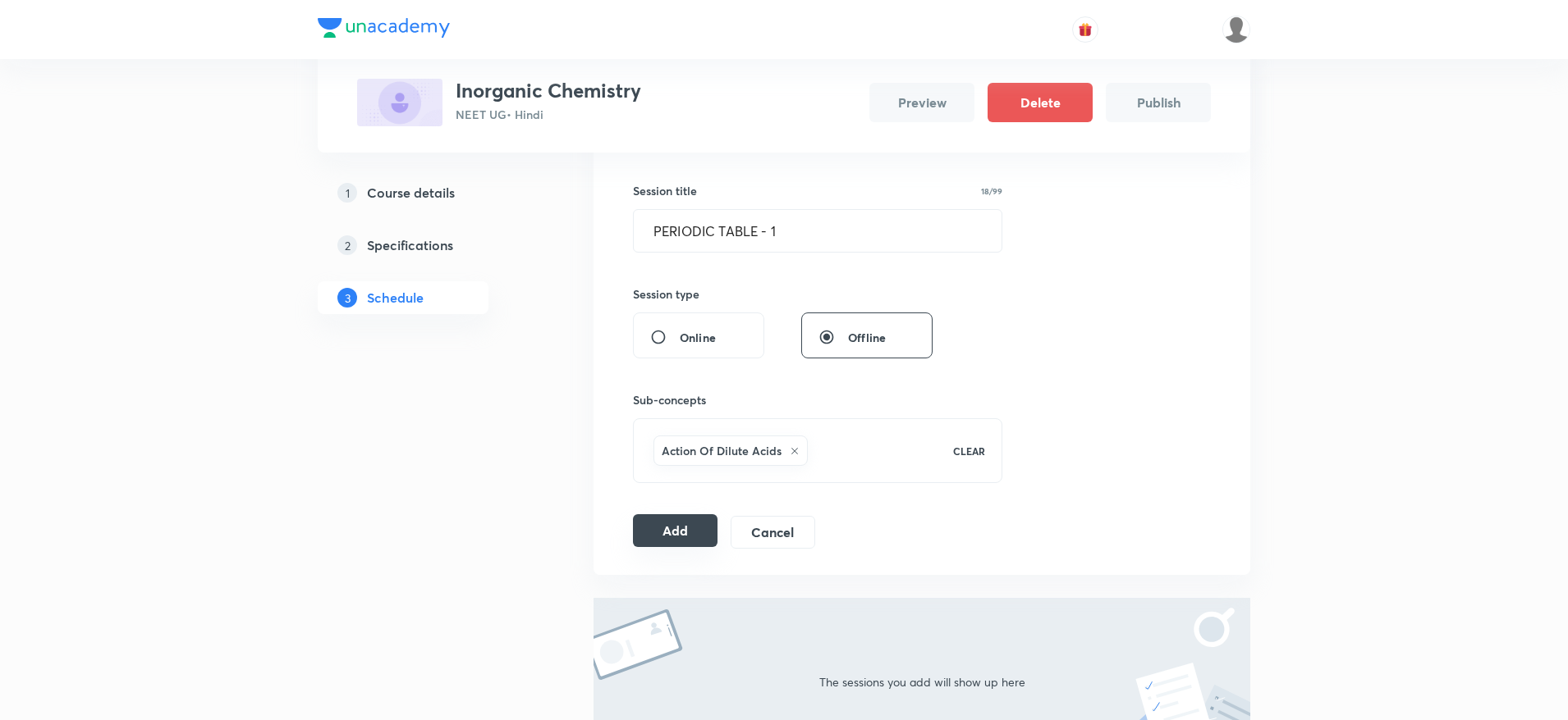
click at [682, 538] on button "Add" at bounding box center [675, 531] width 85 height 33
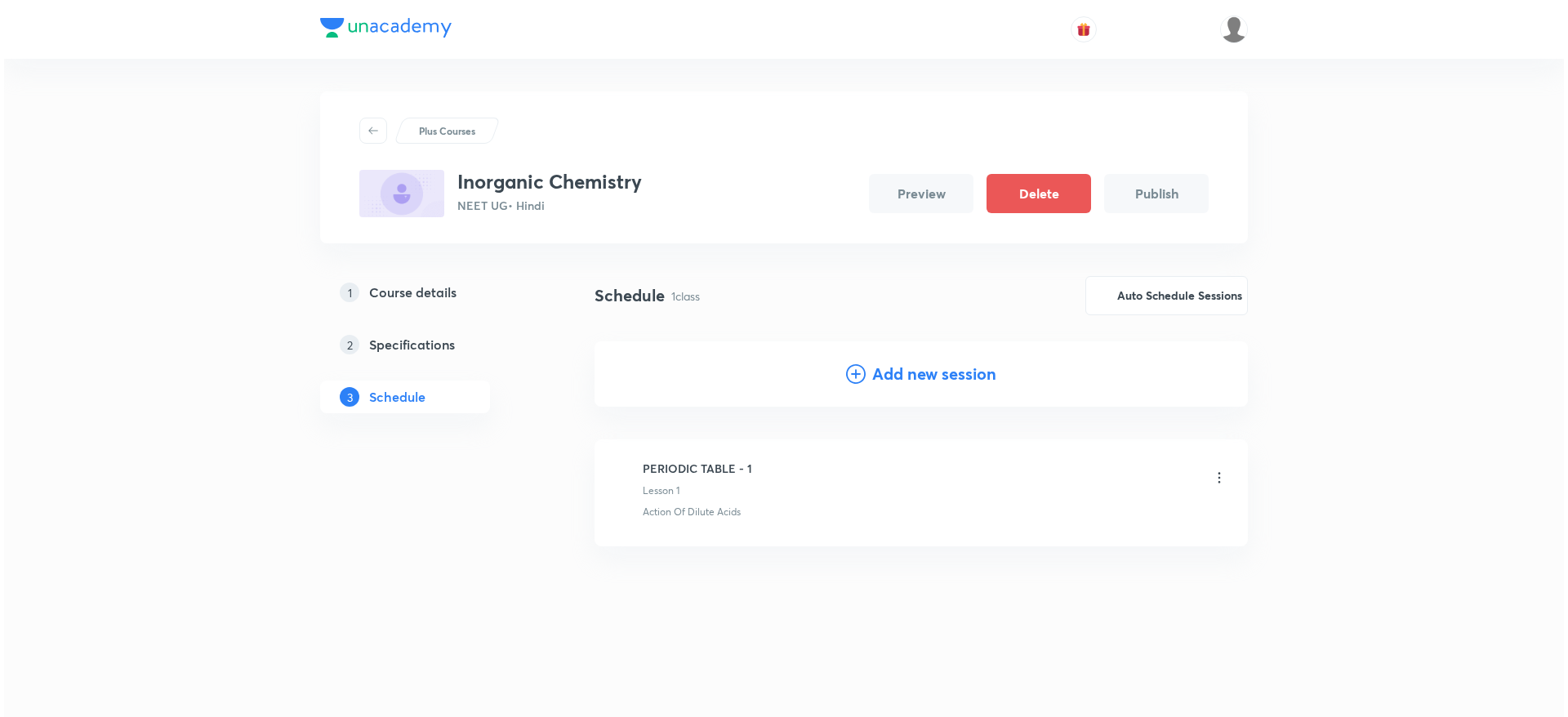
scroll to position [0, 0]
click at [1144, 299] on button "Auto Schedule Sessions" at bounding box center [1166, 293] width 163 height 39
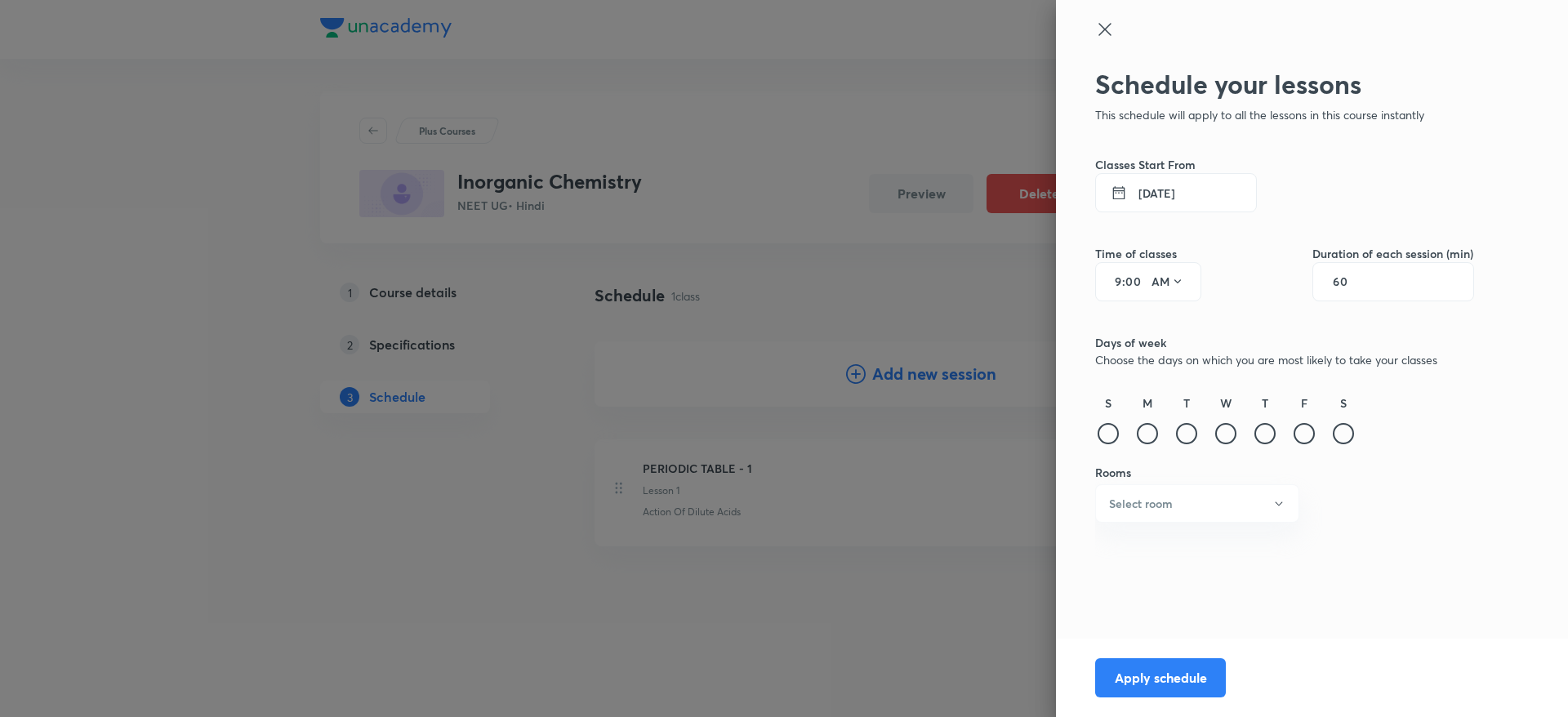
click at [1157, 178] on button "1 Sep 2025" at bounding box center [1175, 192] width 162 height 39
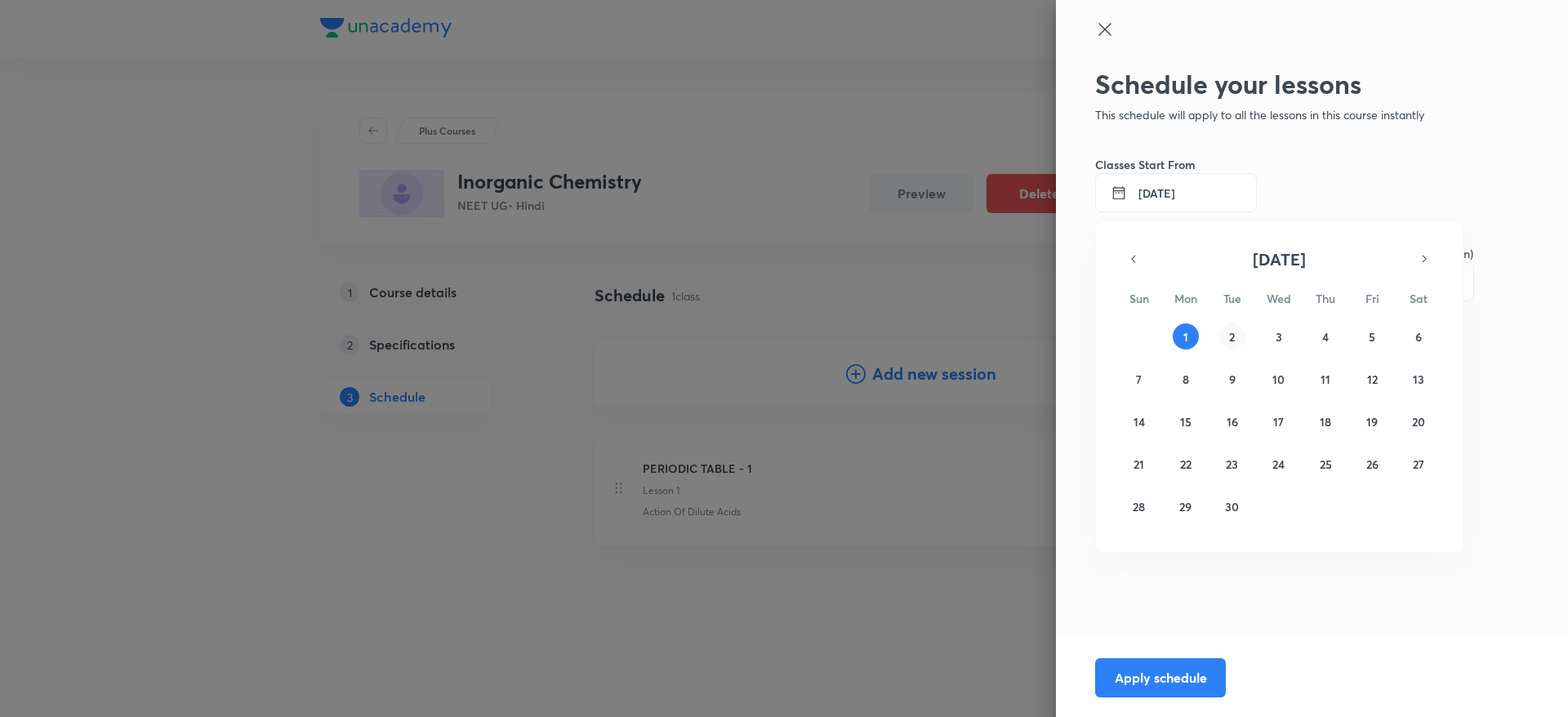
click at [1231, 339] on abbr "2" at bounding box center [1231, 337] width 5 height 15
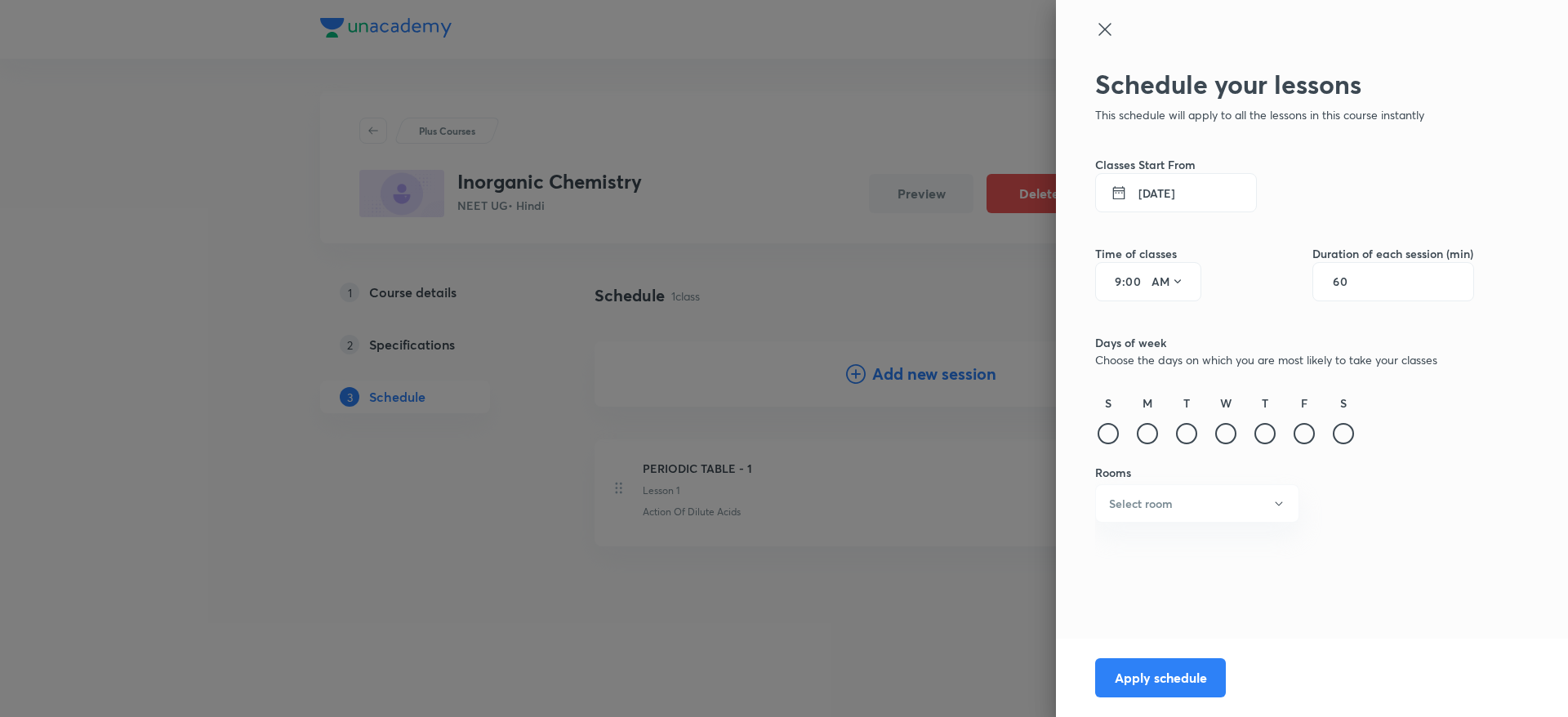
click at [1114, 270] on div "9 : 00 AM" at bounding box center [1147, 282] width 106 height 39
click at [1098, 398] on div "S" at bounding box center [1107, 421] width 26 height 53
click at [1112, 281] on input "9" at bounding box center [1112, 282] width 20 height 13
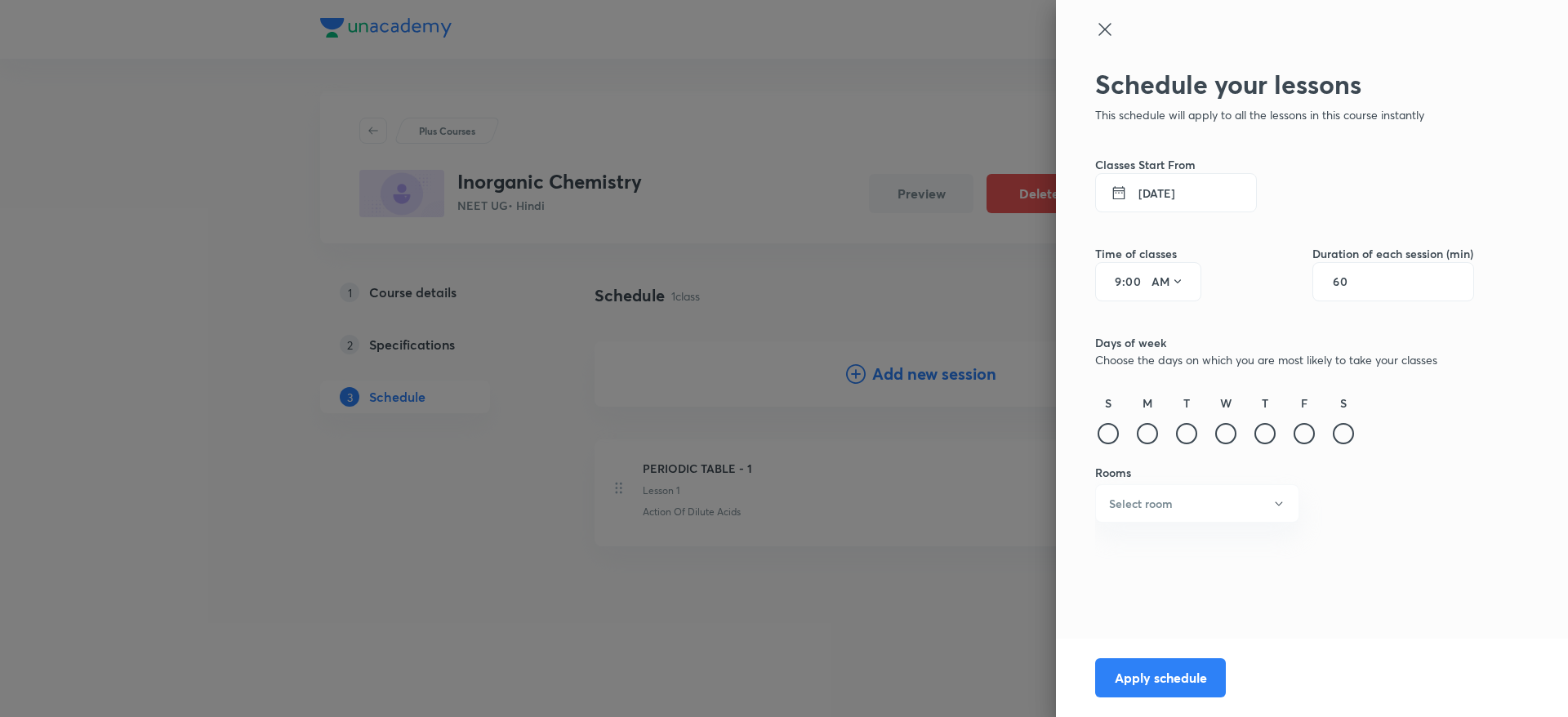
type input "2"
click at [1158, 281] on button "AM" at bounding box center [1167, 282] width 46 height 26
click at [1158, 321] on div "PM" at bounding box center [1168, 323] width 59 height 39
click at [1347, 275] on input "60" at bounding box center [1348, 282] width 31 height 13
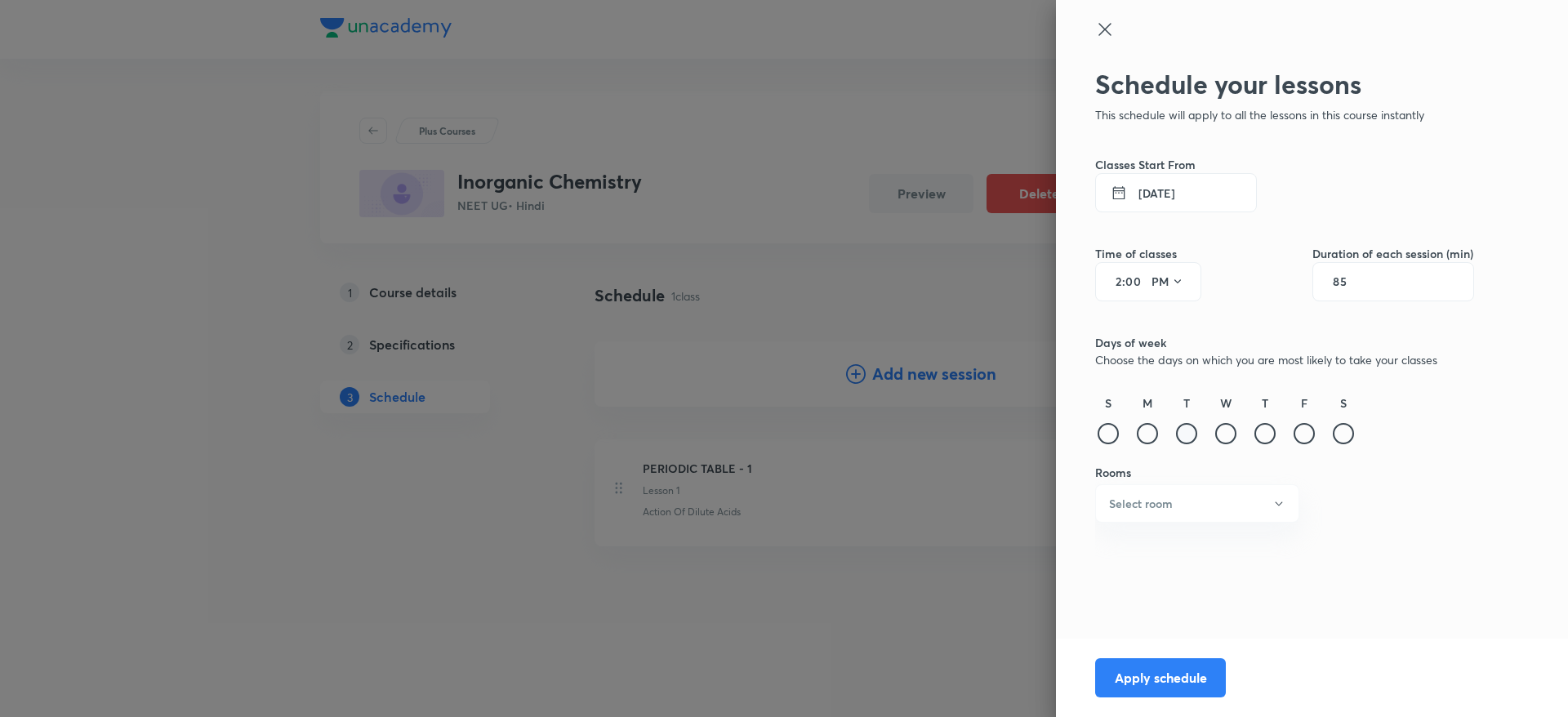
type input "85"
click at [1193, 432] on div at bounding box center [1186, 433] width 21 height 21
click at [1181, 524] on div "Schedule your lessons This schedule will apply to all the lessons in this cours…" at bounding box center [1284, 337] width 379 height 536
click at [1154, 503] on h6 "Select room" at bounding box center [1141, 503] width 63 height 17
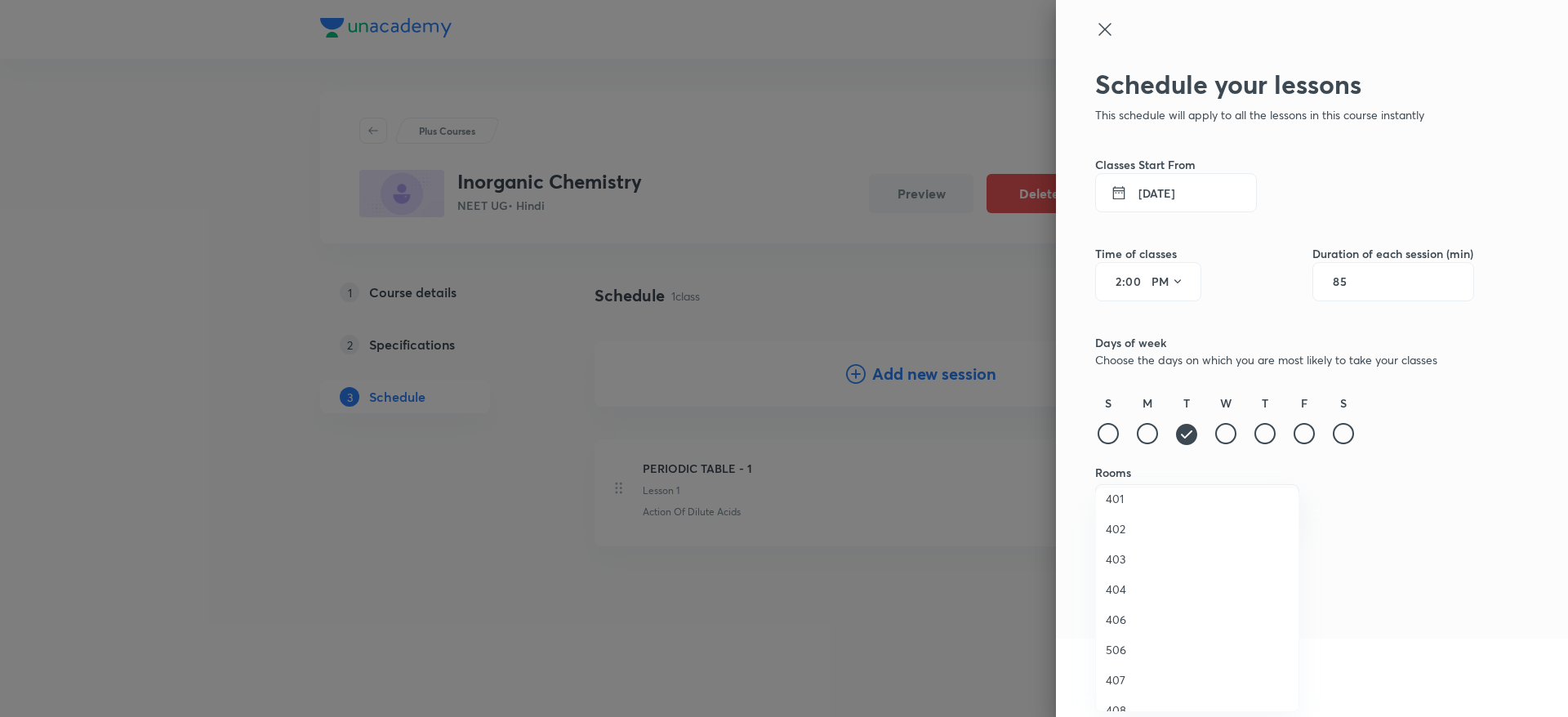
click at [1116, 532] on span "402" at bounding box center [1197, 529] width 183 height 17
drag, startPoint x: 1374, startPoint y: 539, endPoint x: 1112, endPoint y: 684, distance: 299.4
click at [1112, 605] on div "Schedule your lessons This schedule will apply to all the lessons in this cours…" at bounding box center [1284, 337] width 379 height 536
click at [1112, 684] on button "Apply schedule" at bounding box center [1160, 676] width 130 height 39
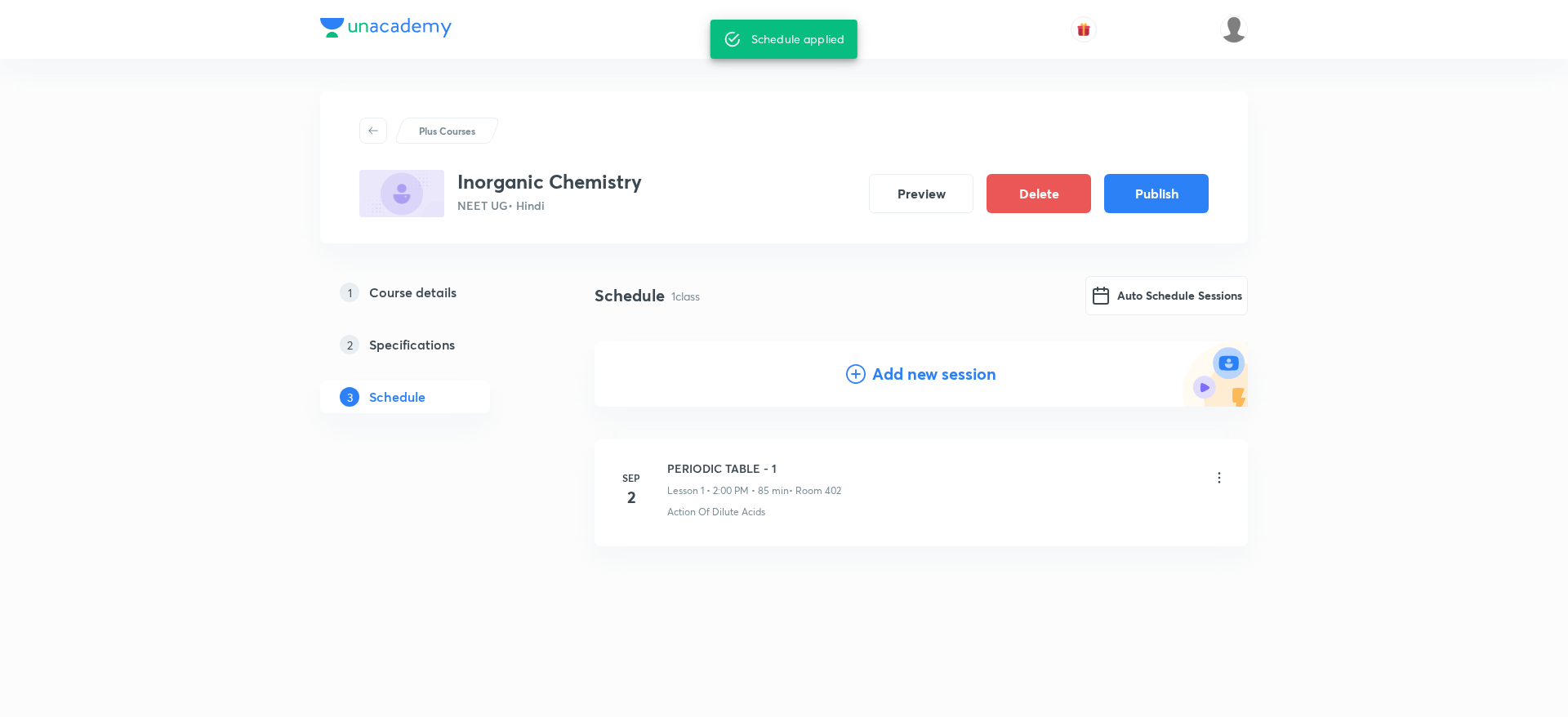
click at [1138, 170] on div "Inorganic Chemistry NEET UG • Hindi Preview Delete Publish" at bounding box center [784, 194] width 850 height 47
click at [1138, 186] on button "Publish" at bounding box center [1156, 191] width 105 height 39
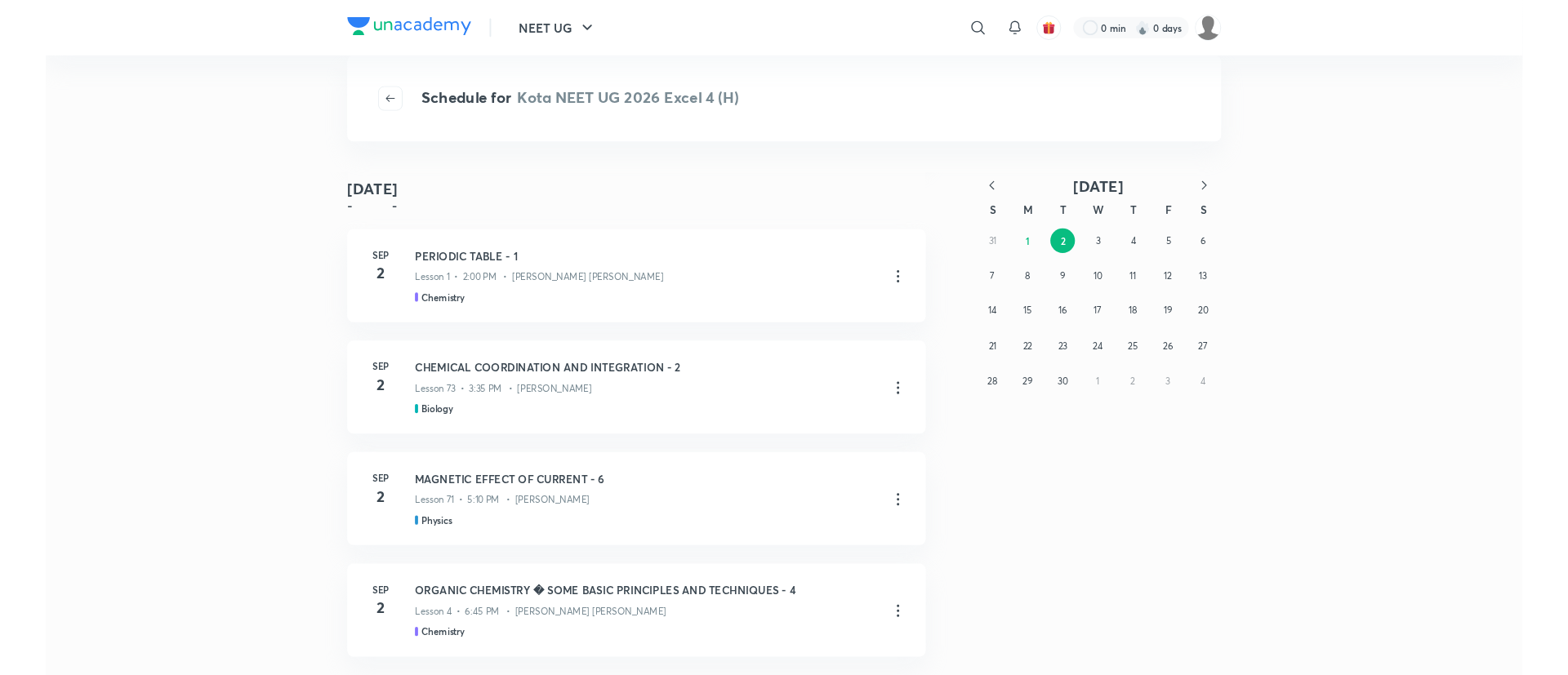
scroll to position [422, 0]
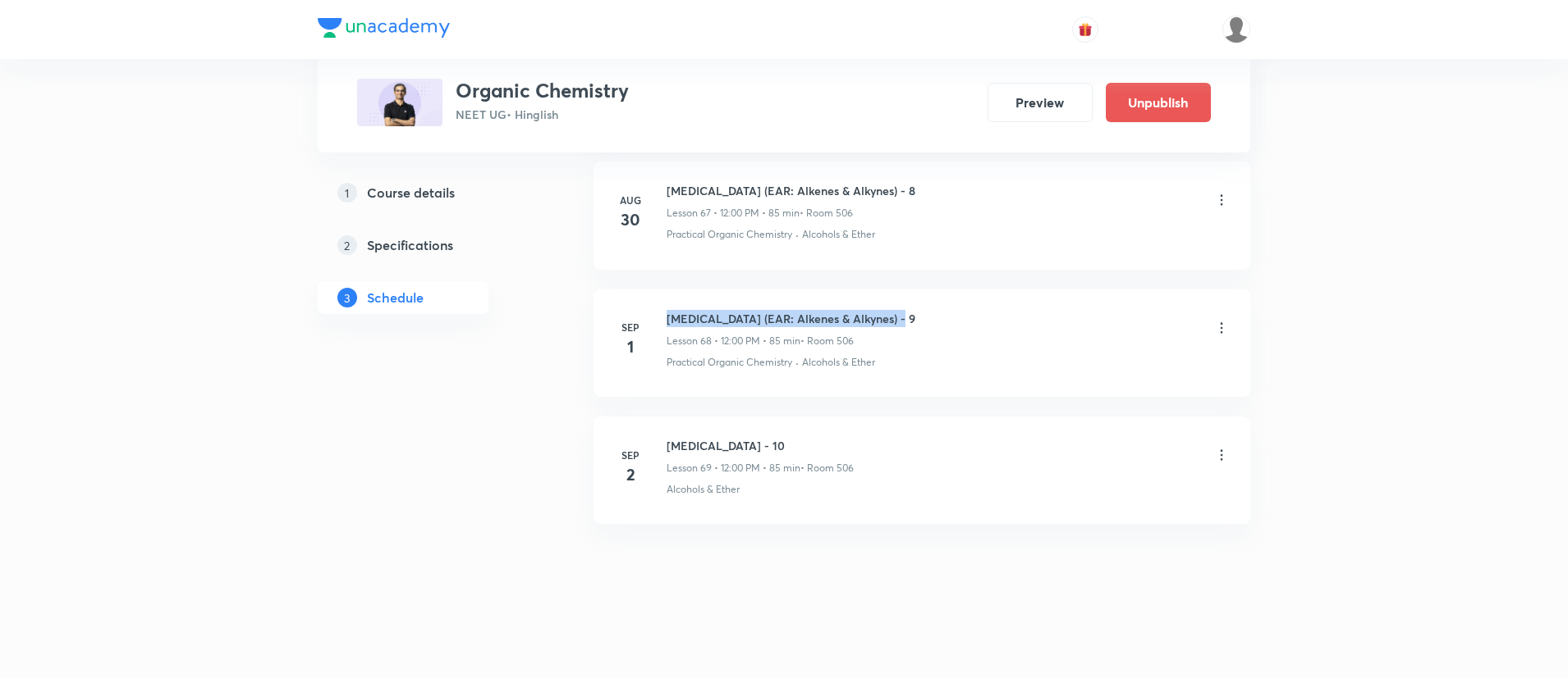
drag, startPoint x: 0, startPoint y: 0, endPoint x: 948, endPoint y: 299, distance: 994.0
click at [948, 299] on li "[DATE] [MEDICAL_DATA] (EAR: Alkenes & Alkynes) - 9 Lesson 68 • 12:00 PM • 85 mi…" at bounding box center [922, 344] width 657 height 107
copy h6 "[MEDICAL_DATA] (EAR: Alkenes & Alkynes) - 9"
click at [1221, 452] on icon at bounding box center [1221, 455] width 16 height 16
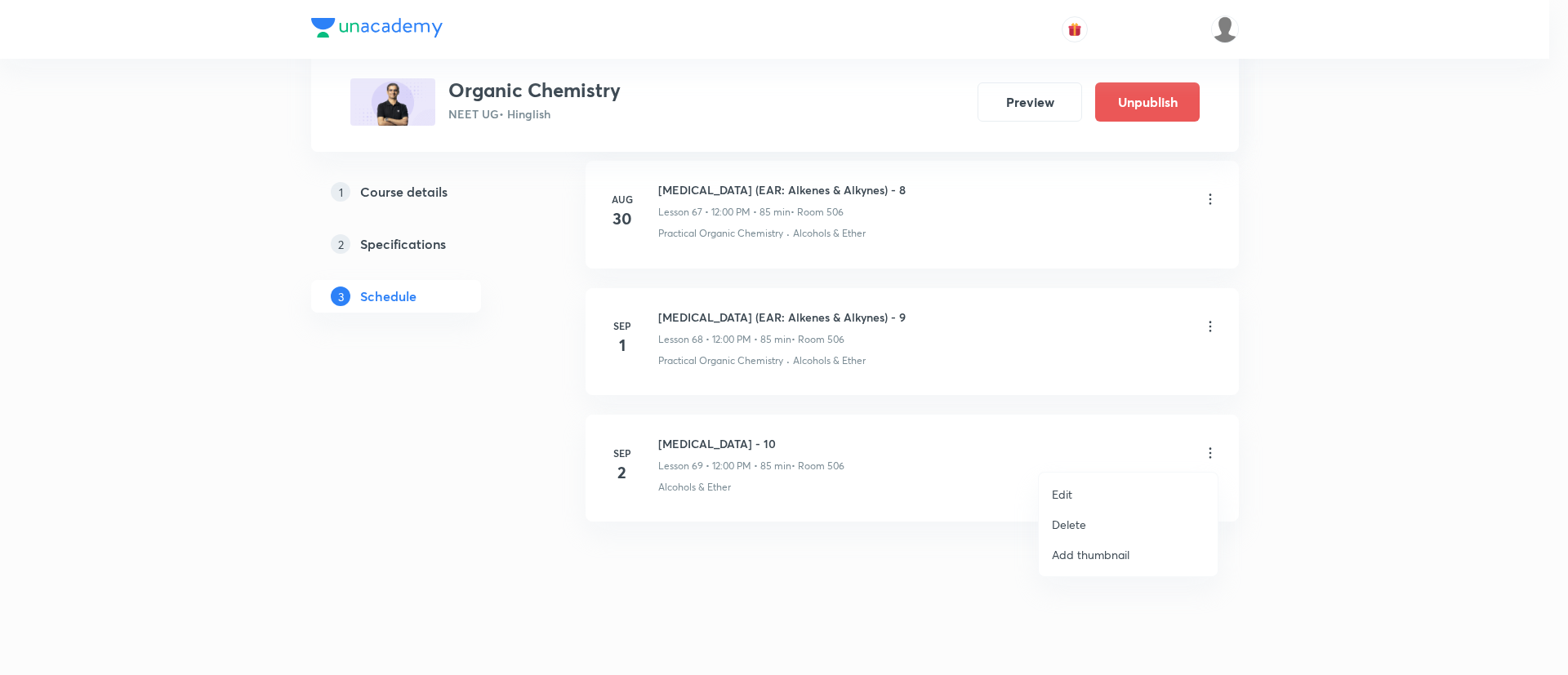
click at [1063, 501] on p "Edit" at bounding box center [1061, 494] width 21 height 17
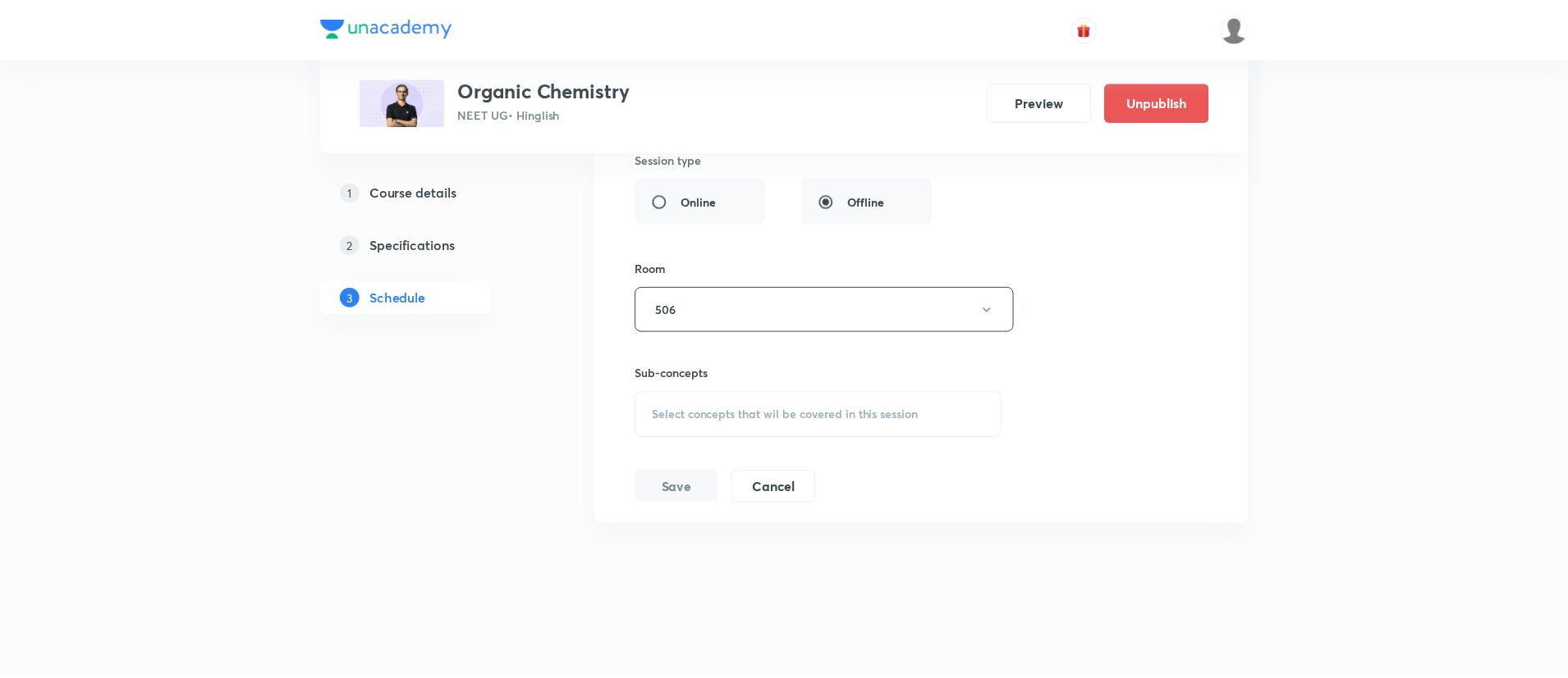
scroll to position [9494, 0]
click at [825, 419] on span "Select concepts that wil be covered in this session" at bounding box center [785, 414] width 267 height 13
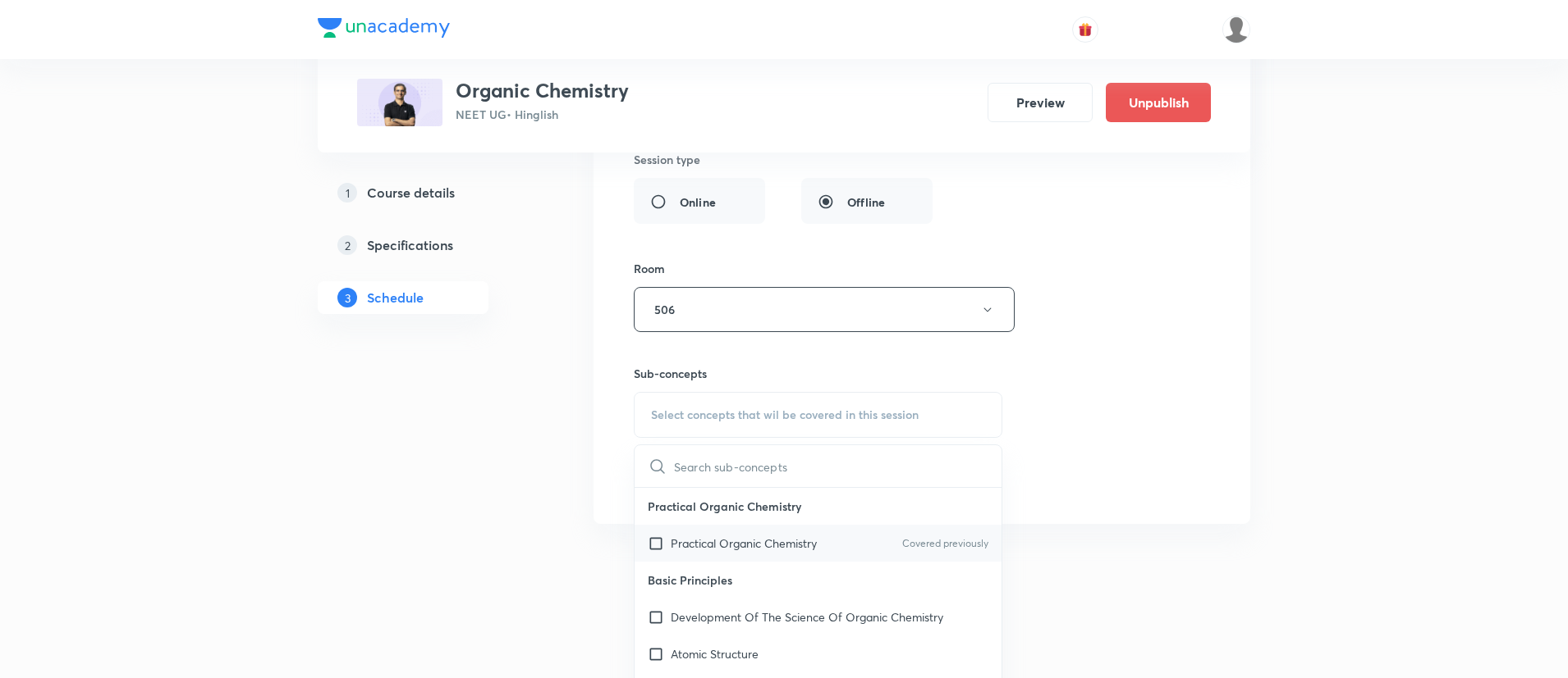
click at [692, 537] on p "Practical Organic Chemistry" at bounding box center [743, 543] width 146 height 17
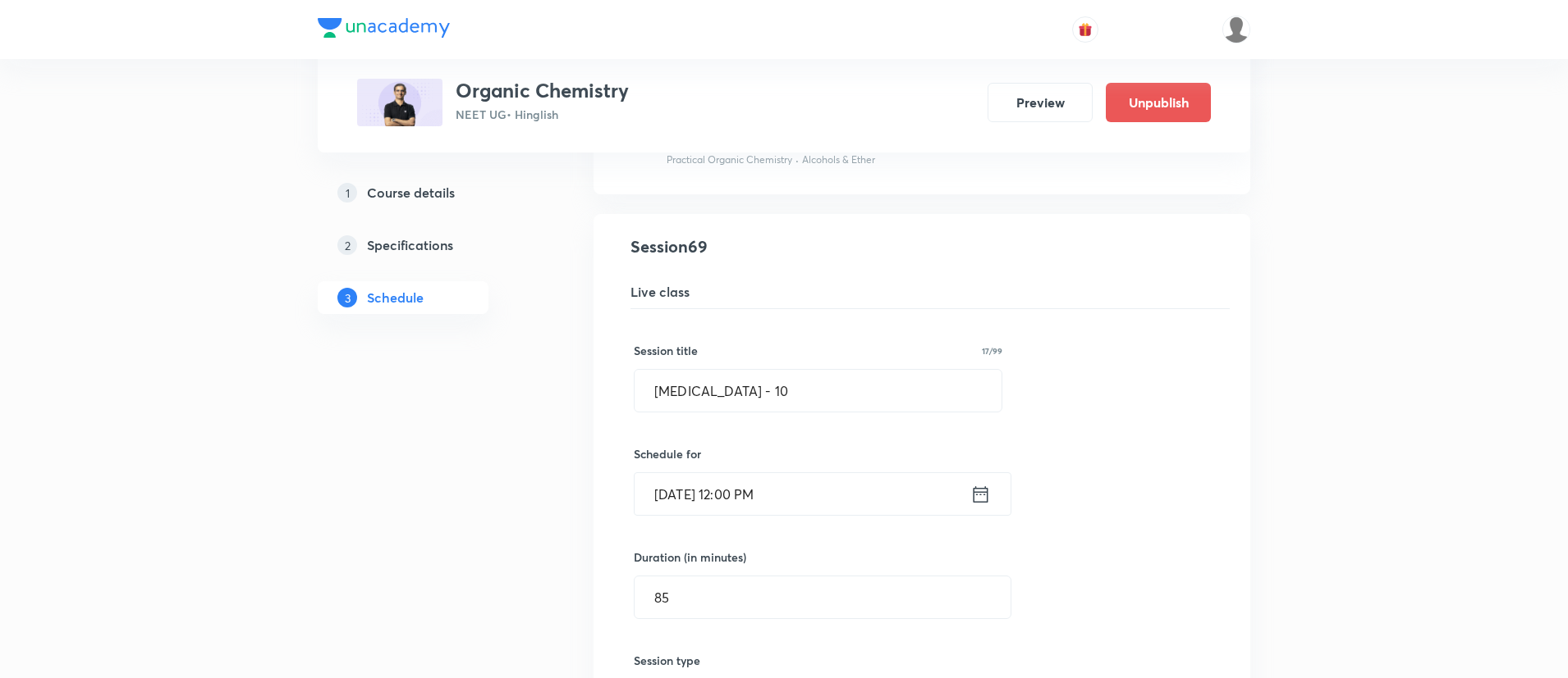
scroll to position [8981, 0]
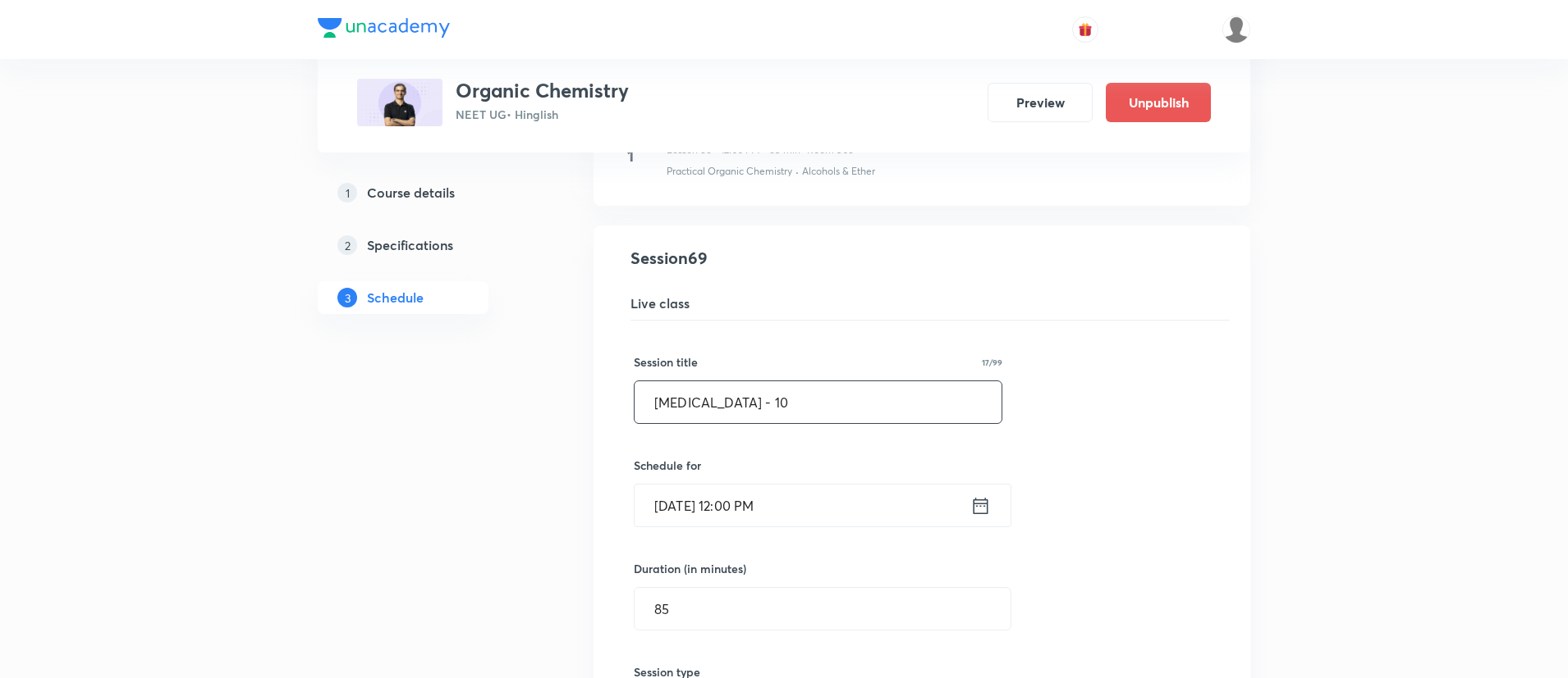
drag, startPoint x: 799, startPoint y: 397, endPoint x: 310, endPoint y: 445, distance: 491.4
paste input "ydrocarbons (EAR: Alkenes & Alkynes) - 9"
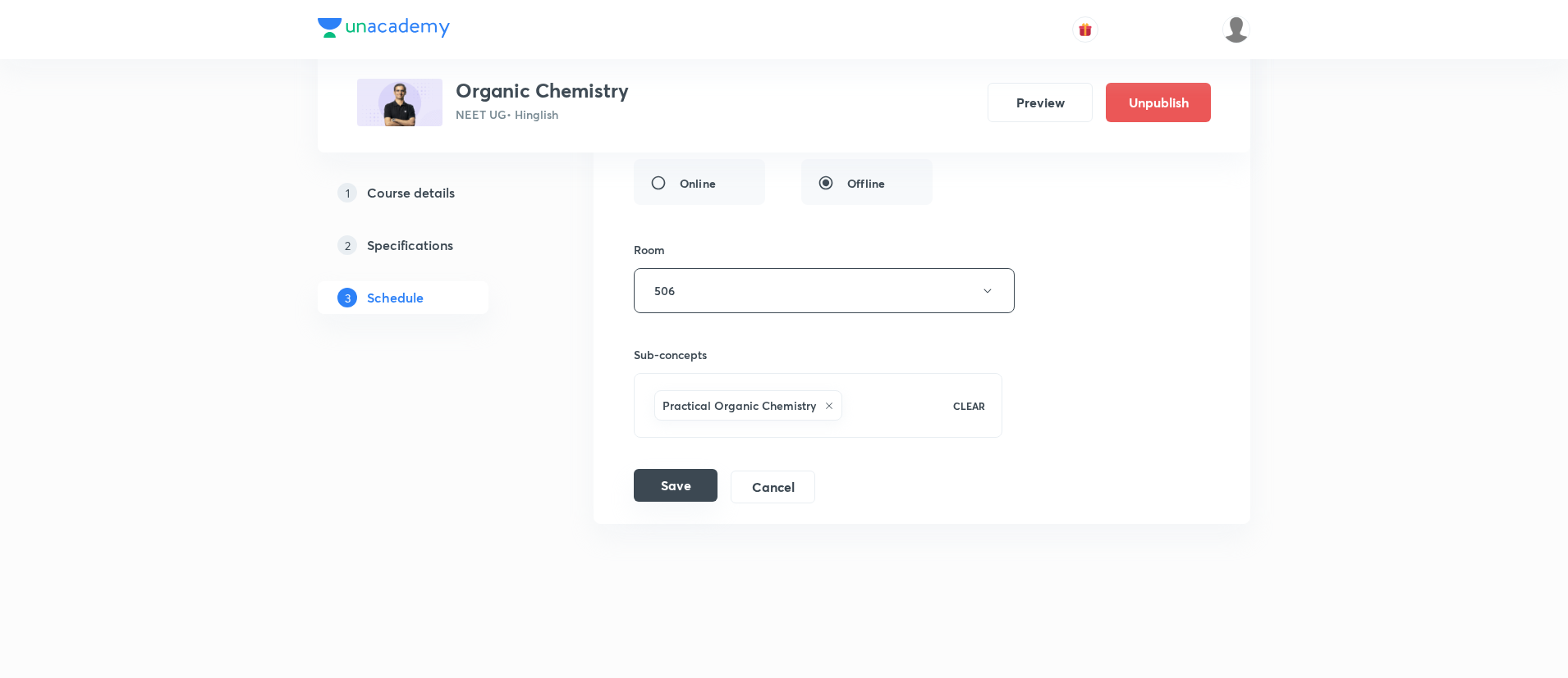
type input "Hydrocarbons (EAR: Alkenes & Alkynes) - 10"
click at [657, 476] on button "Save" at bounding box center [676, 485] width 84 height 33
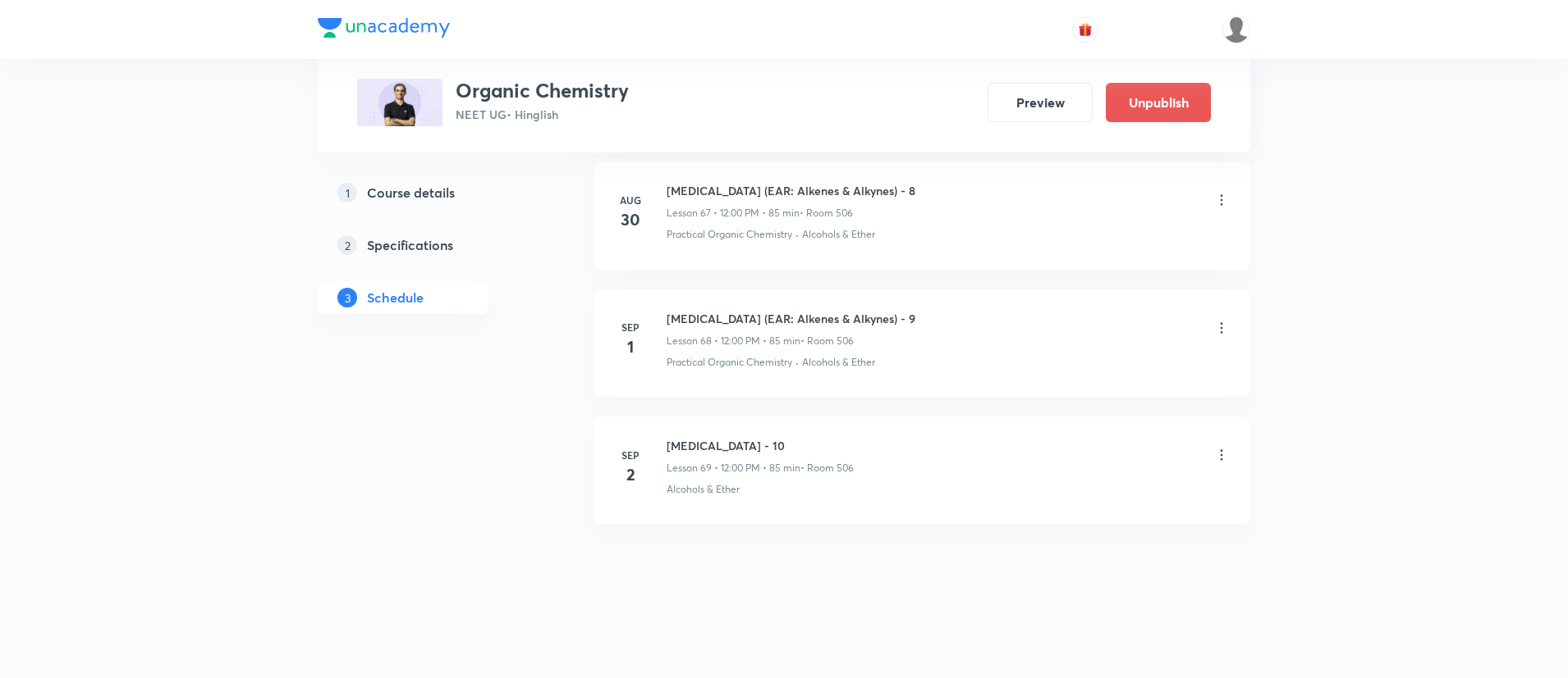
scroll to position [8882, 0]
copy h6 "[MEDICAL_DATA] (EAR & FRAR: Alkenes & Alkynes) - 1"
drag, startPoint x: 668, startPoint y: 314, endPoint x: 970, endPoint y: 312, distance: 302.0
click at [970, 312] on div "[MEDICAL_DATA] (EAR & FRAR: [PERSON_NAME] & Alkynes) - 1 Lesson 69 • 2:00 PM • …" at bounding box center [948, 329] width 563 height 38
click at [1226, 450] on icon at bounding box center [1221, 455] width 16 height 16
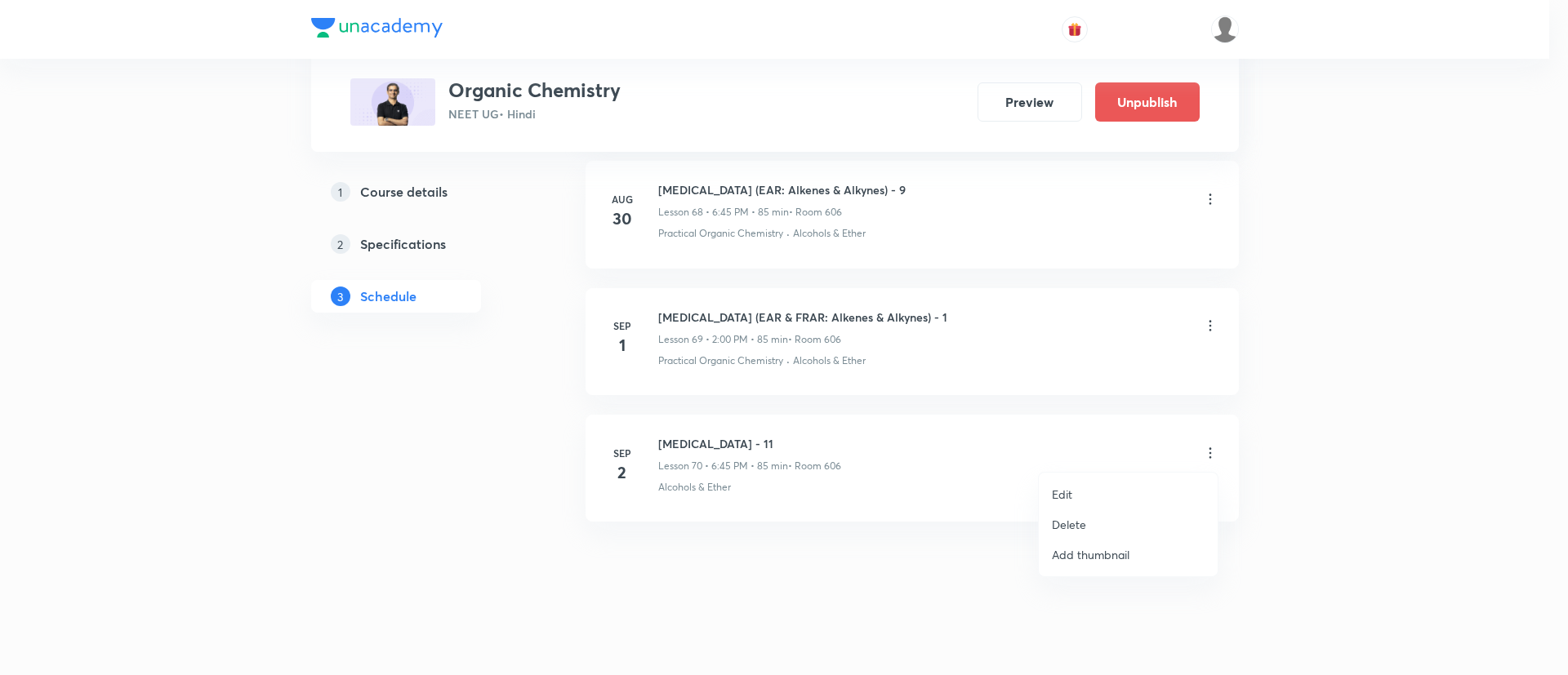
click at [1068, 481] on li "Edit" at bounding box center [1128, 494] width 179 height 30
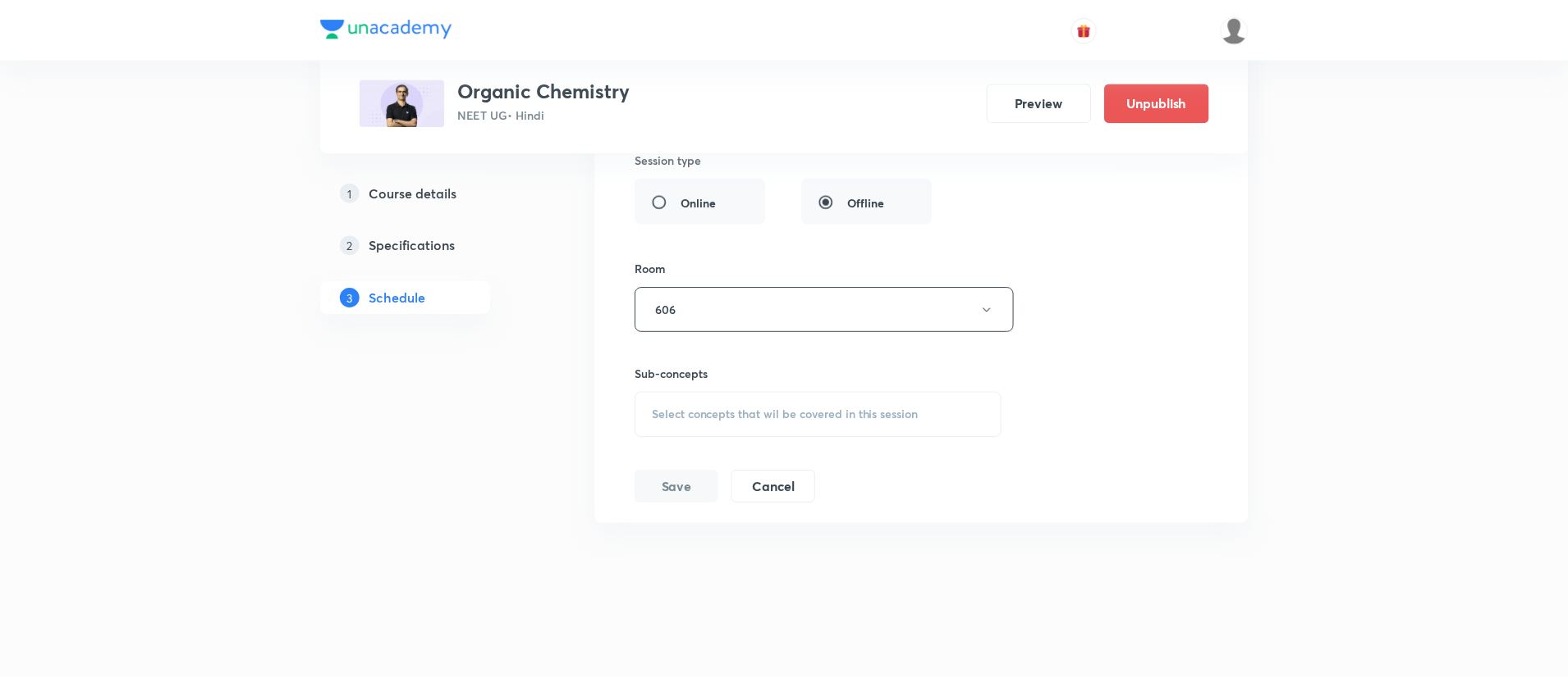
scroll to position [9622, 0]
click at [774, 392] on div "Select concepts that wil be covered in this session" at bounding box center [818, 414] width 368 height 46
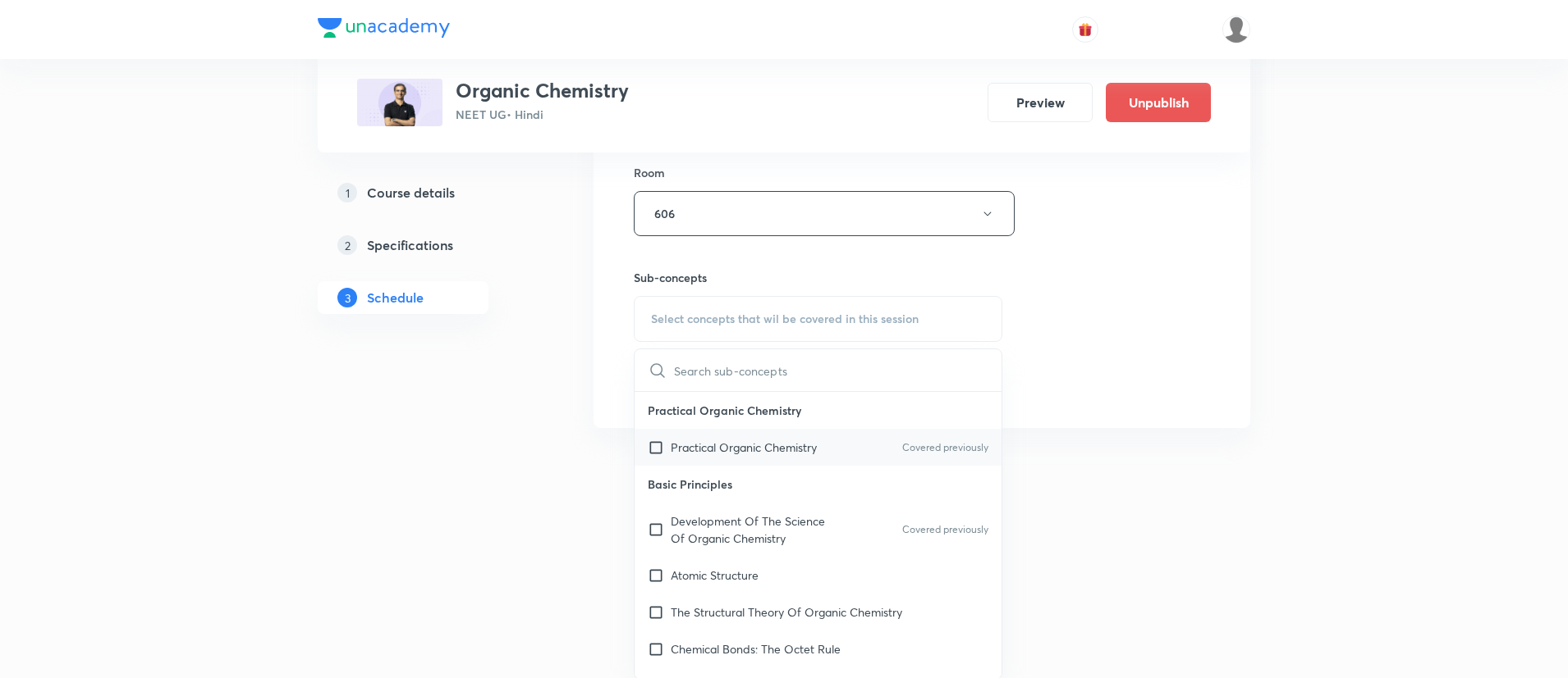
click at [735, 444] on p "Practical Organic Chemistry" at bounding box center [743, 447] width 146 height 17
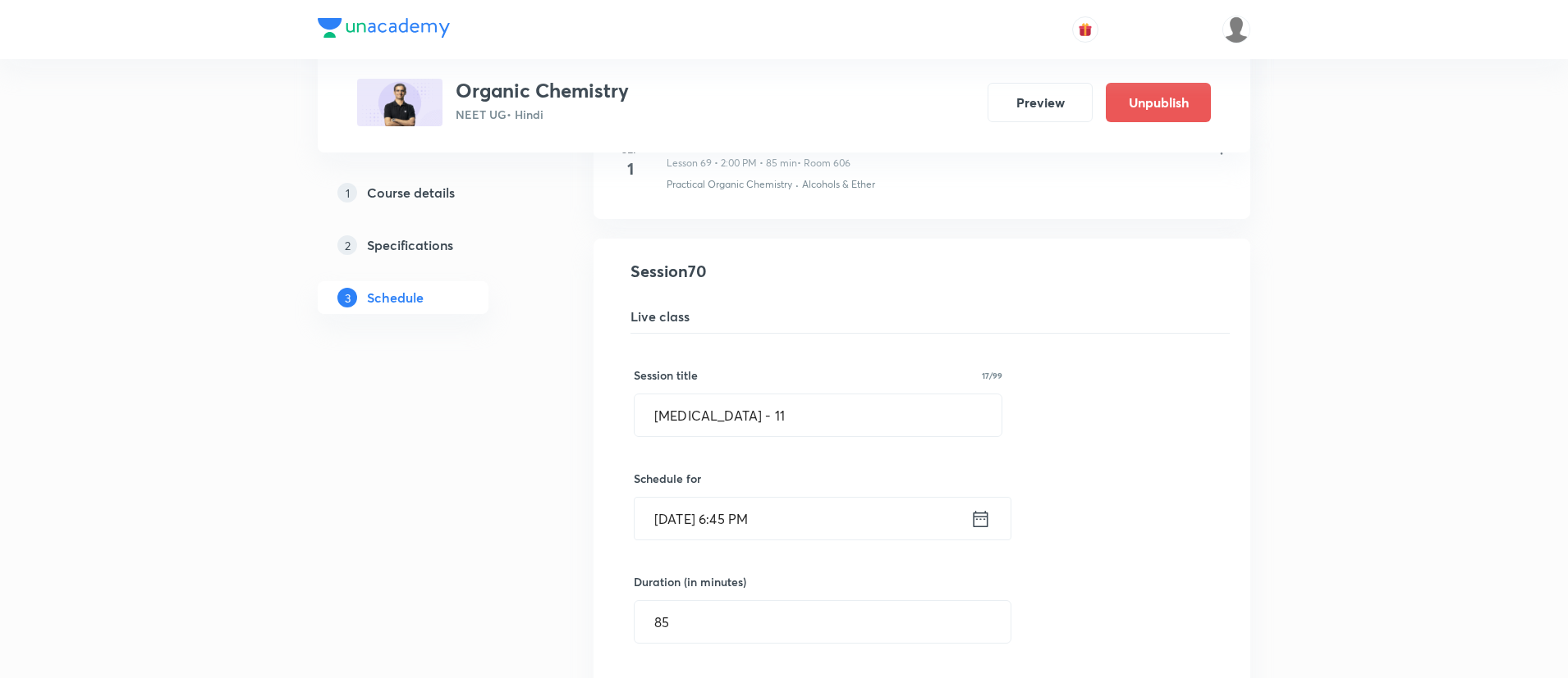
scroll to position [9042, 0]
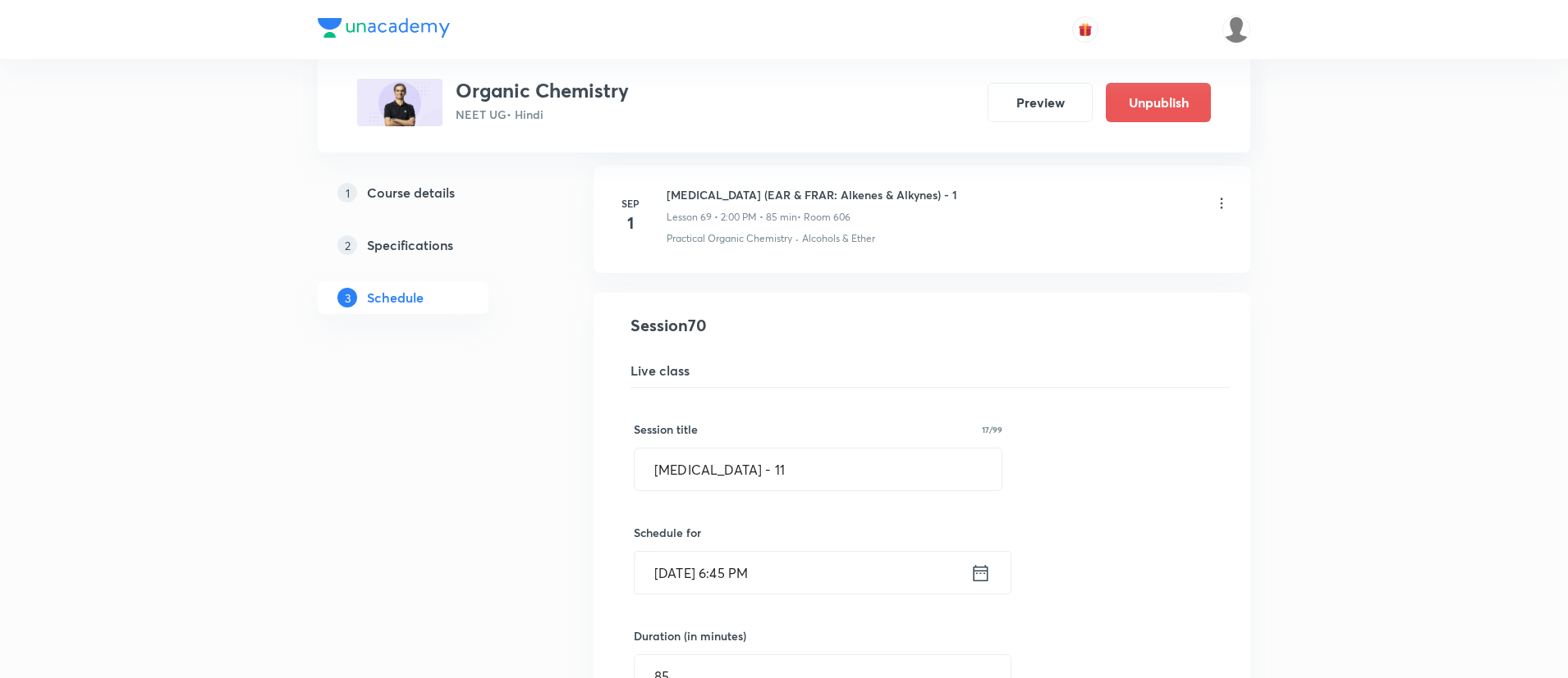
click at [804, 444] on div "Session title 17/99 [MEDICAL_DATA] - 11 ​" at bounding box center [818, 456] width 368 height 71
drag, startPoint x: 811, startPoint y: 466, endPoint x: 328, endPoint y: 503, distance: 484.4
paste input "ydrocarbons (EAR & FRAR: Alkenes & Alkynes) -"
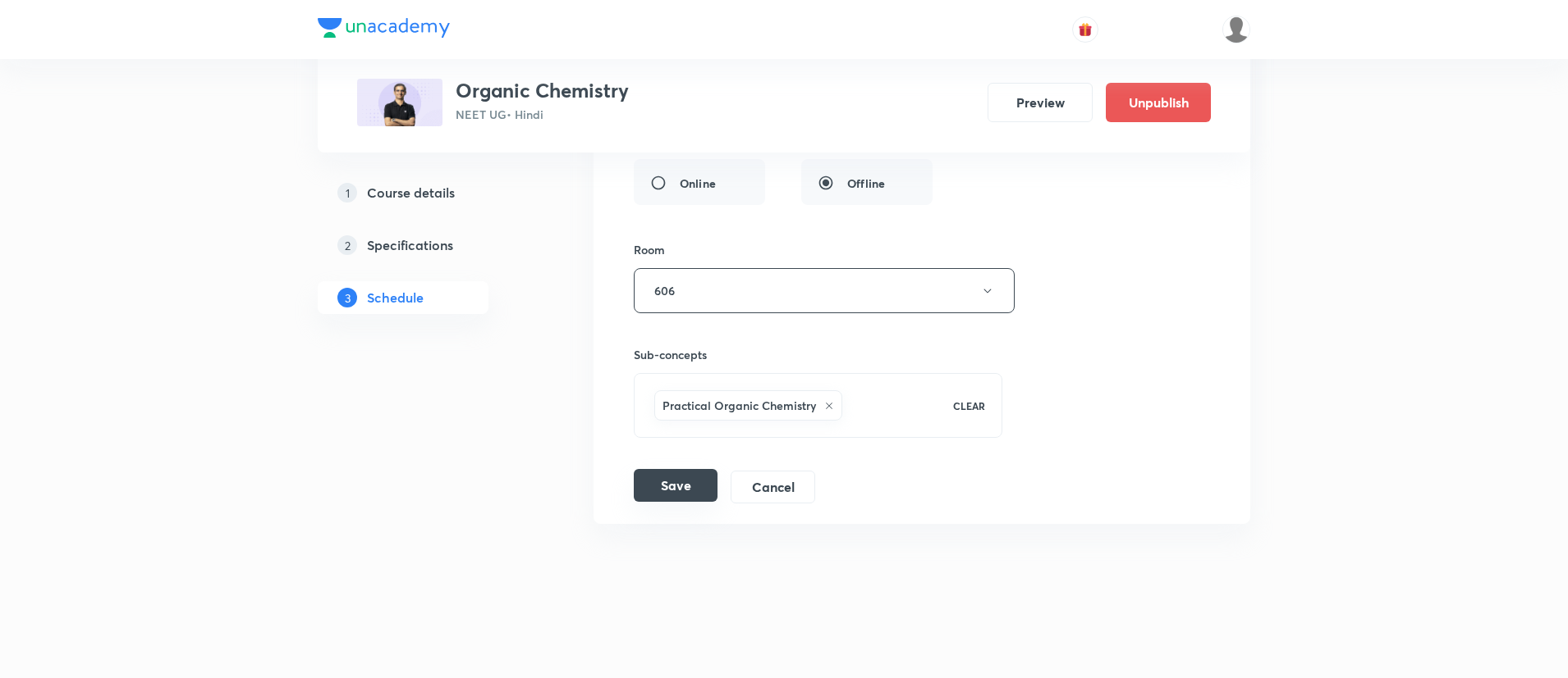
type input "[MEDICAL_DATA] (EAR & FRAR: [PERSON_NAME] & Alkynes) - 11"
click at [676, 491] on button "Save" at bounding box center [676, 485] width 84 height 33
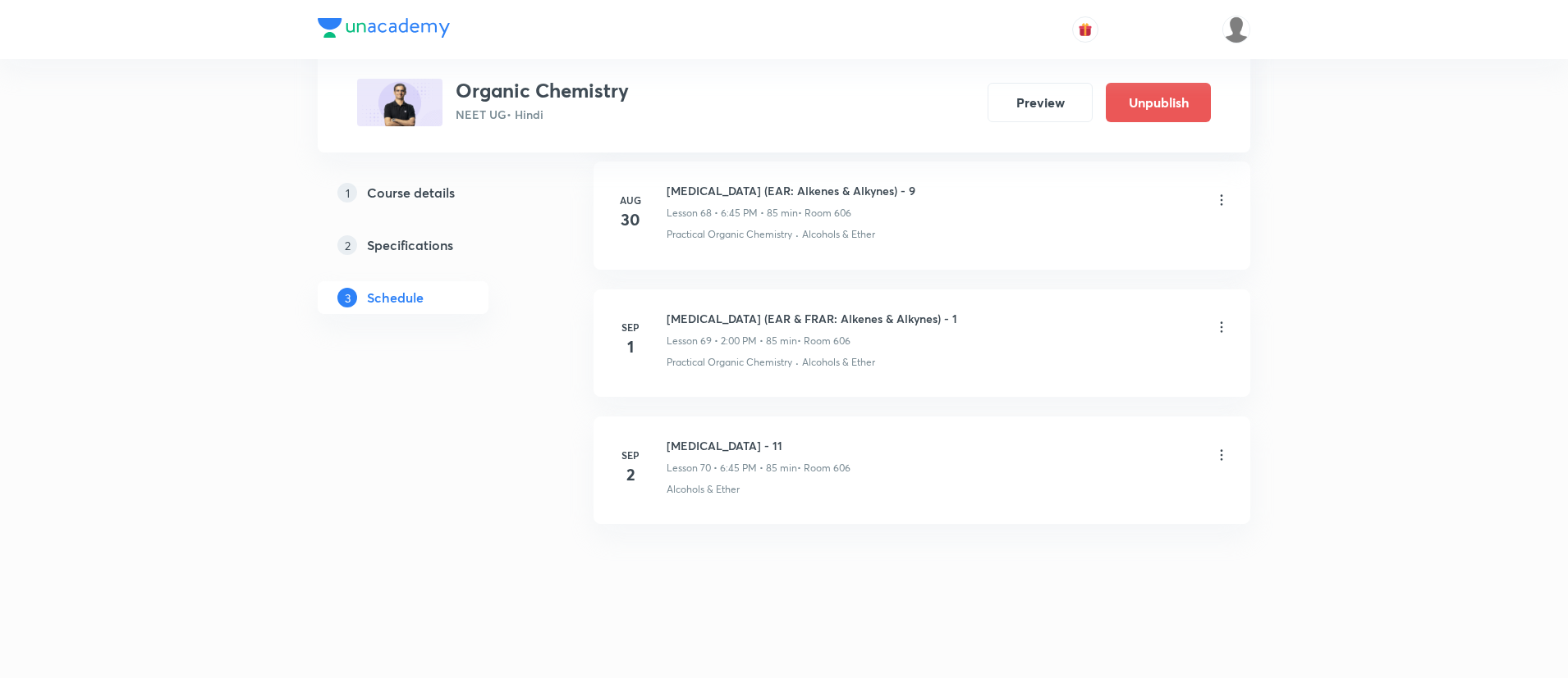
scroll to position [9010, 0]
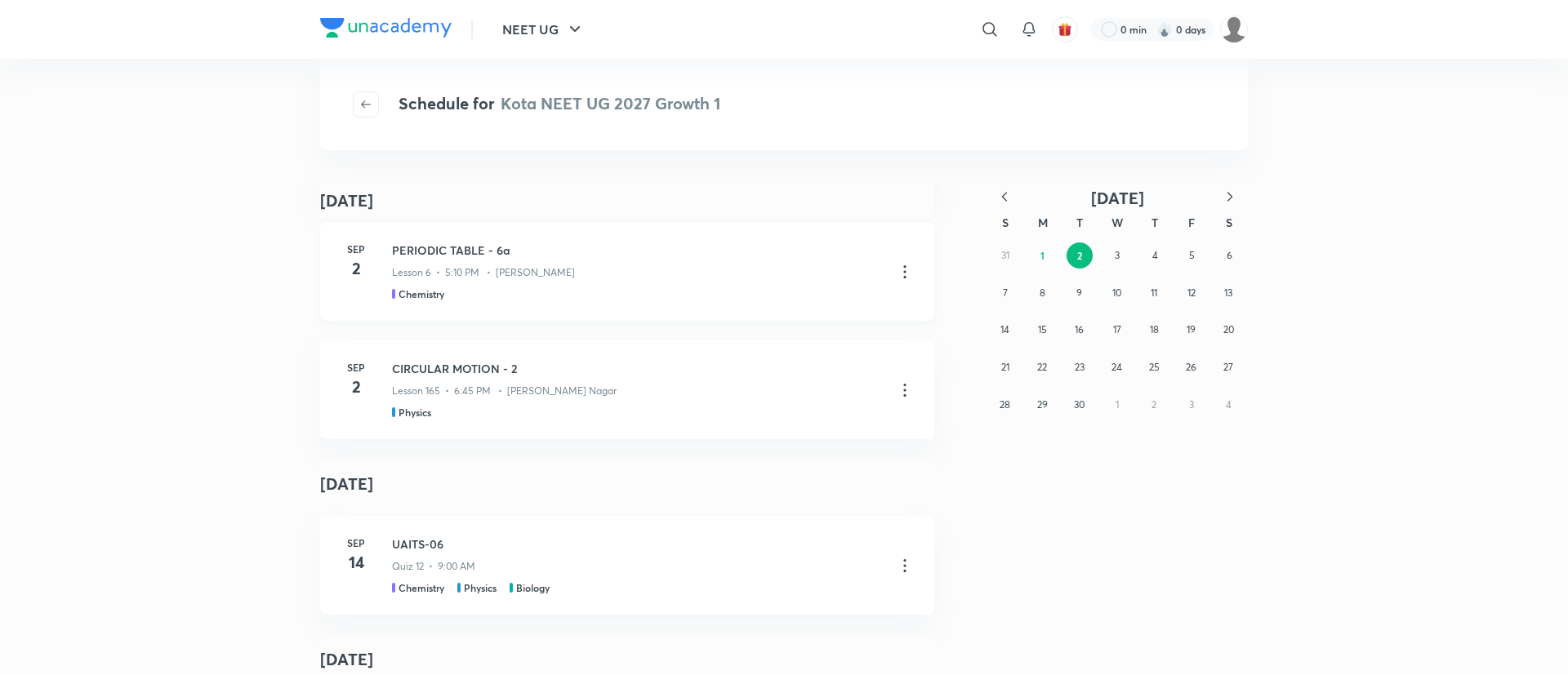
scroll to position [817, 0]
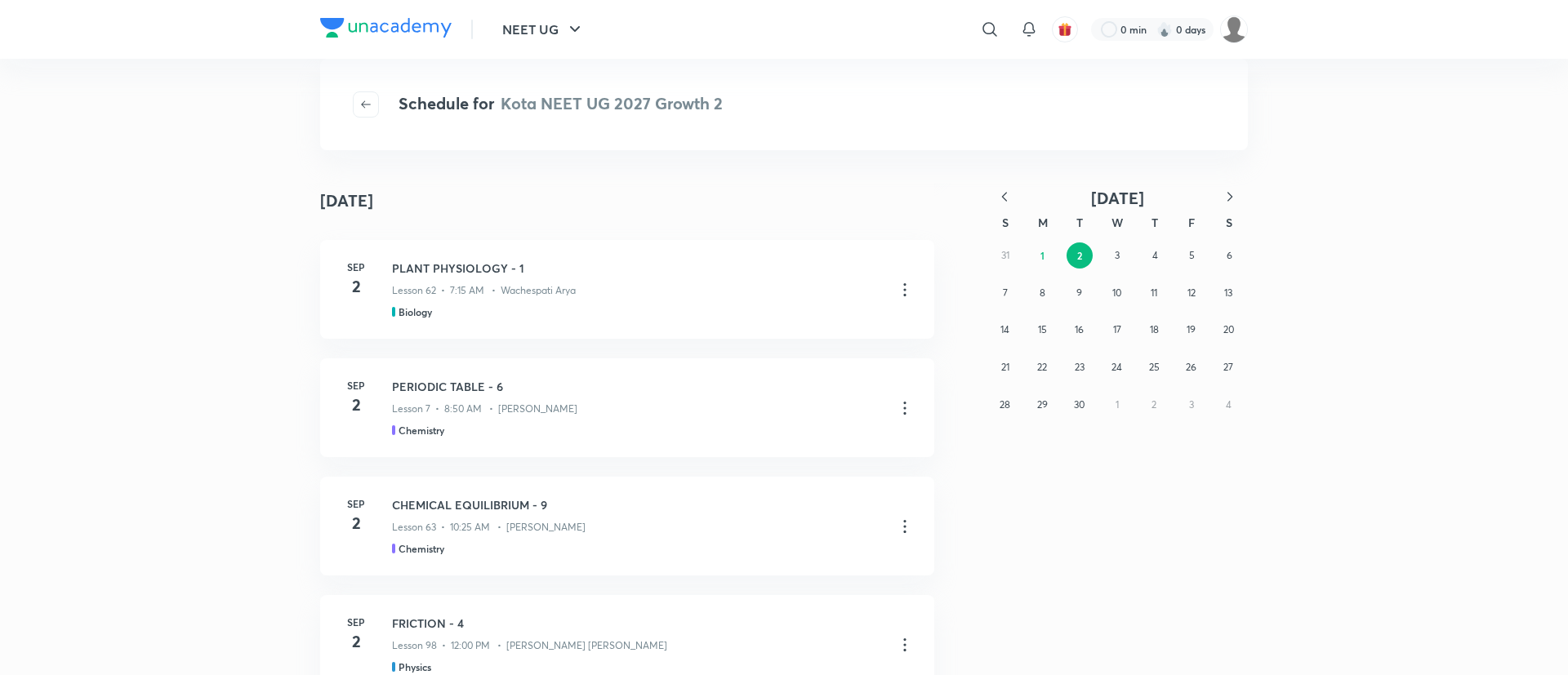
scroll to position [560, 0]
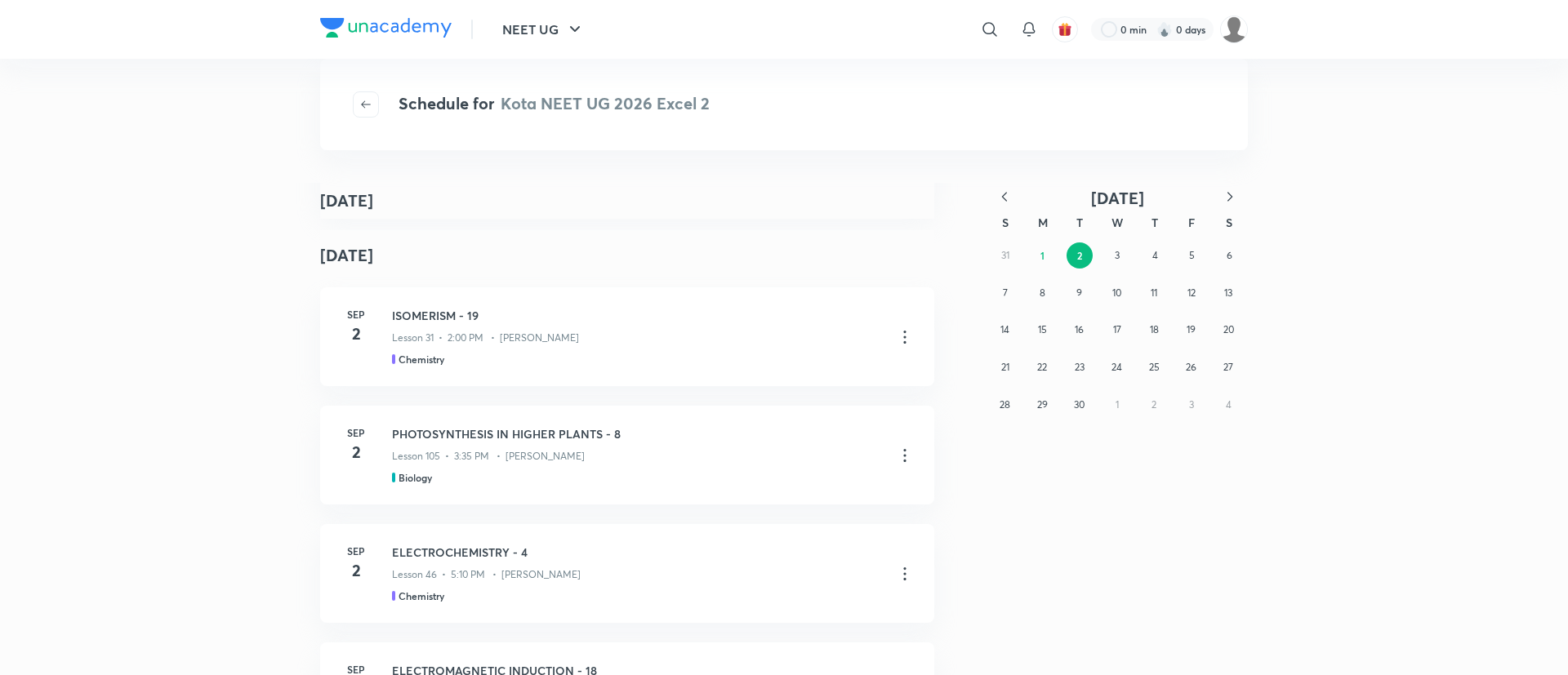
scroll to position [572, 0]
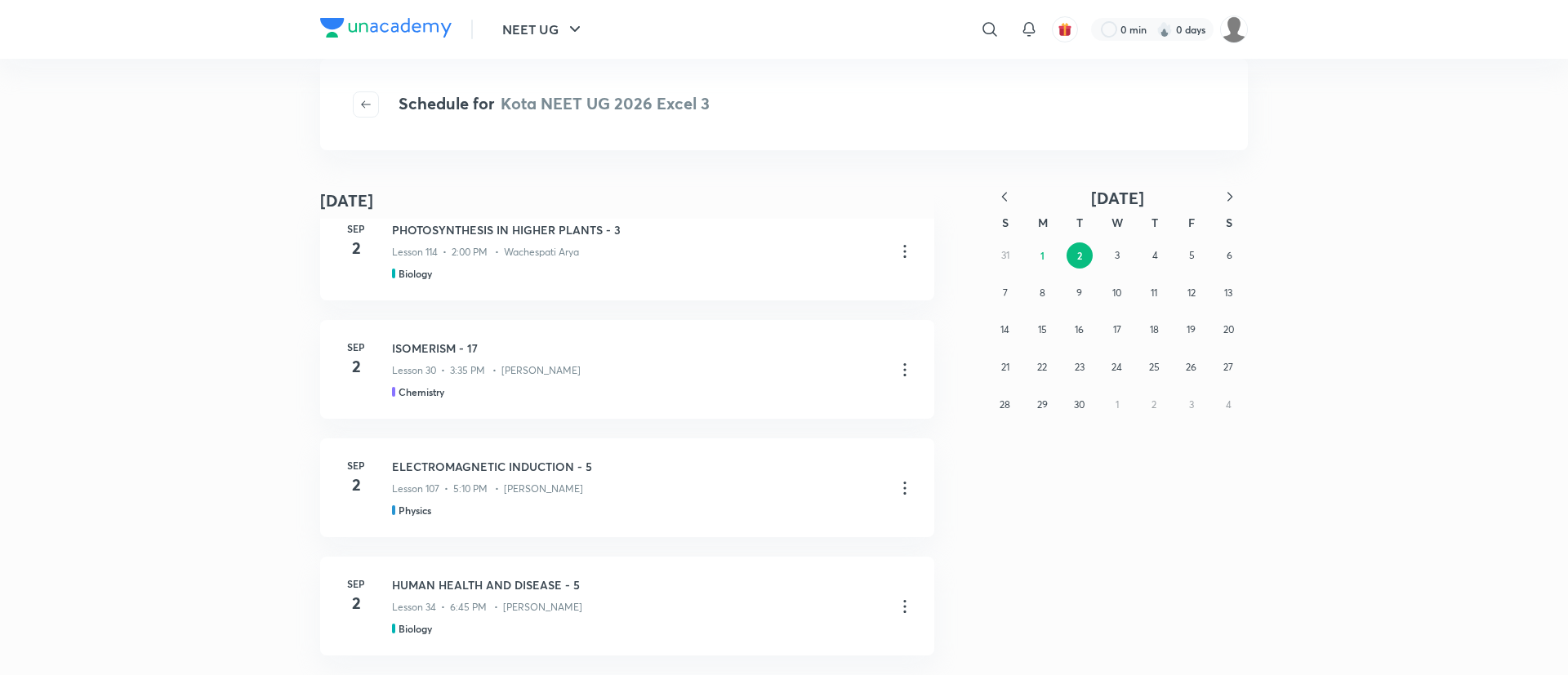
scroll to position [582, 0]
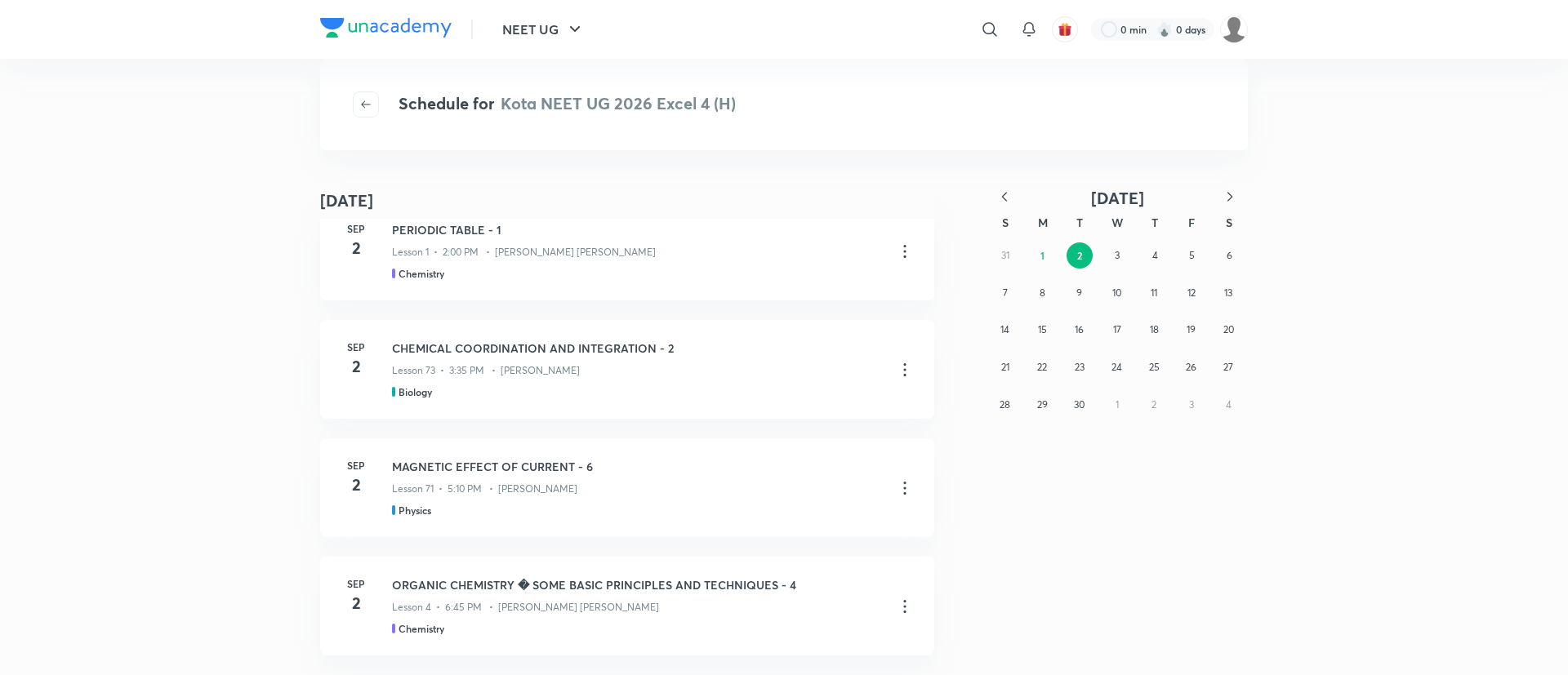
scroll to position [463, 0]
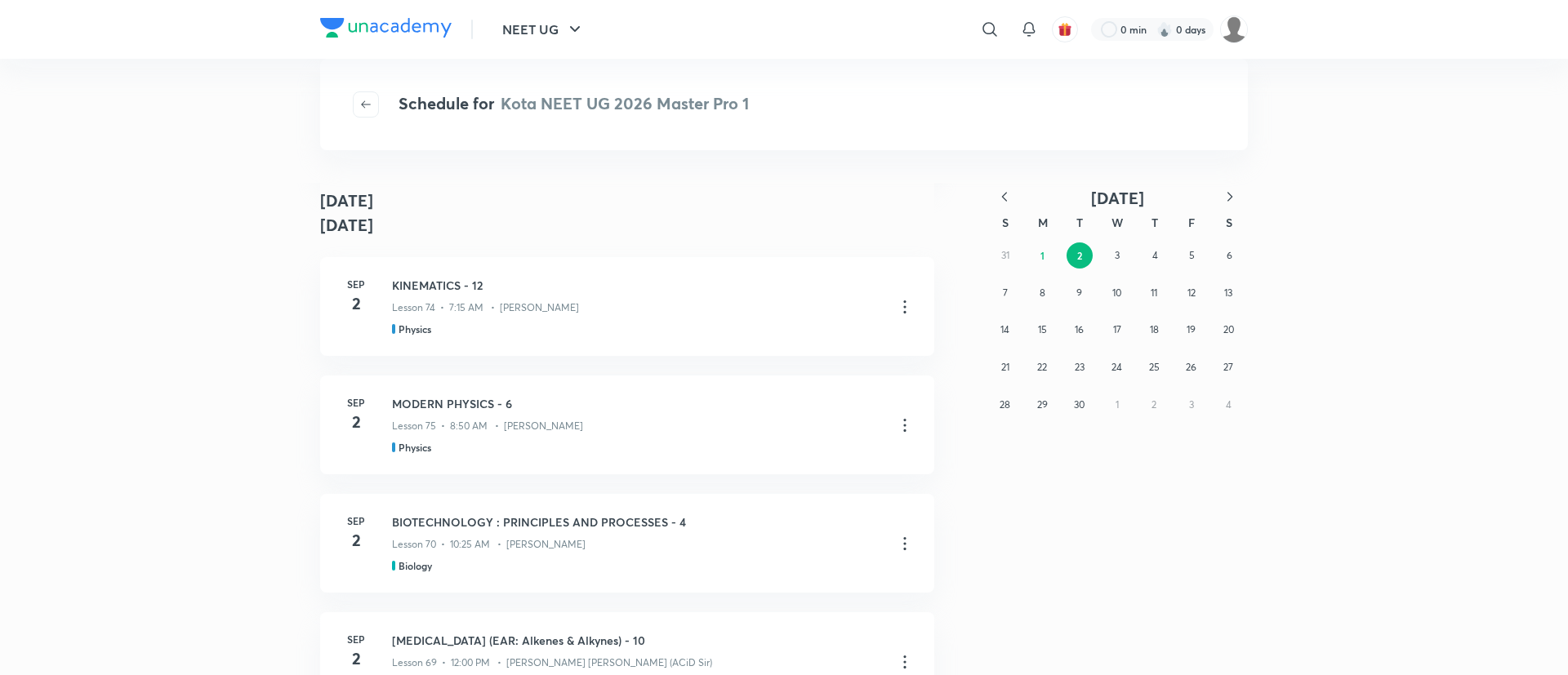
scroll to position [582, 0]
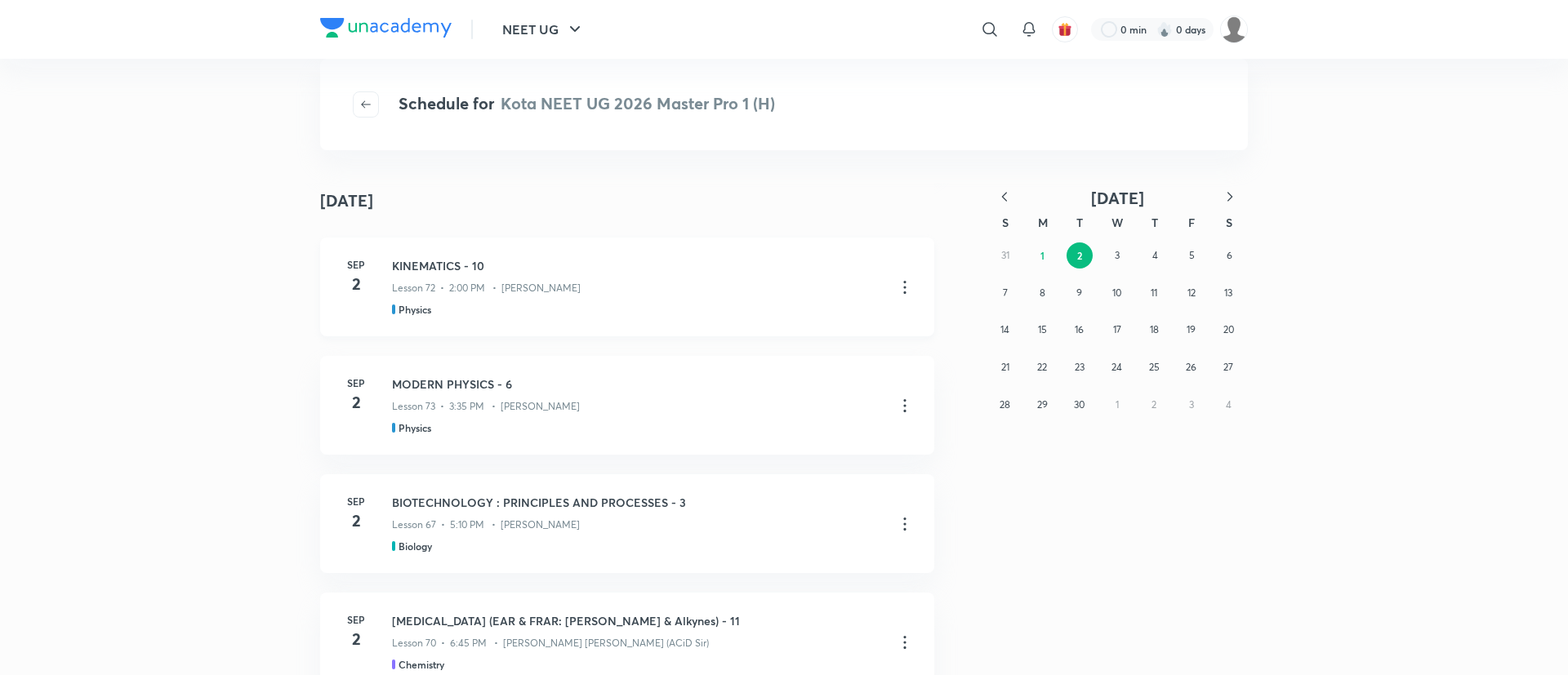
scroll to position [582, 0]
